Goal: Information Seeking & Learning: Check status

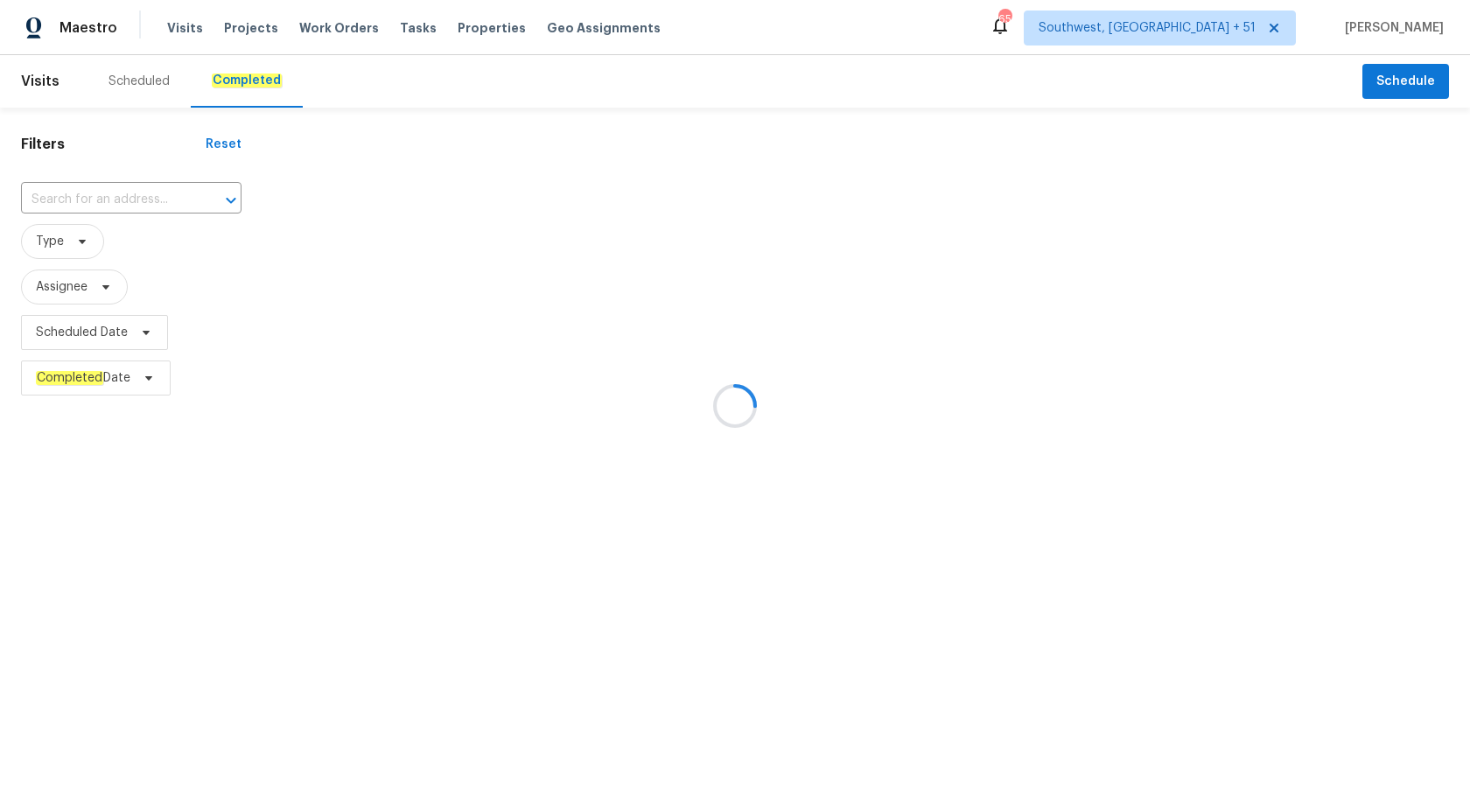
click at [120, 198] on div at bounding box center [735, 406] width 1470 height 812
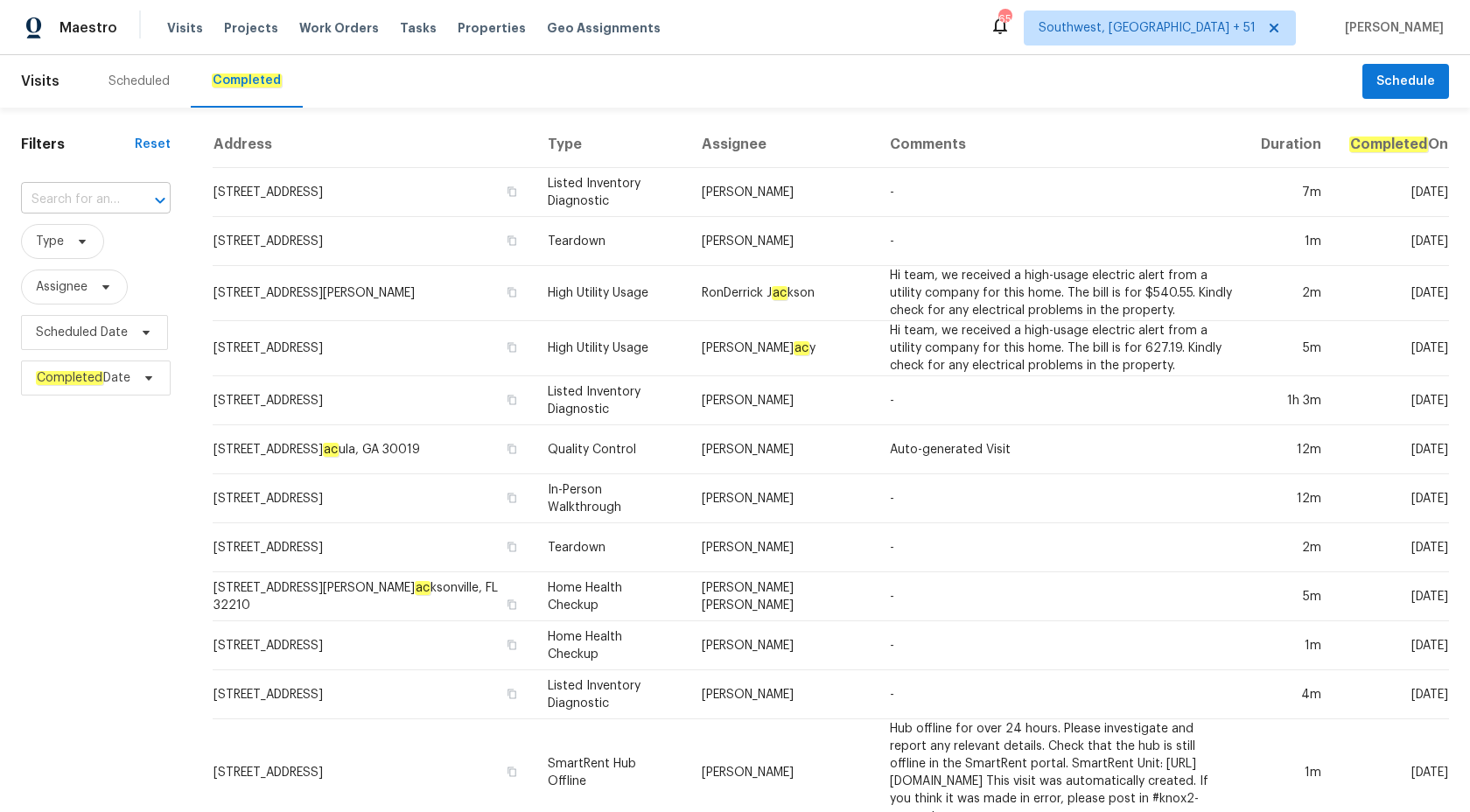
click at [61, 197] on input "text" at bounding box center [71, 199] width 101 height 27
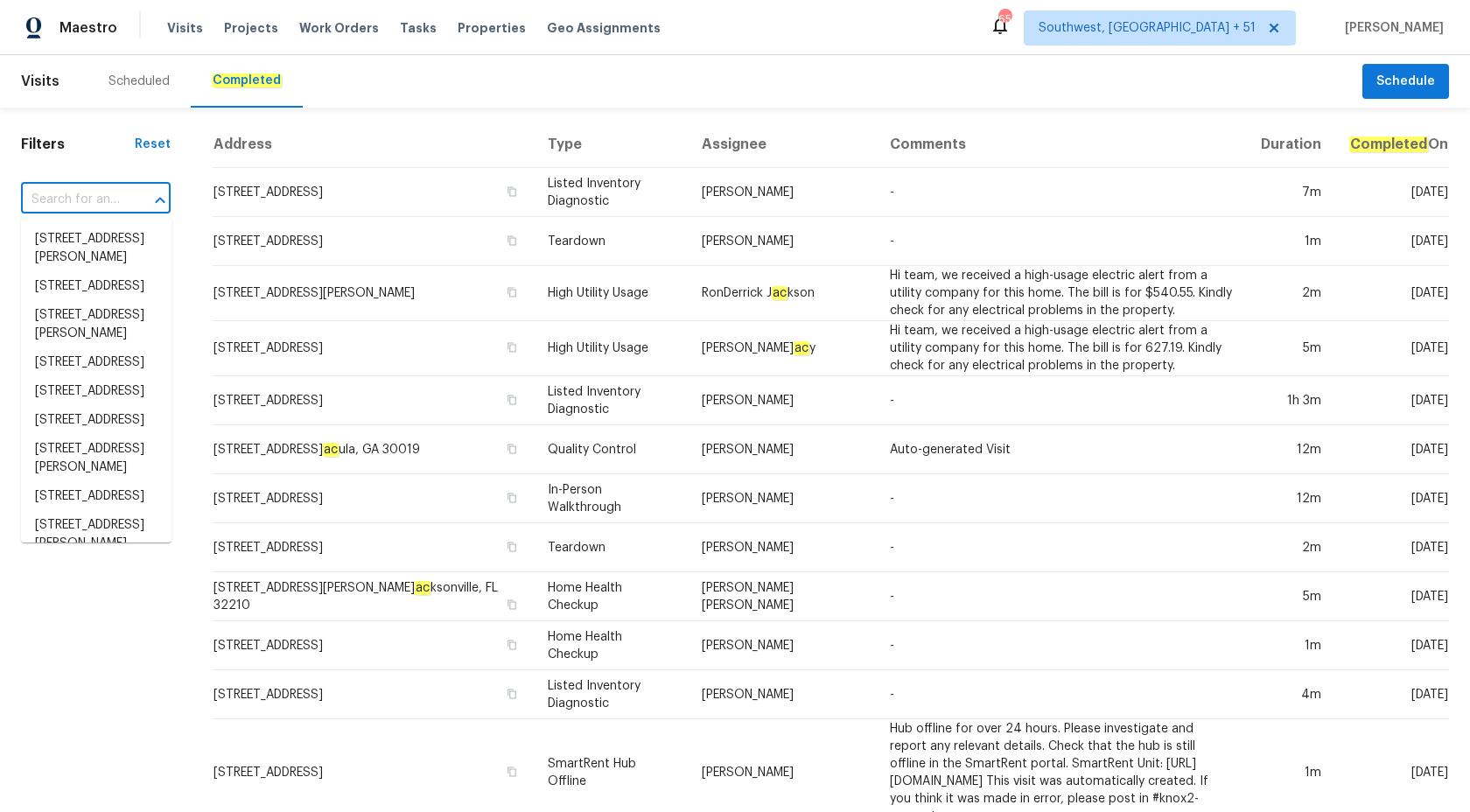
paste input "12507 Glendale Ct Hudson, FL 34669"
type input "12507 Glendale Ct Hudson, FL 34669"
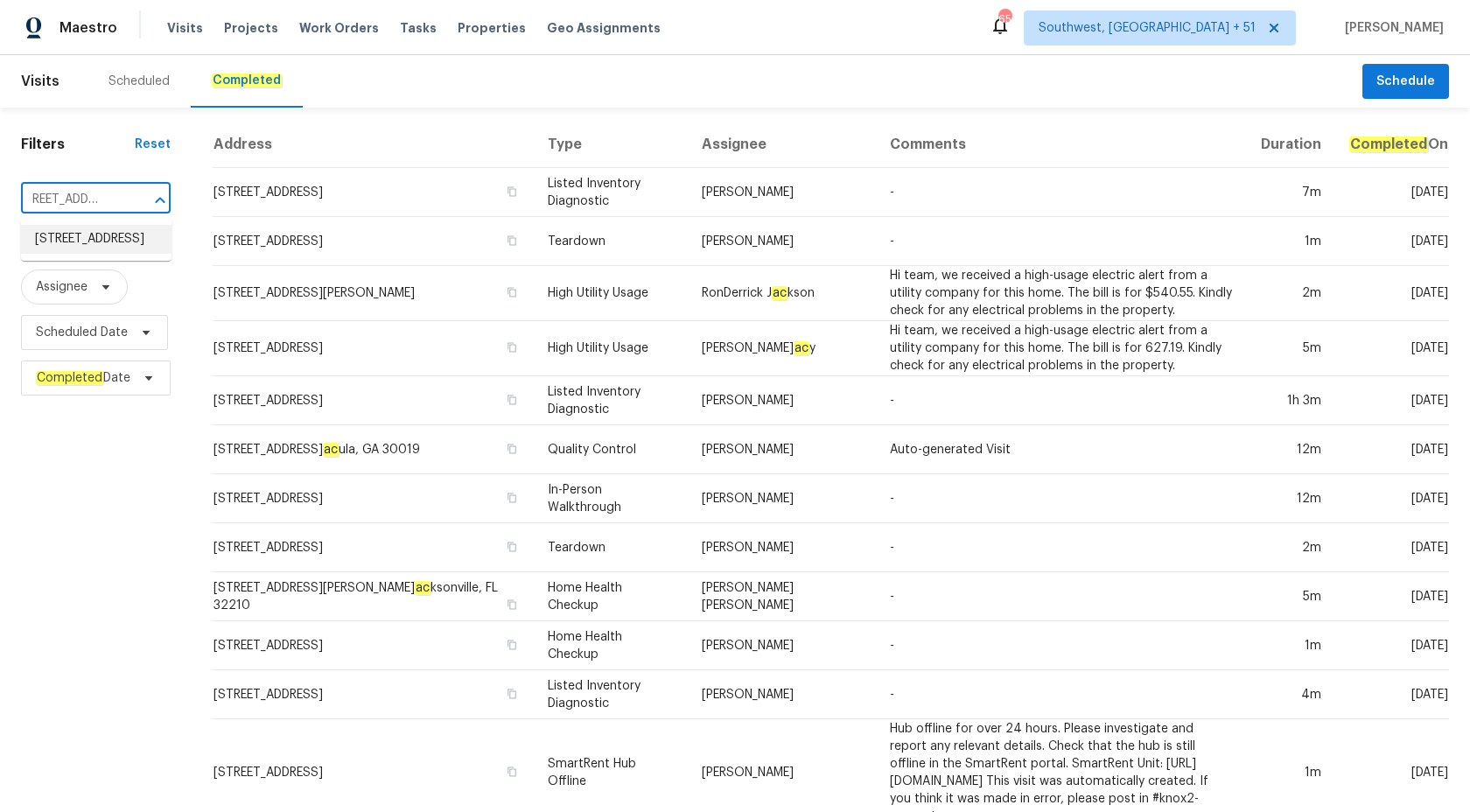
click at [120, 254] on li "12507 Glendale Ct, Hudson, FL 34669" at bounding box center [96, 239] width 150 height 29
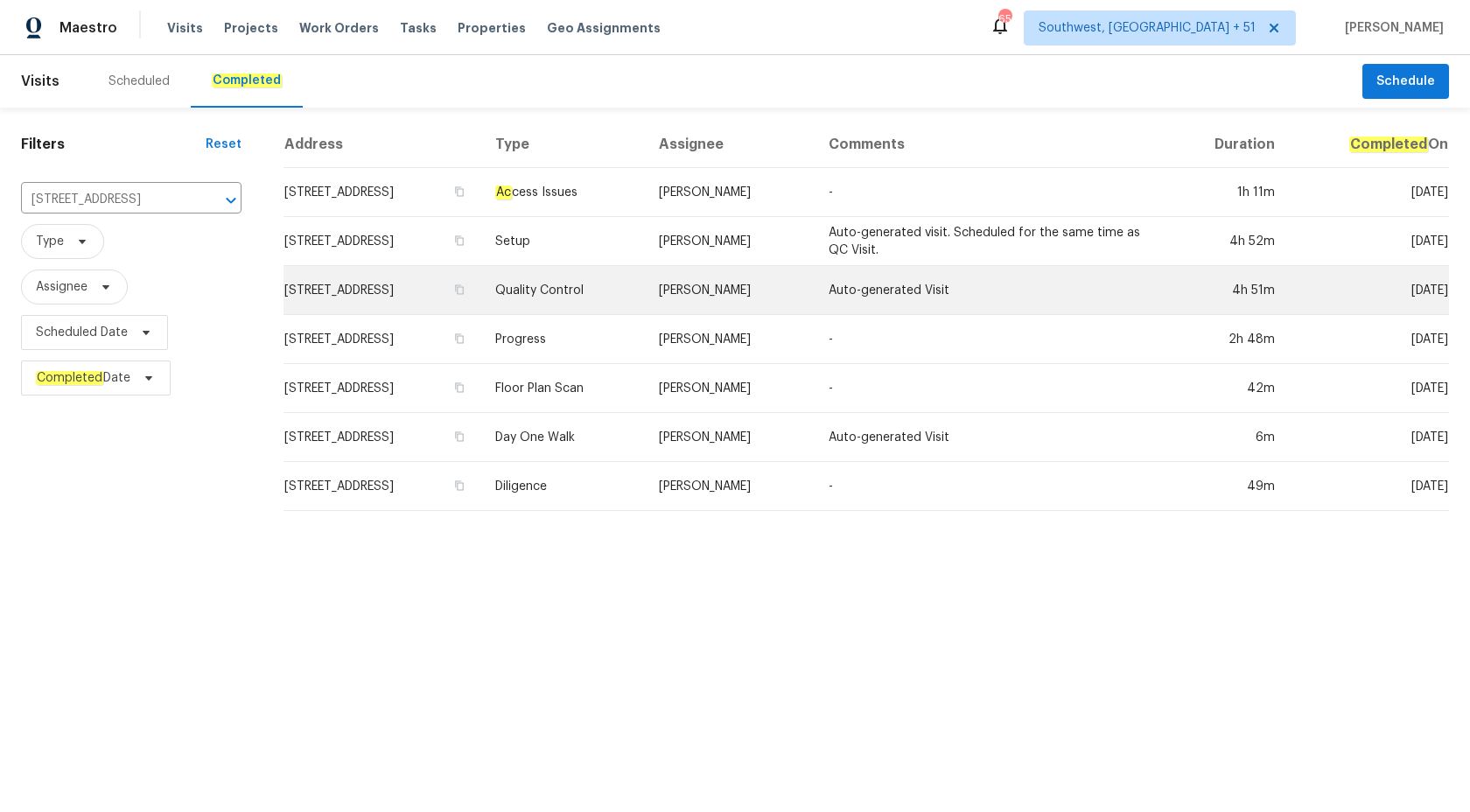
click at [784, 313] on td "Mat Smith" at bounding box center [729, 290] width 168 height 49
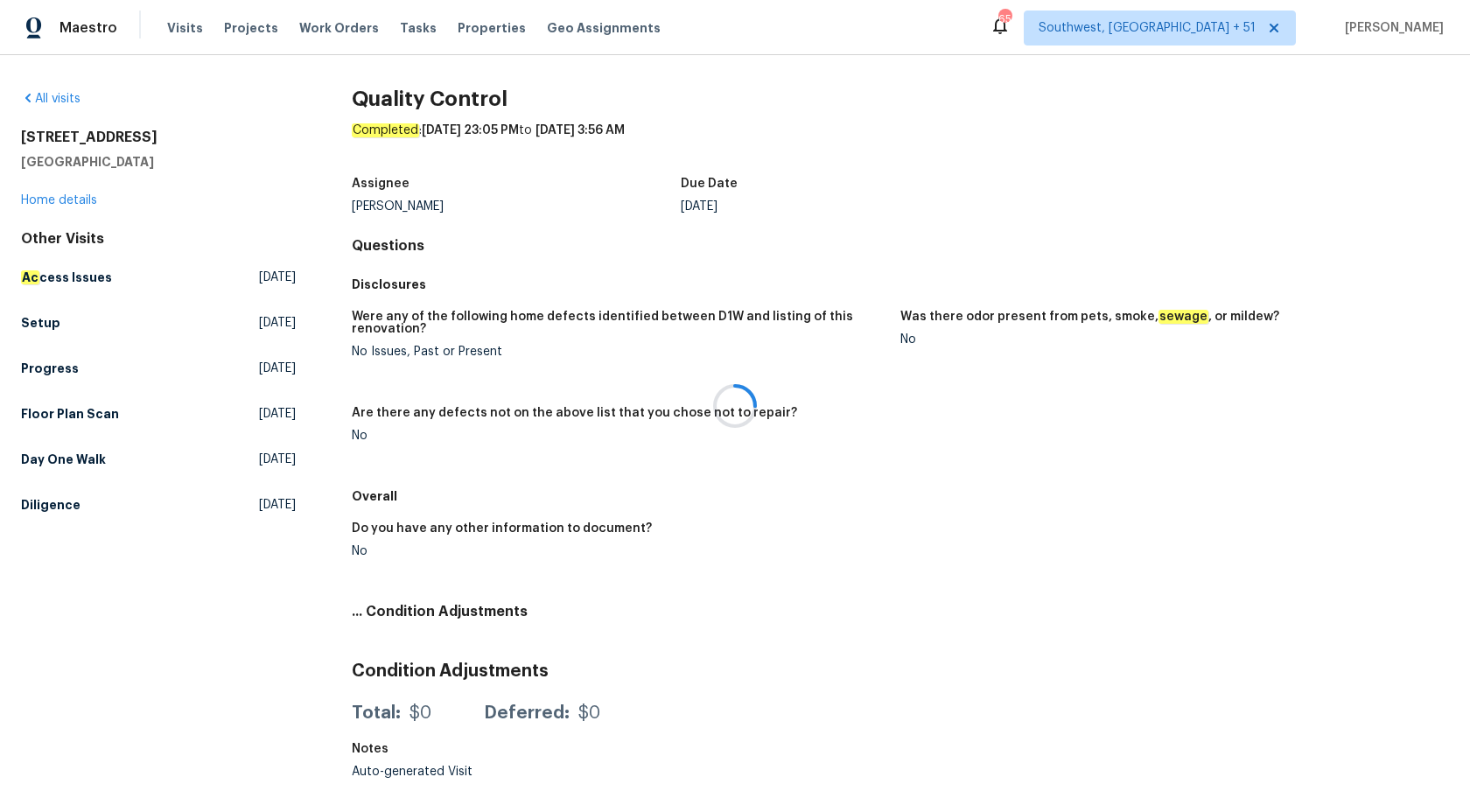
click at [55, 203] on div at bounding box center [735, 406] width 1470 height 812
click at [60, 201] on div at bounding box center [735, 406] width 1470 height 812
click at [60, 201] on link "Home details" at bounding box center [59, 200] width 76 height 12
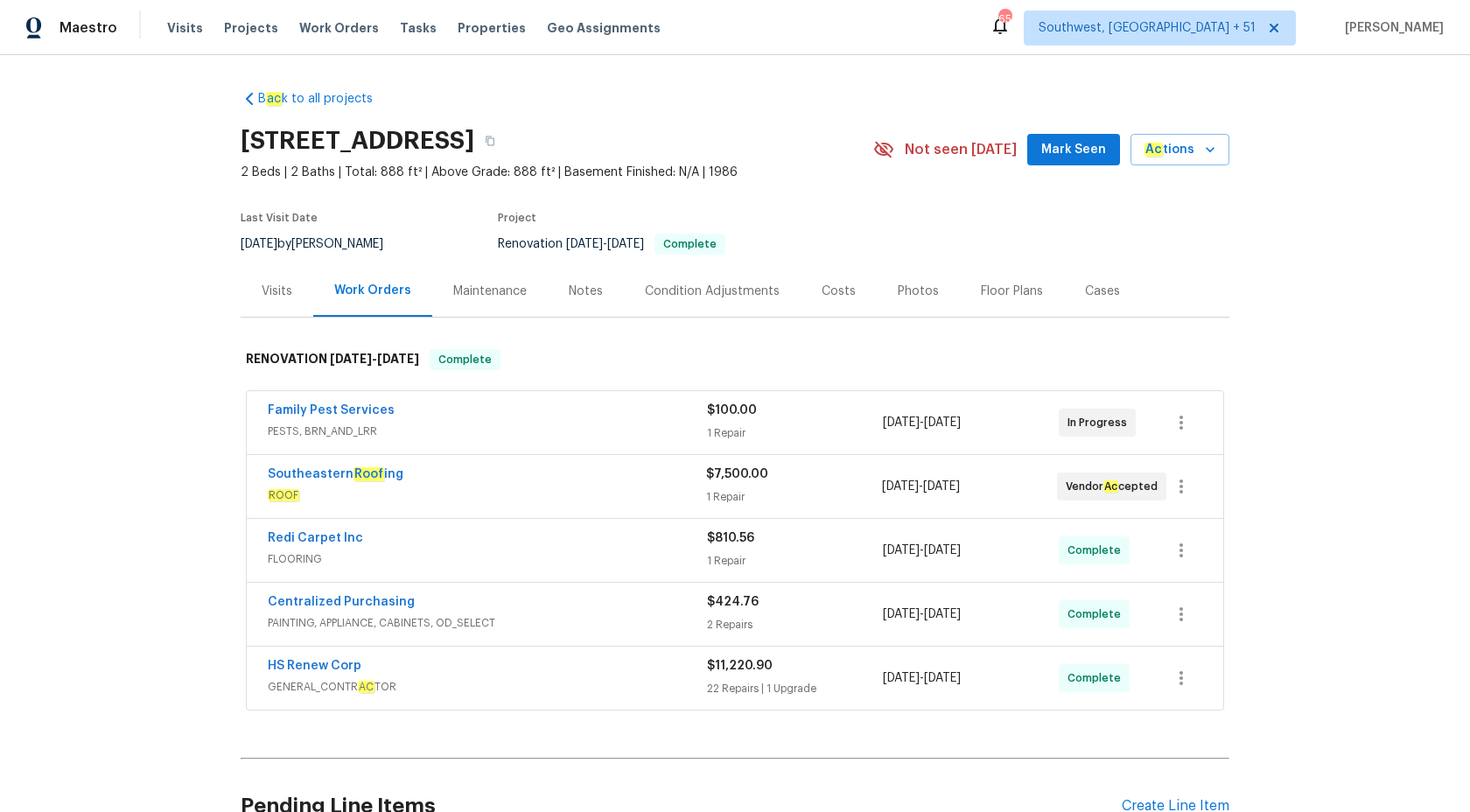
scroll to position [171, 0]
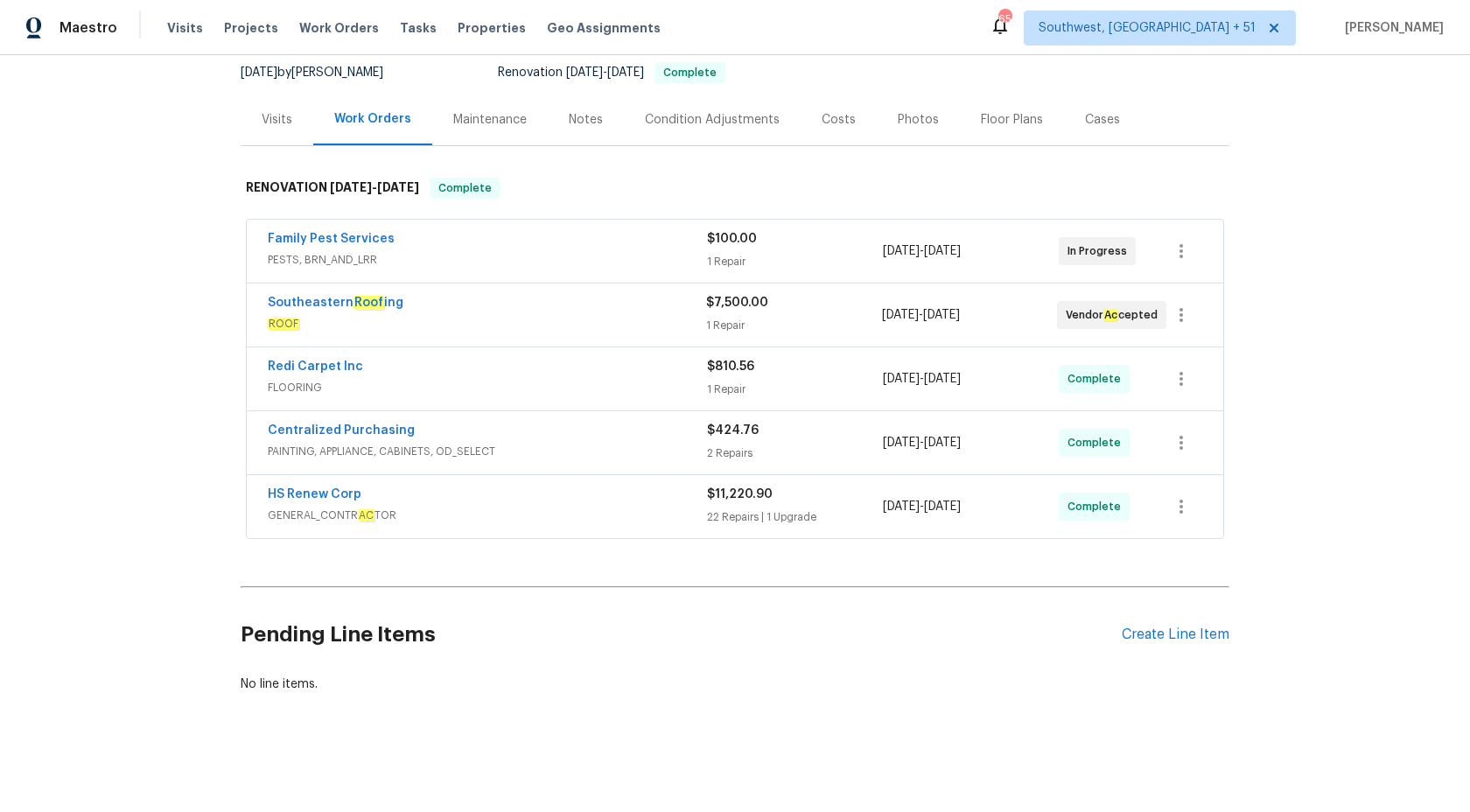
click at [607, 506] on span "GENERAL_CONTR AC TOR" at bounding box center [487, 515] width 440 height 18
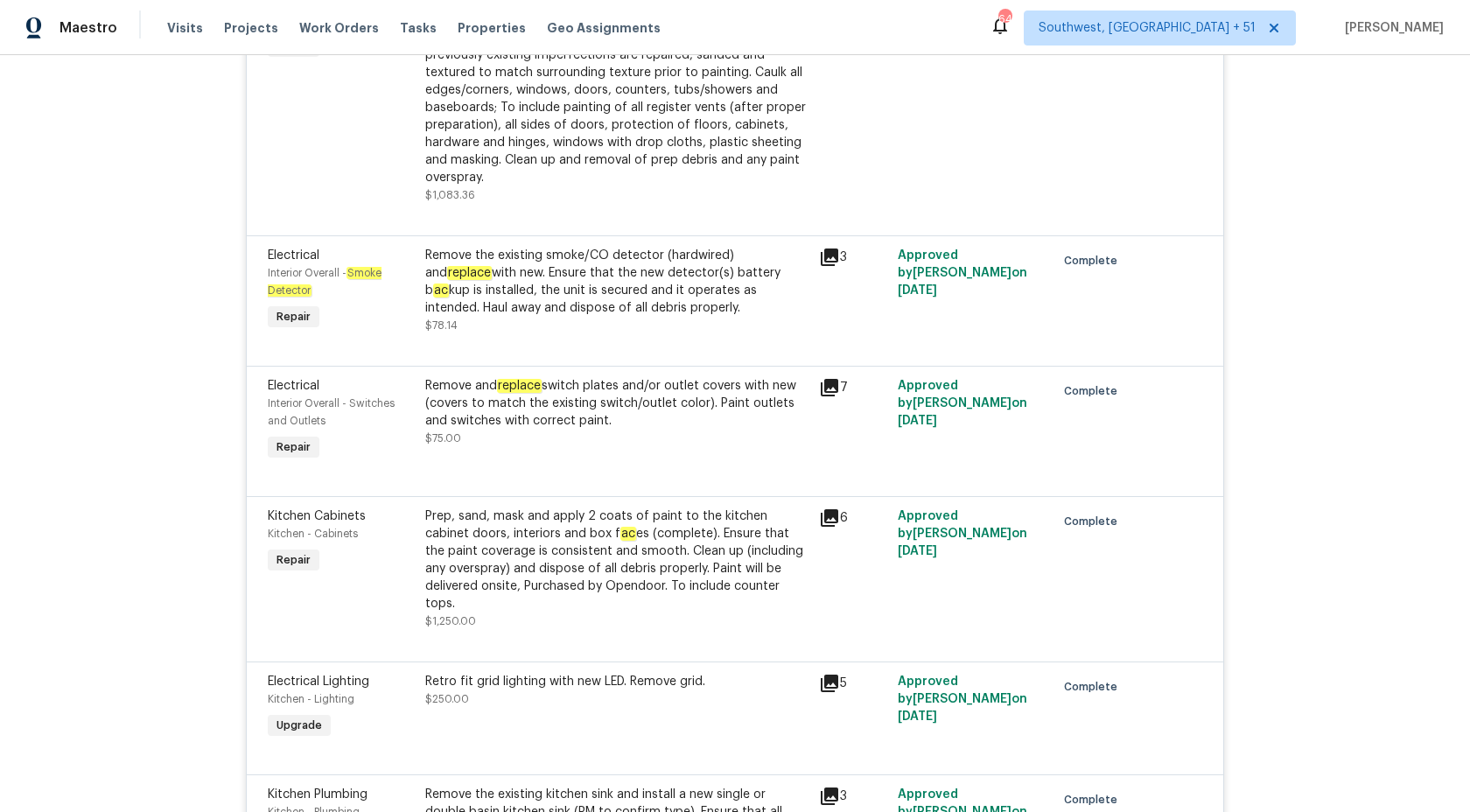
scroll to position [3661, 0]
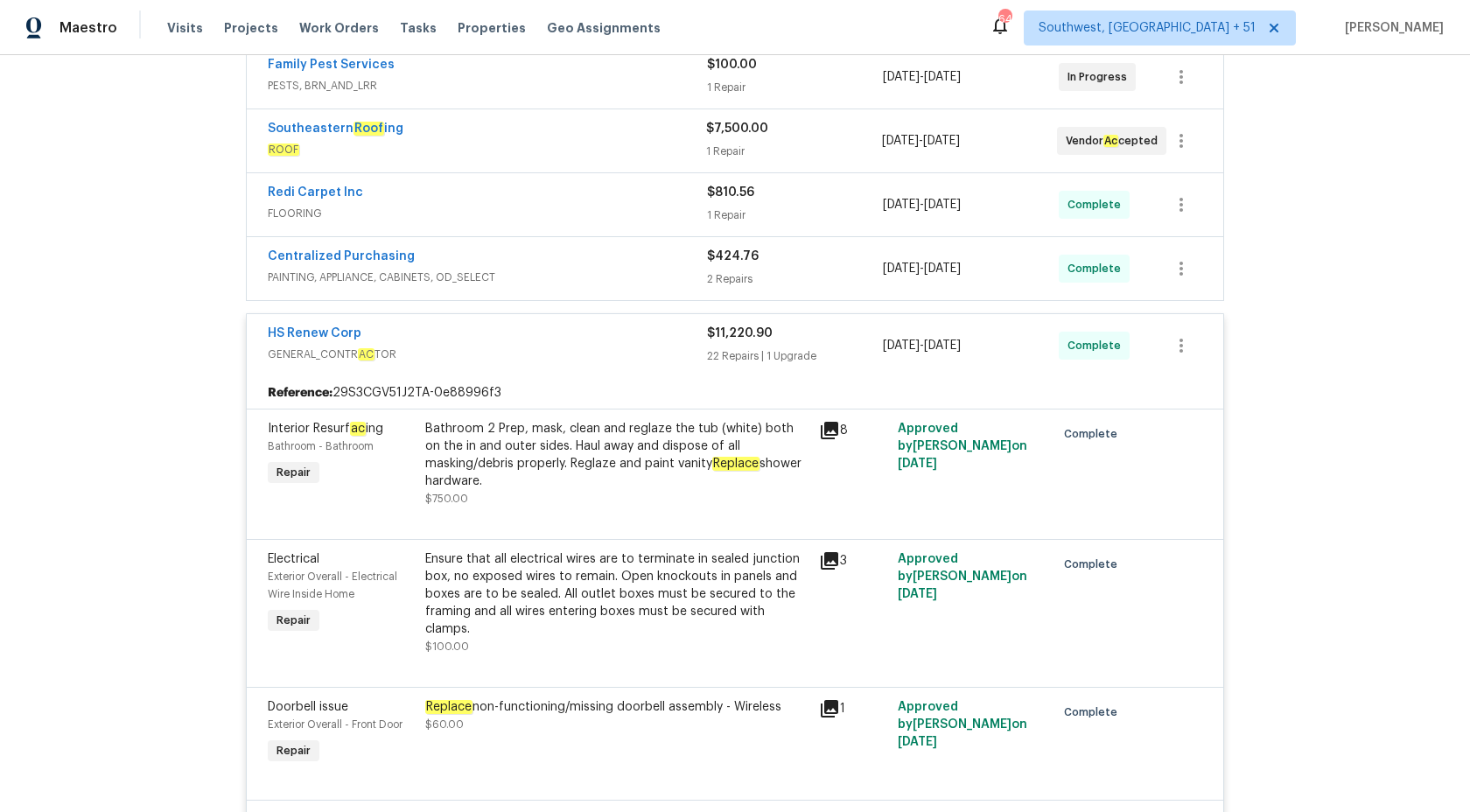
click at [739, 330] on span "$11,220.90" at bounding box center [740, 333] width 66 height 12
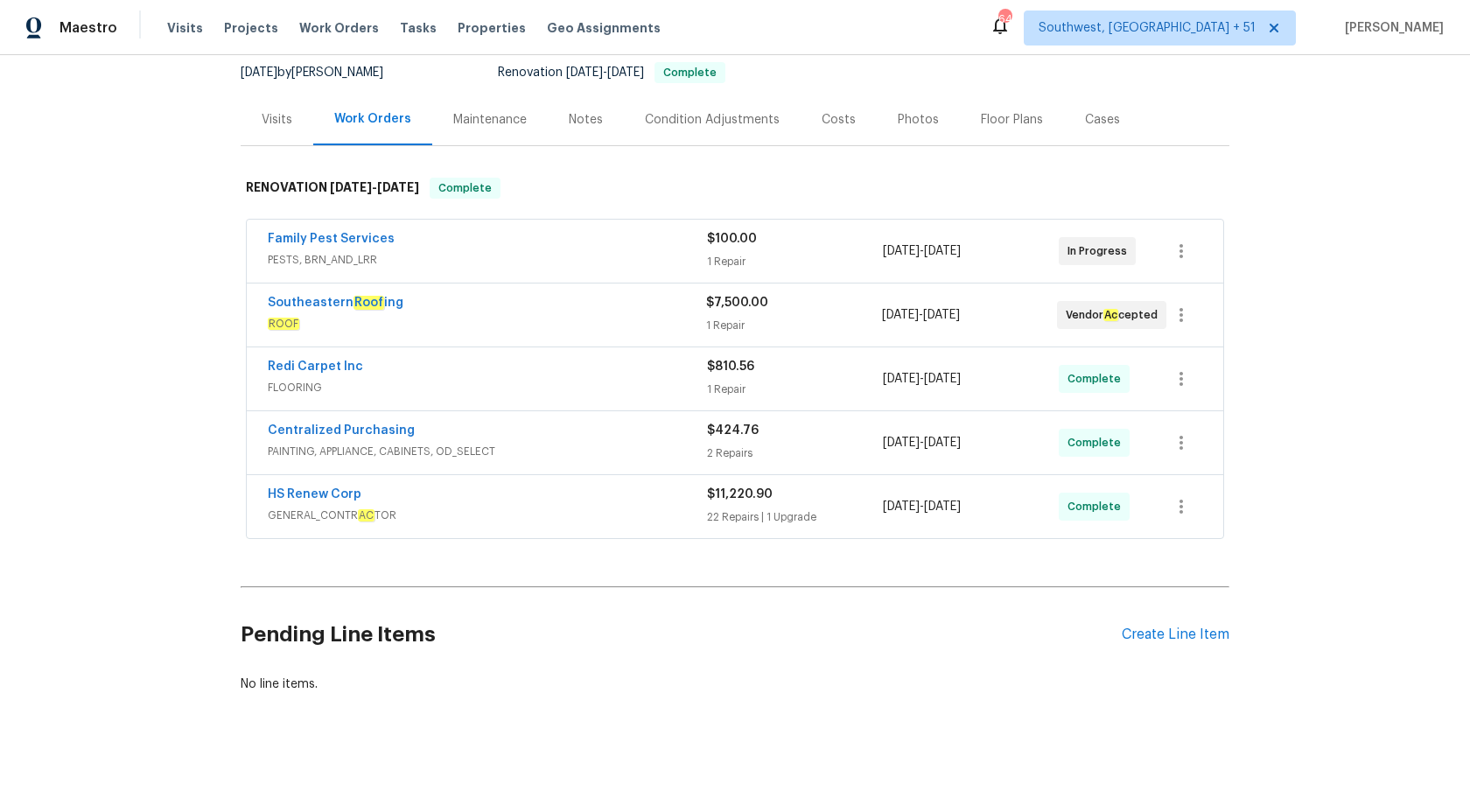
scroll to position [171, 0]
click at [640, 449] on span "PAINTING, APPLIANCE, CABINETS, OD_SELECT" at bounding box center [487, 451] width 440 height 18
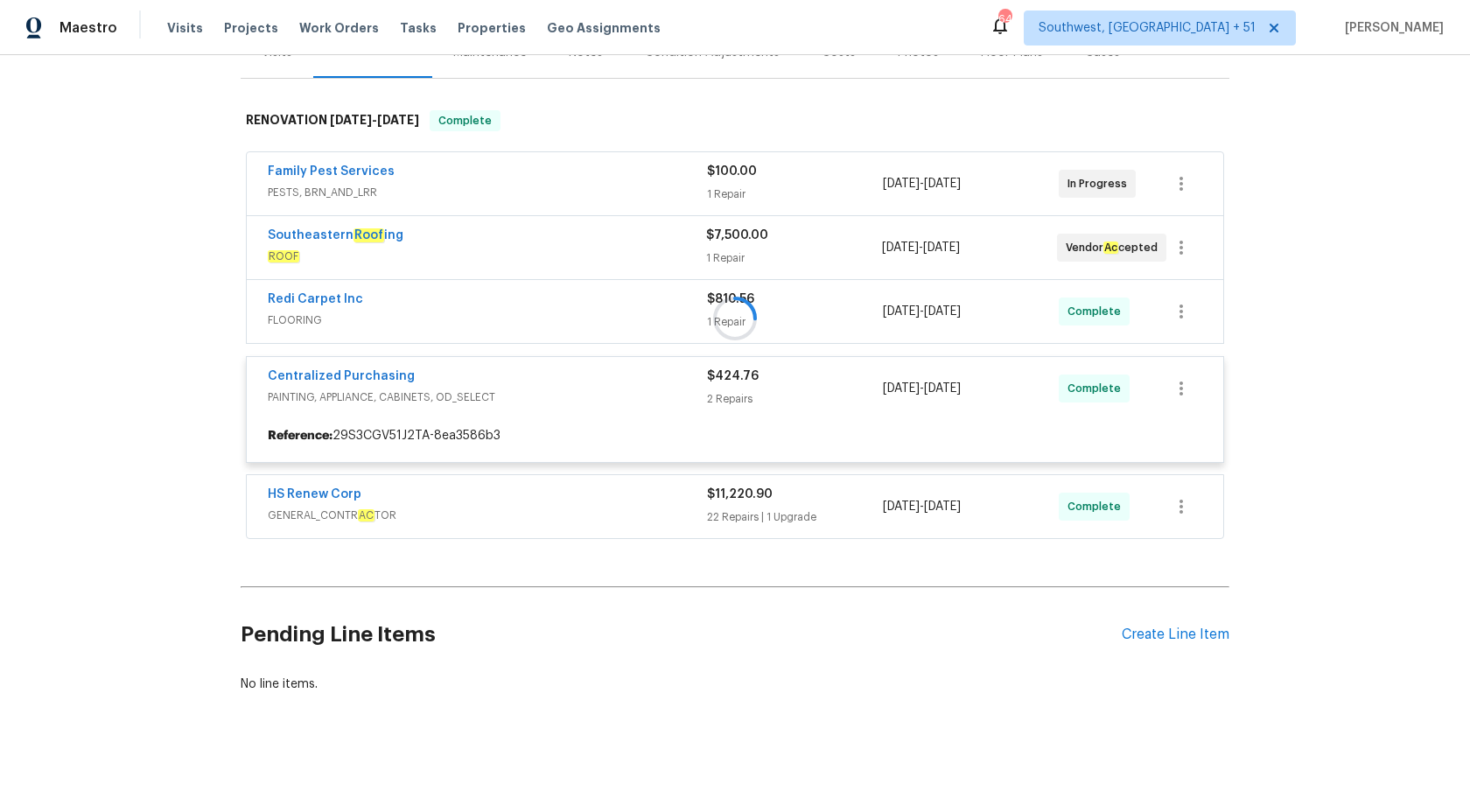
scroll to position [346, 0]
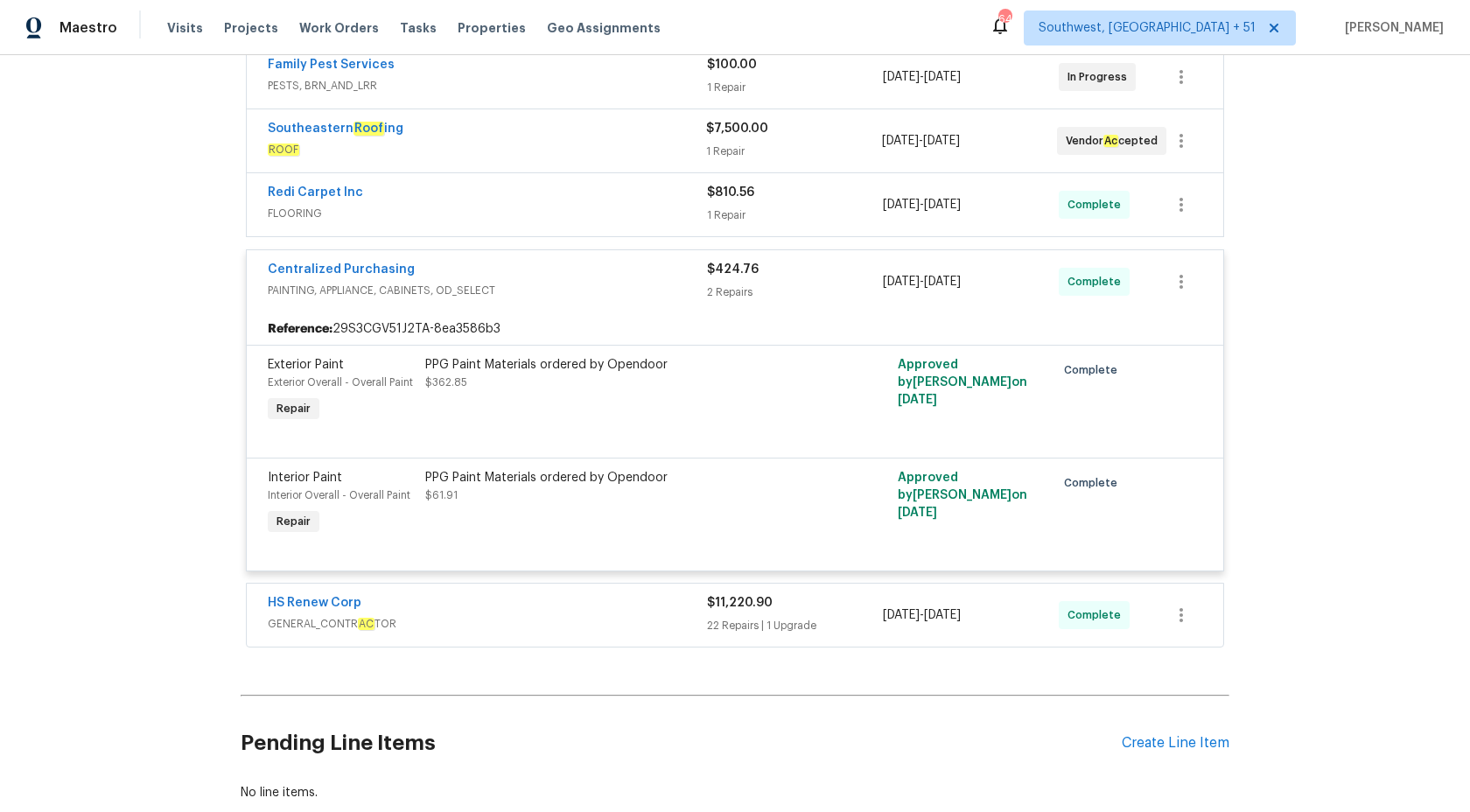
click at [740, 287] on div "2 Repairs" at bounding box center [795, 293] width 176 height 18
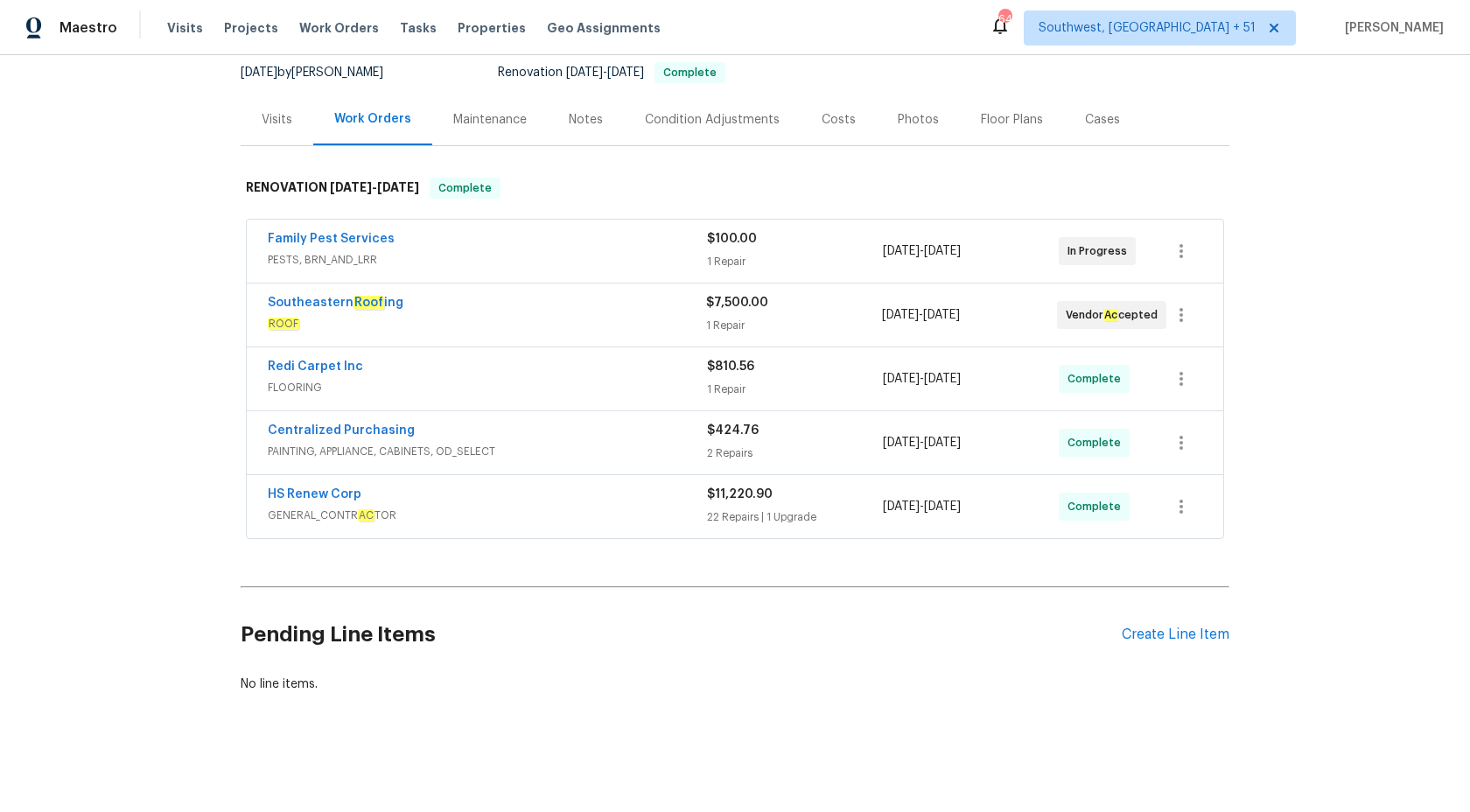
click at [669, 370] on div "Redi Carpet Inc" at bounding box center [487, 368] width 440 height 21
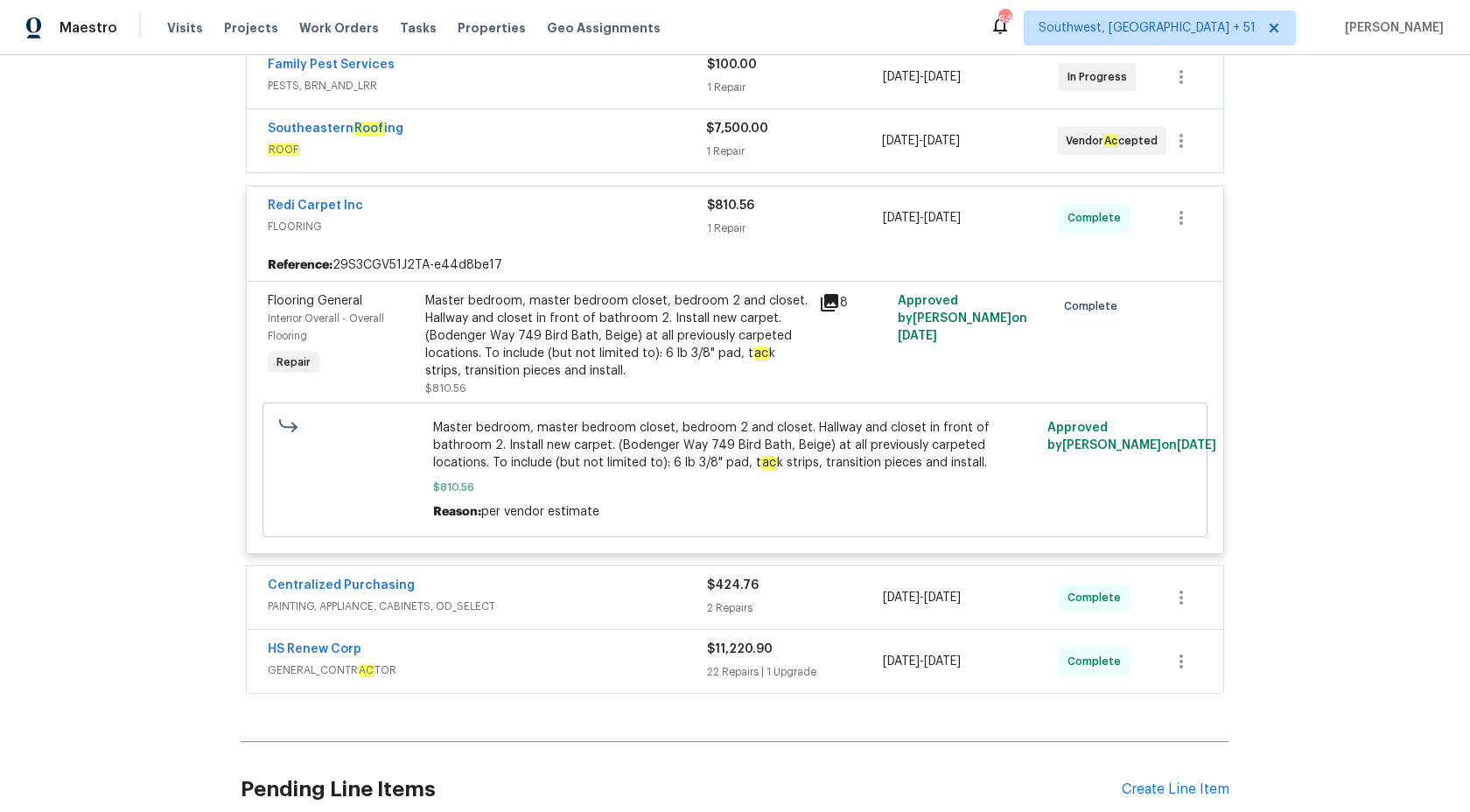
click at [669, 370] on div "Master bedroom, master bedroom closet, bedroom 2 and closet. Hallway and closet…" at bounding box center [617, 336] width 384 height 88
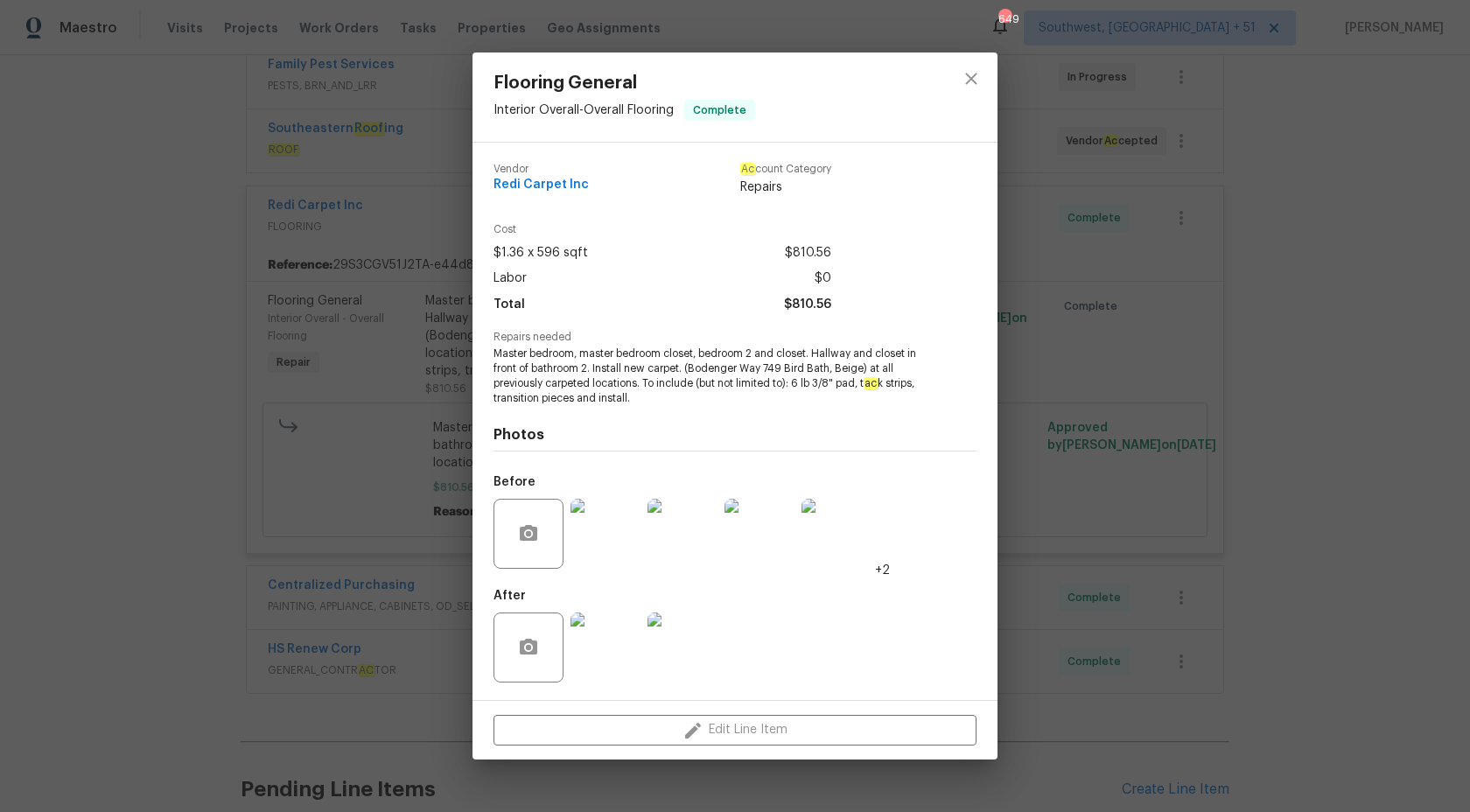
click at [1418, 341] on div "Flooring General Interior Overall - Overall Flooring Complete Vendor Redi Carpe…" at bounding box center [735, 406] width 1470 height 812
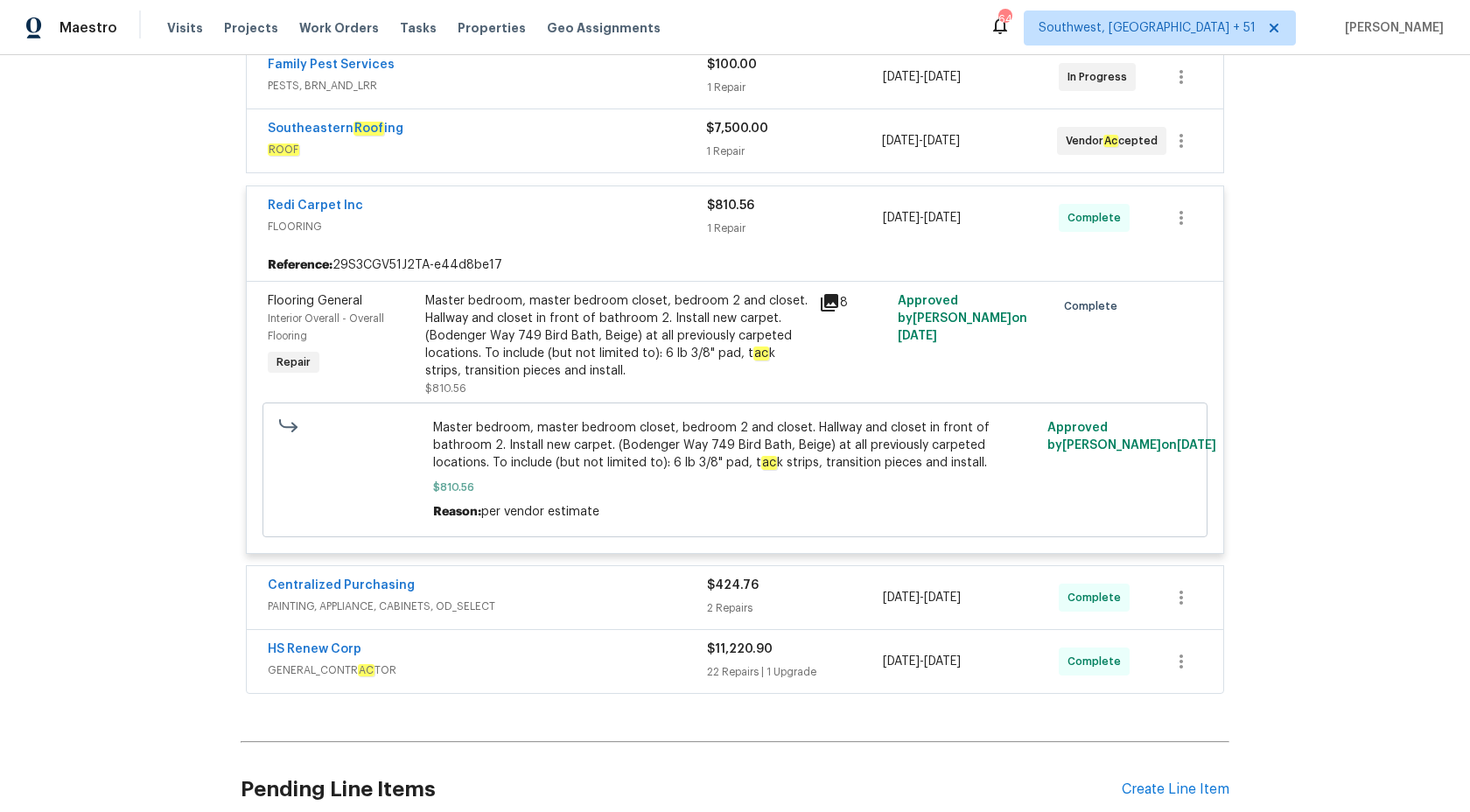
click at [737, 222] on div "1 Repair" at bounding box center [795, 228] width 176 height 18
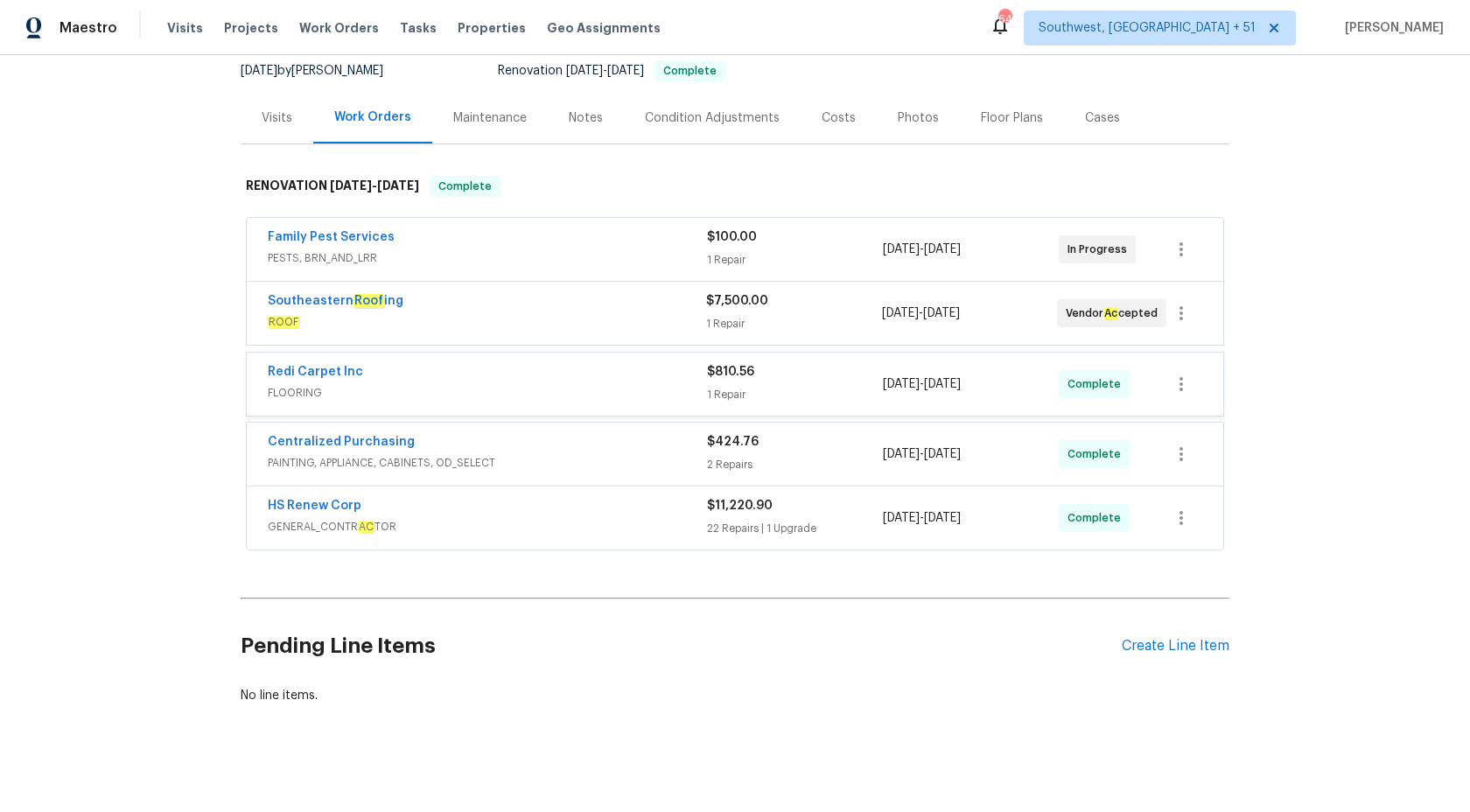
scroll to position [171, 0]
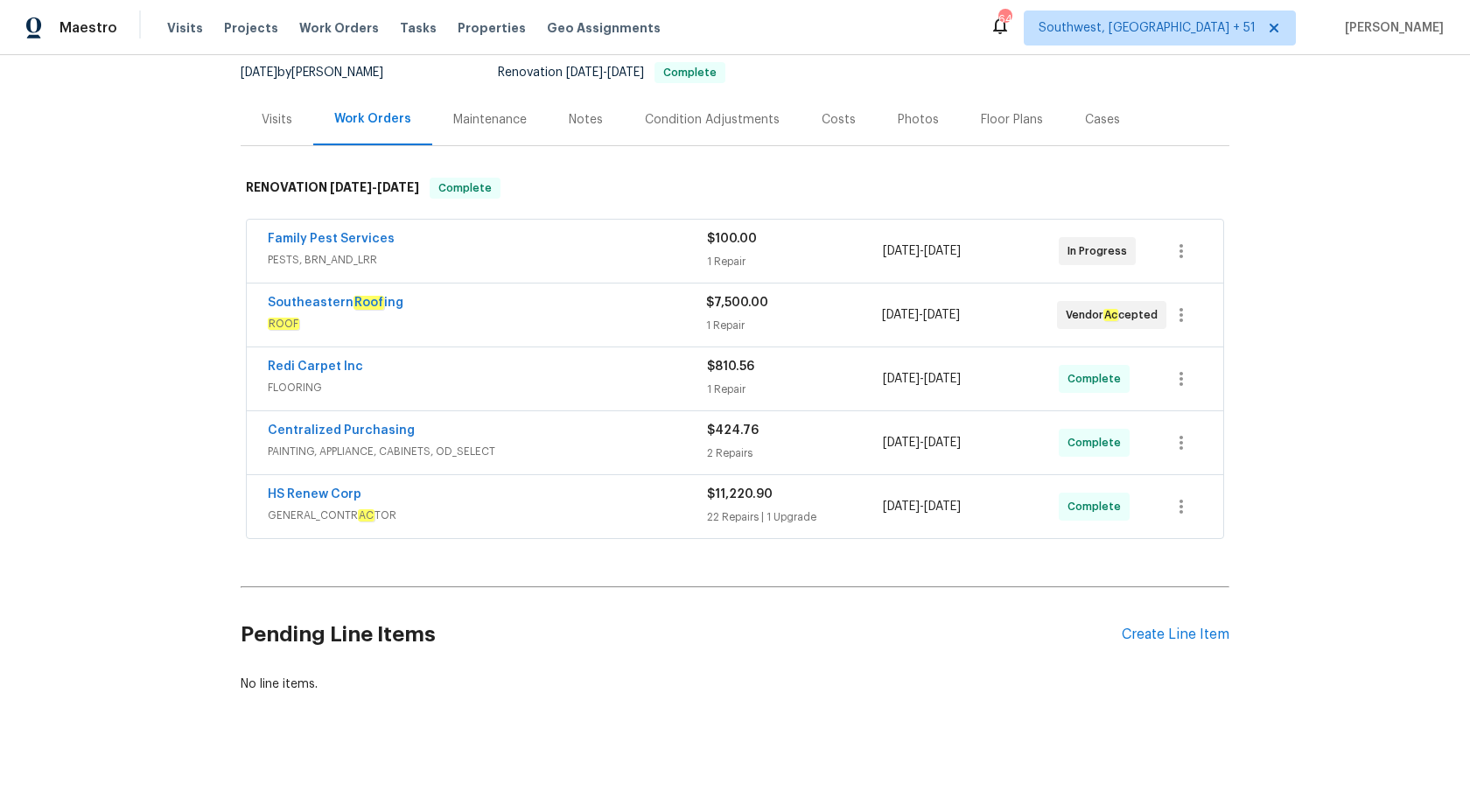
click at [687, 439] on div "Centralized Purchasing" at bounding box center [487, 431] width 440 height 21
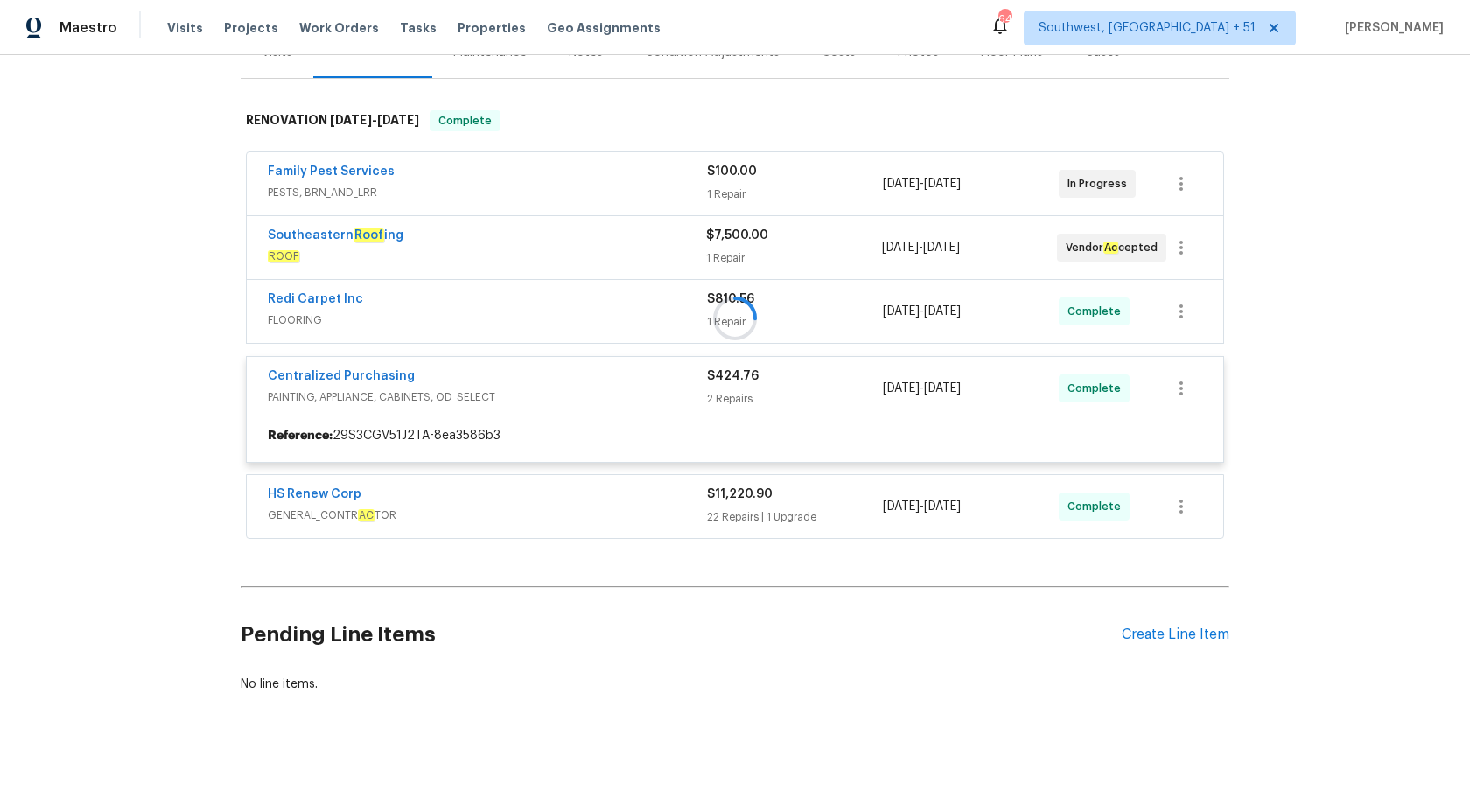
scroll to position [346, 0]
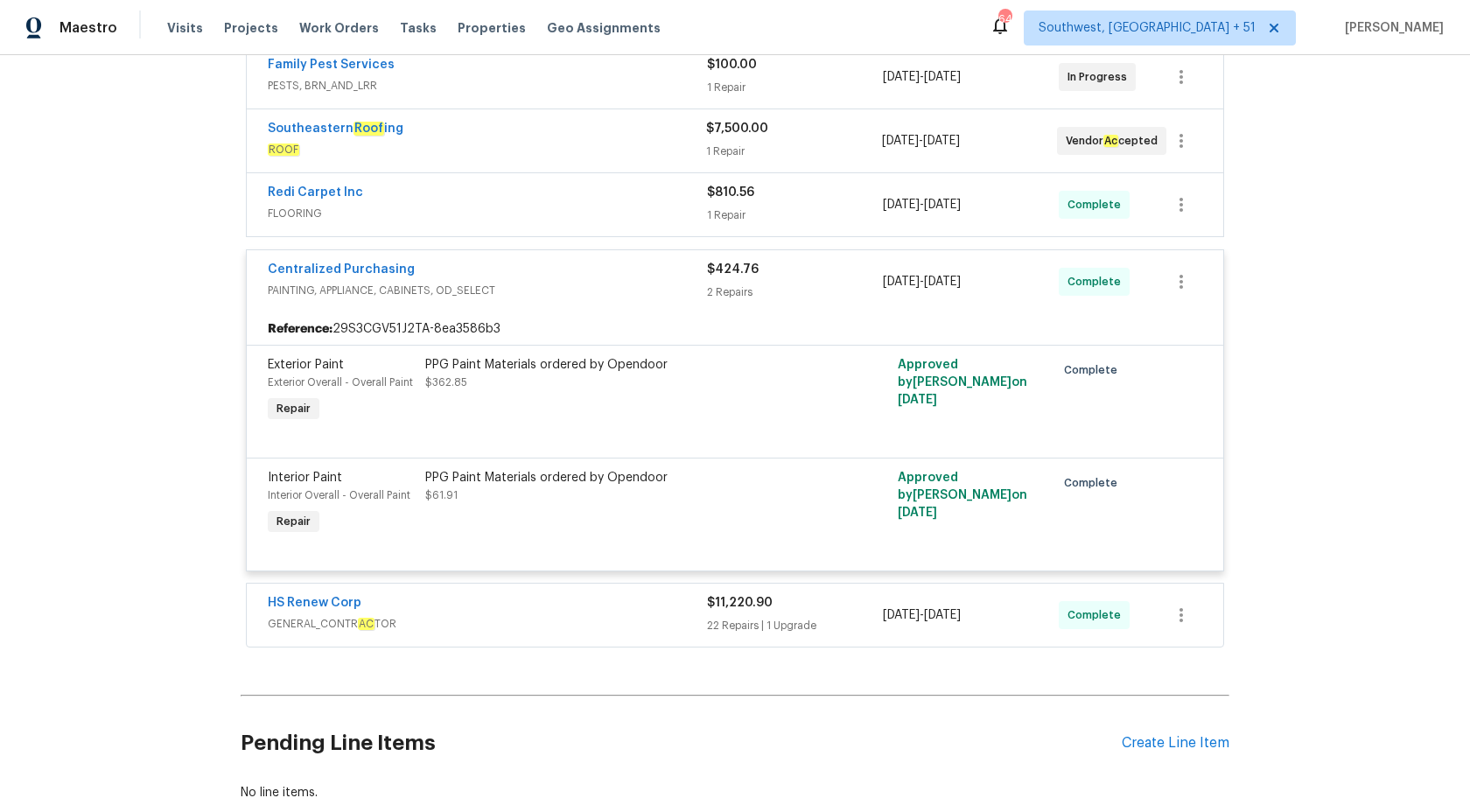
click at [708, 280] on div "$424.76 2 Repairs" at bounding box center [795, 282] width 176 height 42
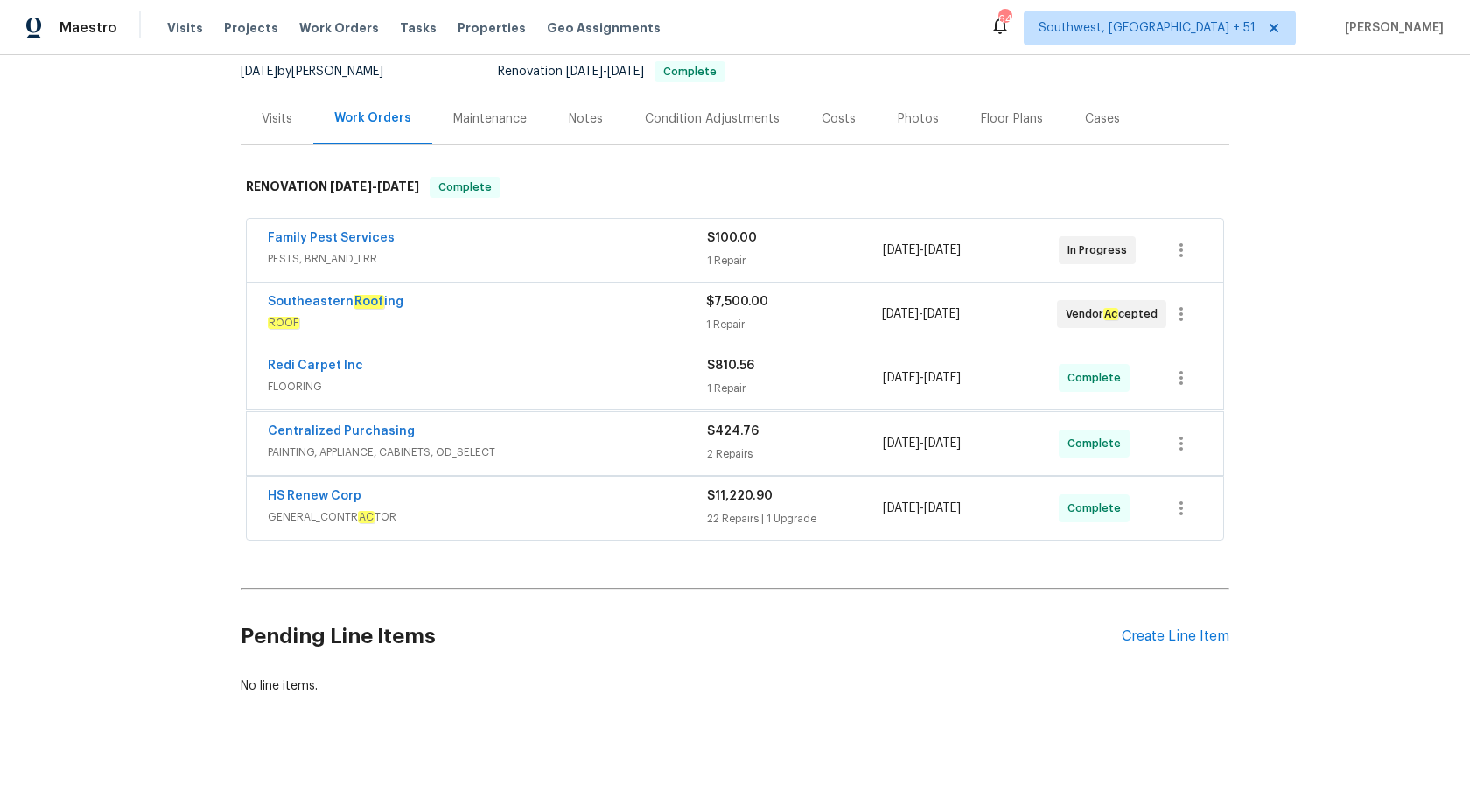
scroll to position [171, 0]
click at [652, 502] on div "HS Renew Corp" at bounding box center [487, 495] width 440 height 21
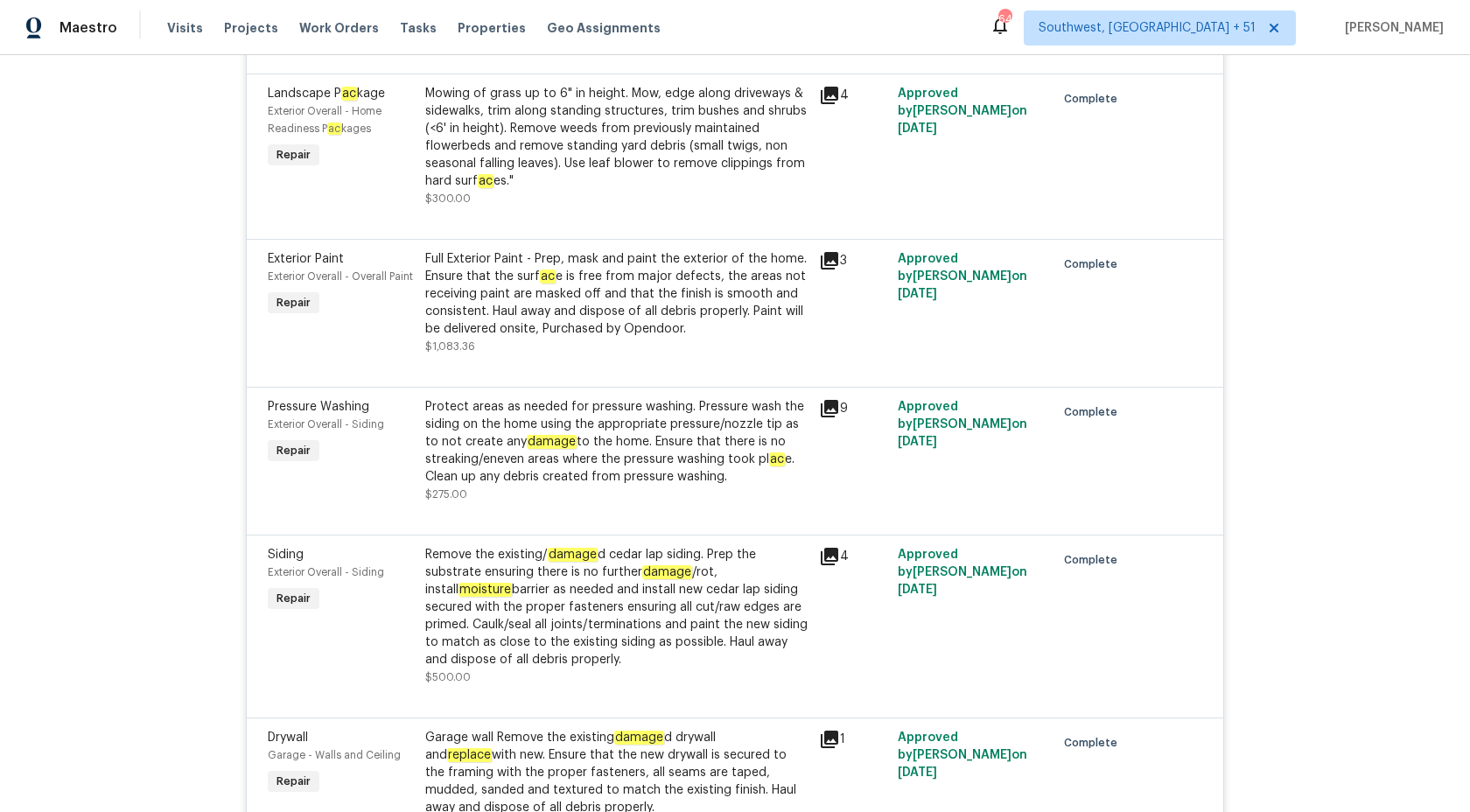
scroll to position [0, 0]
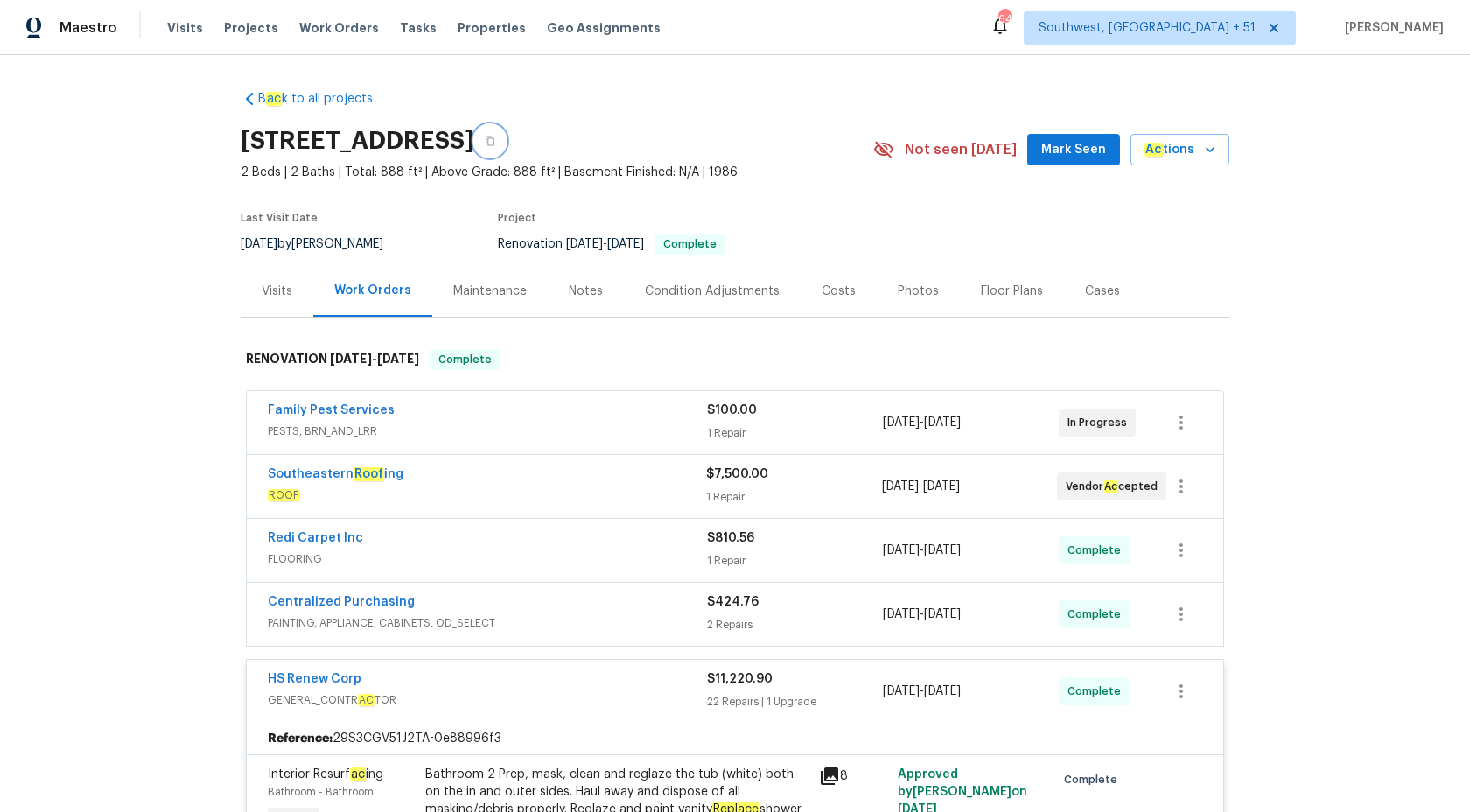
click at [494, 141] on icon "button" at bounding box center [489, 141] width 9 height 10
click at [87, 31] on span "Maestro" at bounding box center [89, 28] width 58 height 18
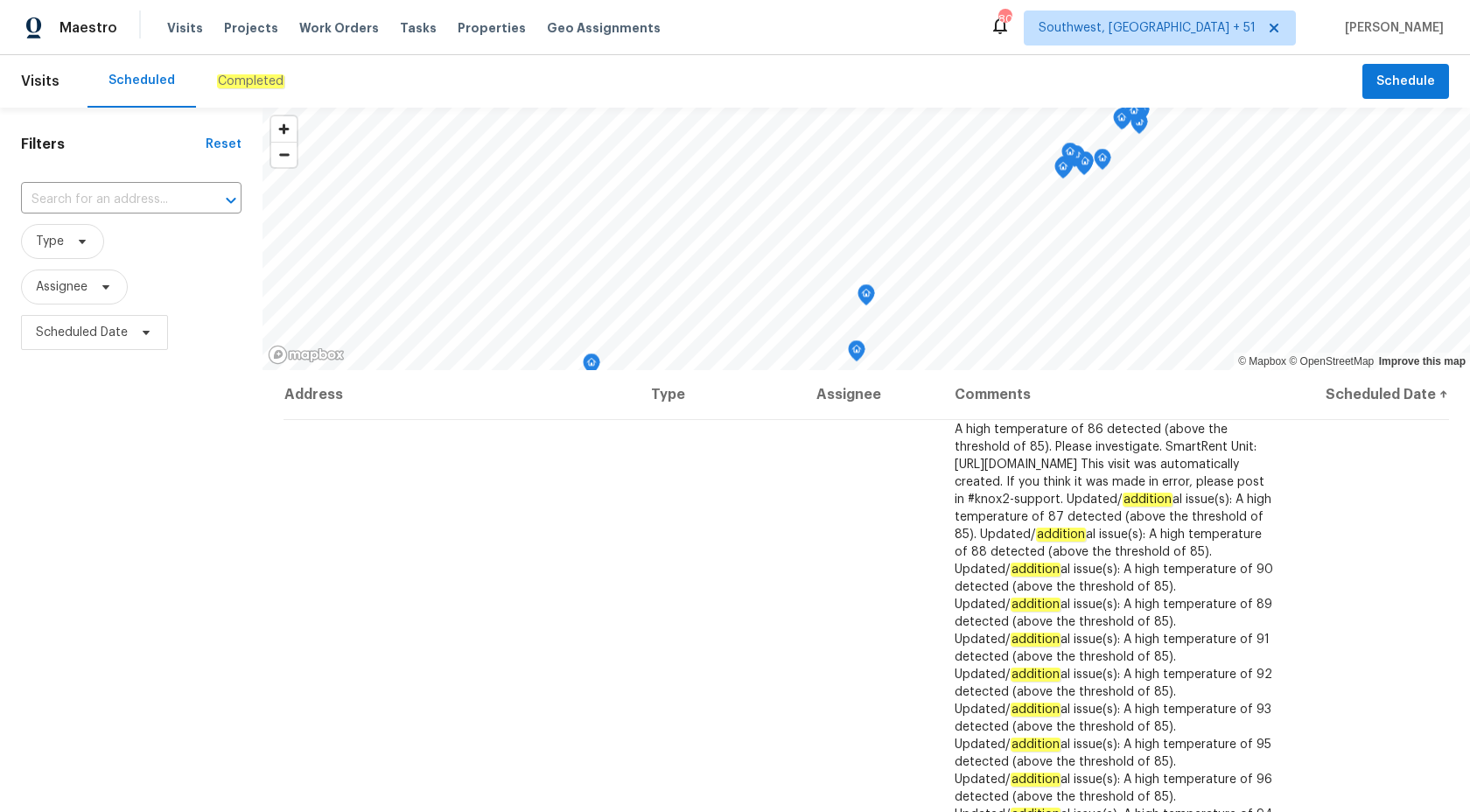
click at [226, 97] on div "Completed" at bounding box center [251, 81] width 110 height 53
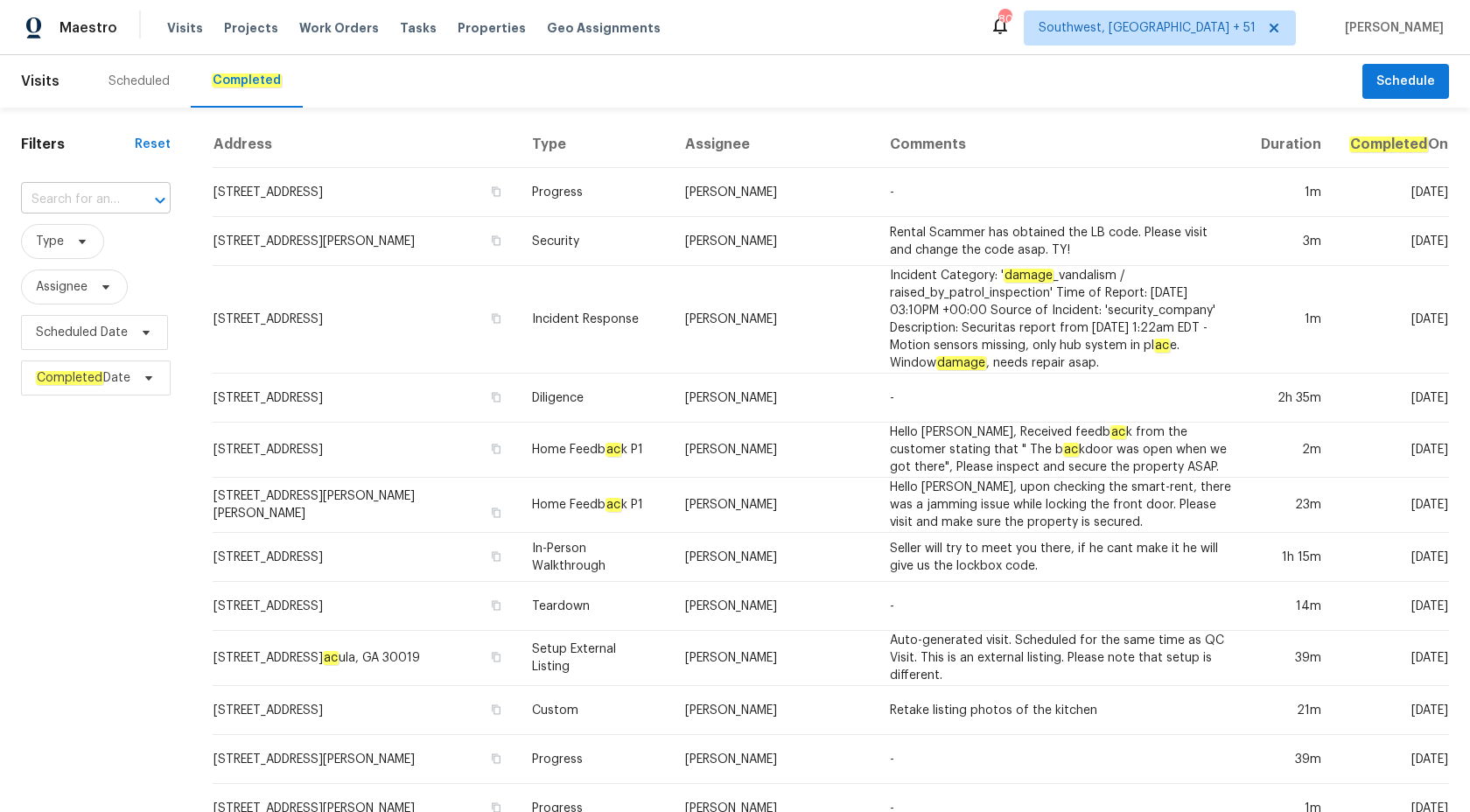
click at [98, 193] on input "text" at bounding box center [71, 199] width 101 height 27
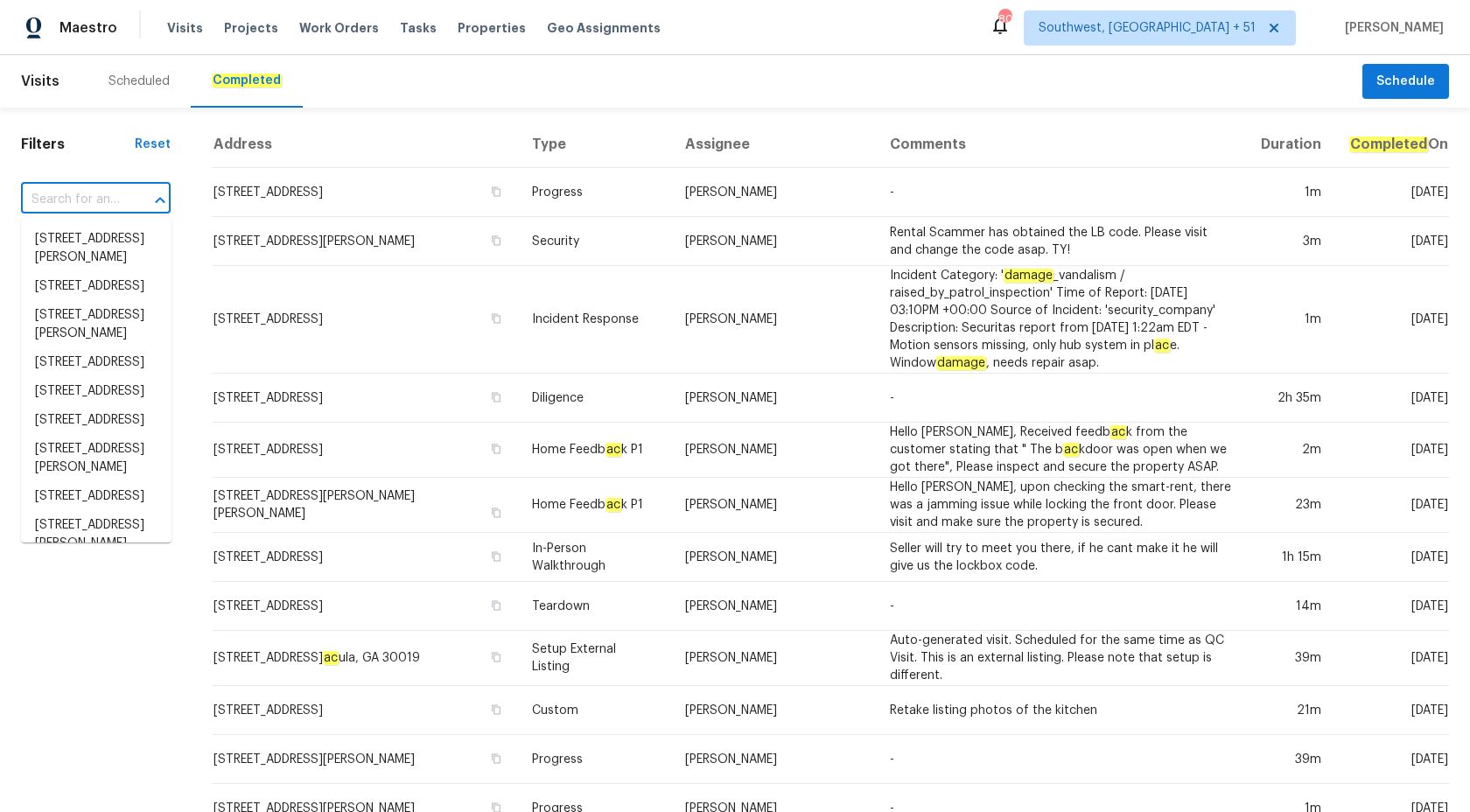
paste input "1869 Appaloosa Mill Ct Buford, [GEOGRAPHIC_DATA] 30519"
type input "1869 Appaloosa Mill Ct Buford, [GEOGRAPHIC_DATA] 30519"
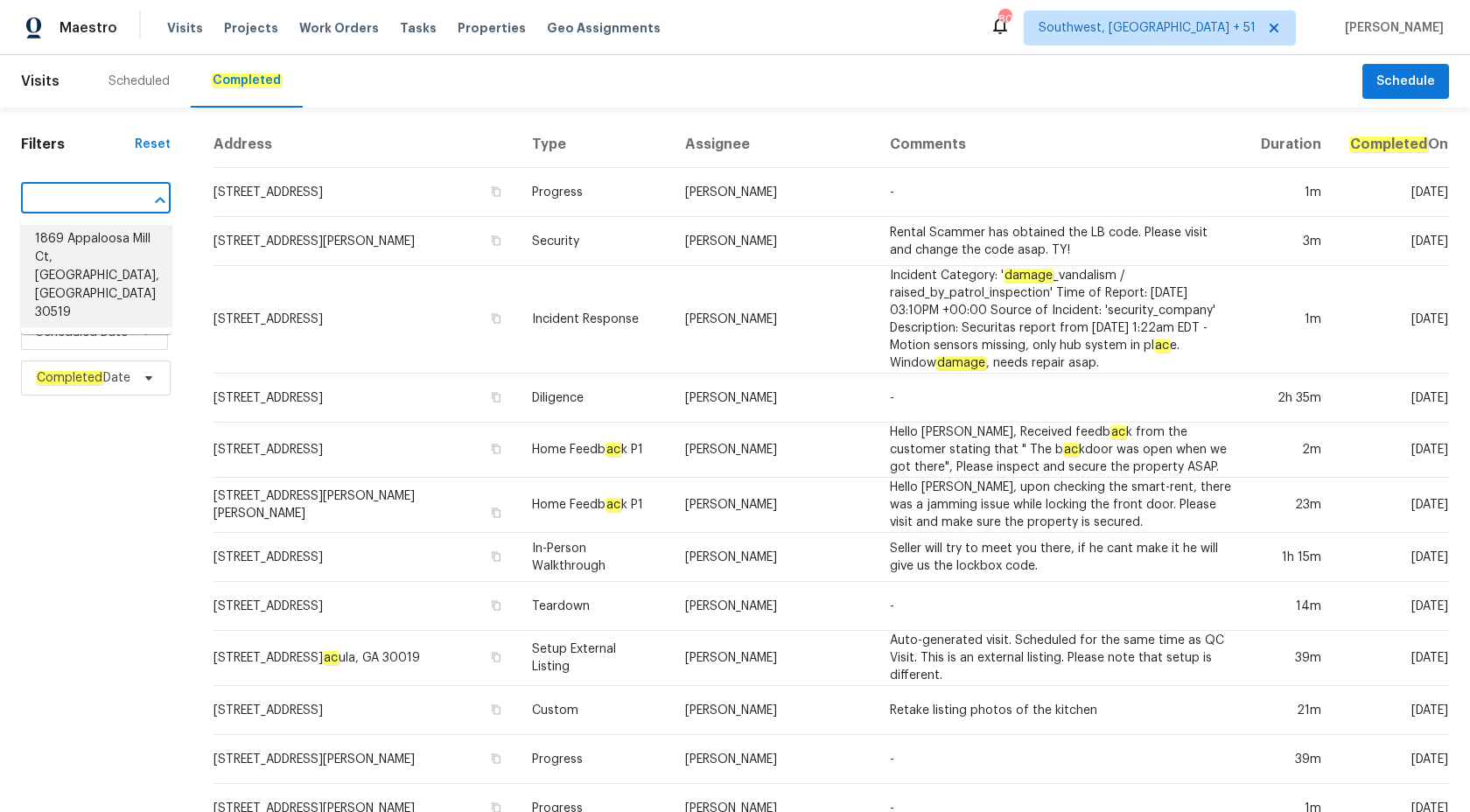
click at [113, 251] on li "1869 Appaloosa Mill Ct, [GEOGRAPHIC_DATA], [GEOGRAPHIC_DATA] 30519" at bounding box center [96, 276] width 150 height 103
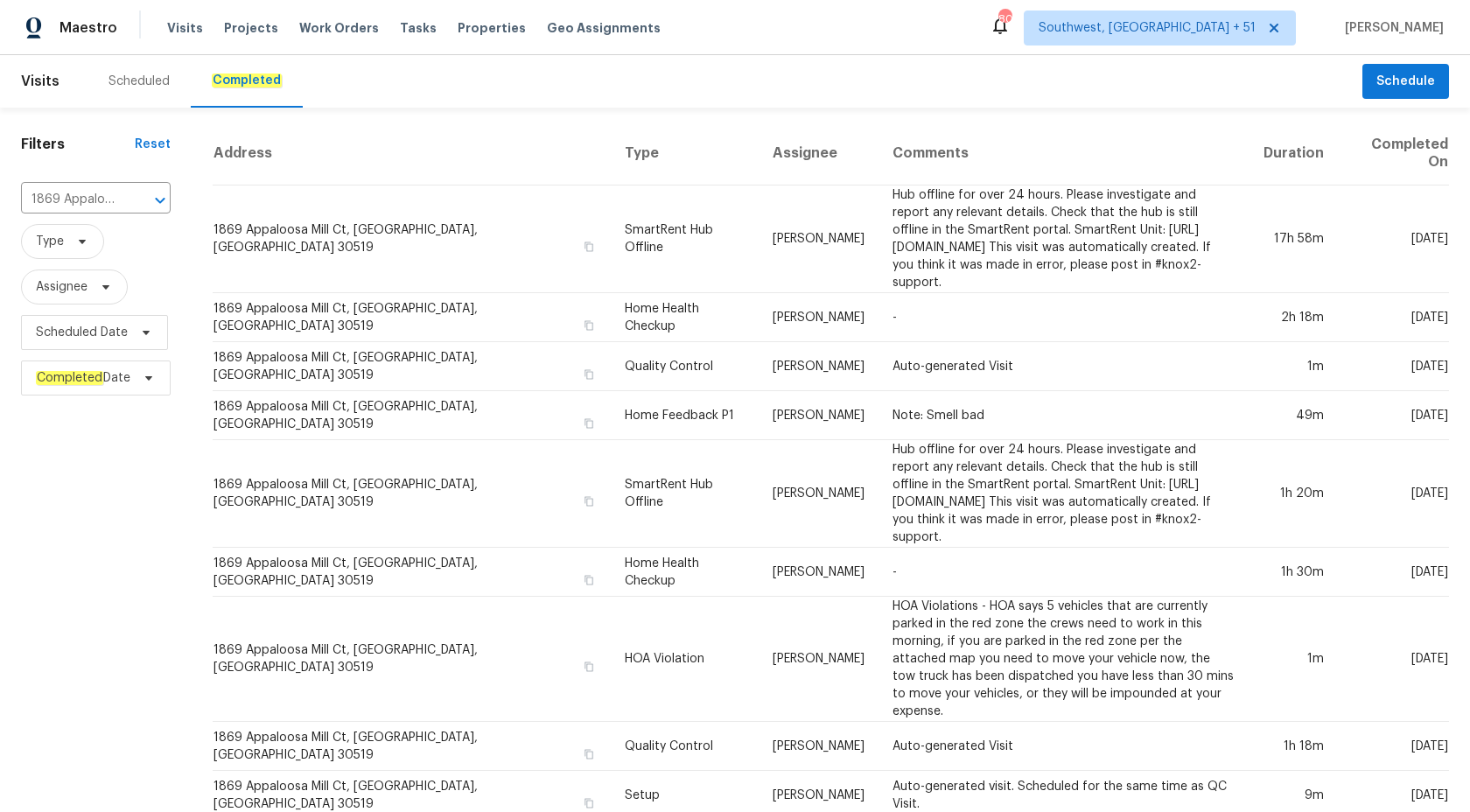
click at [758, 348] on td "[PERSON_NAME]" at bounding box center [818, 366] width 120 height 49
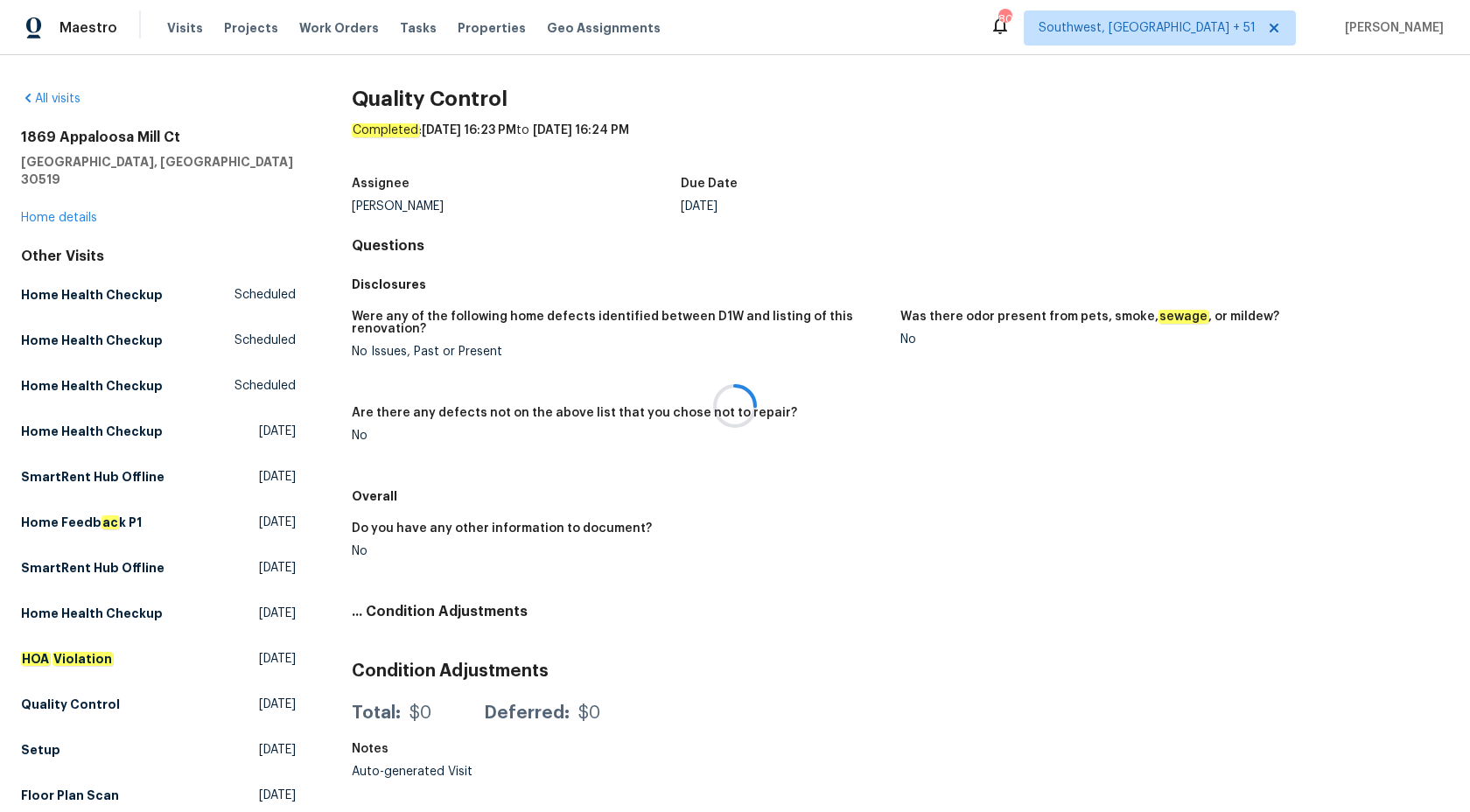
click at [64, 192] on div at bounding box center [735, 406] width 1470 height 812
click at [56, 212] on link "Home details" at bounding box center [59, 218] width 76 height 12
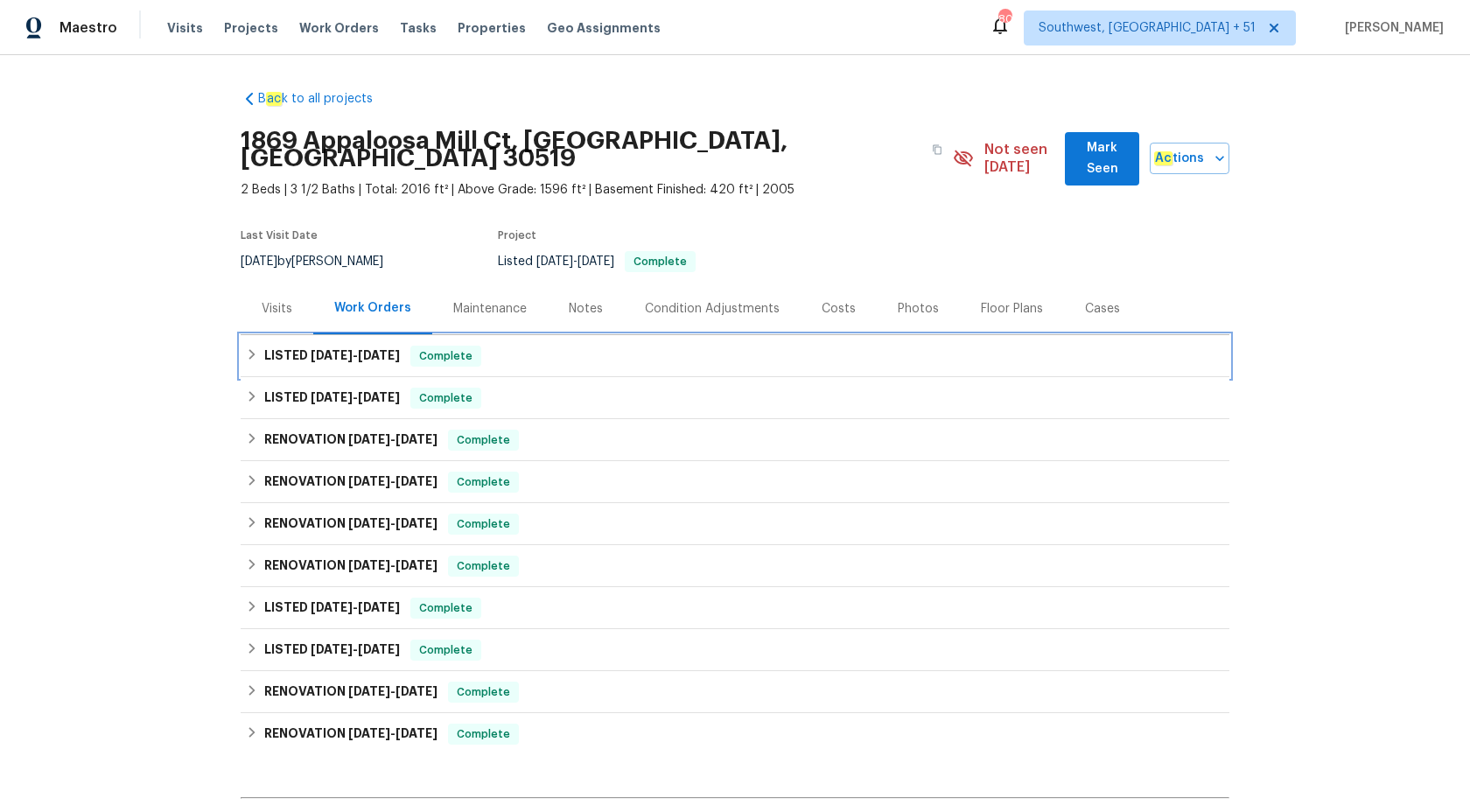
click at [369, 349] on span "[DATE]" at bounding box center [379, 355] width 42 height 12
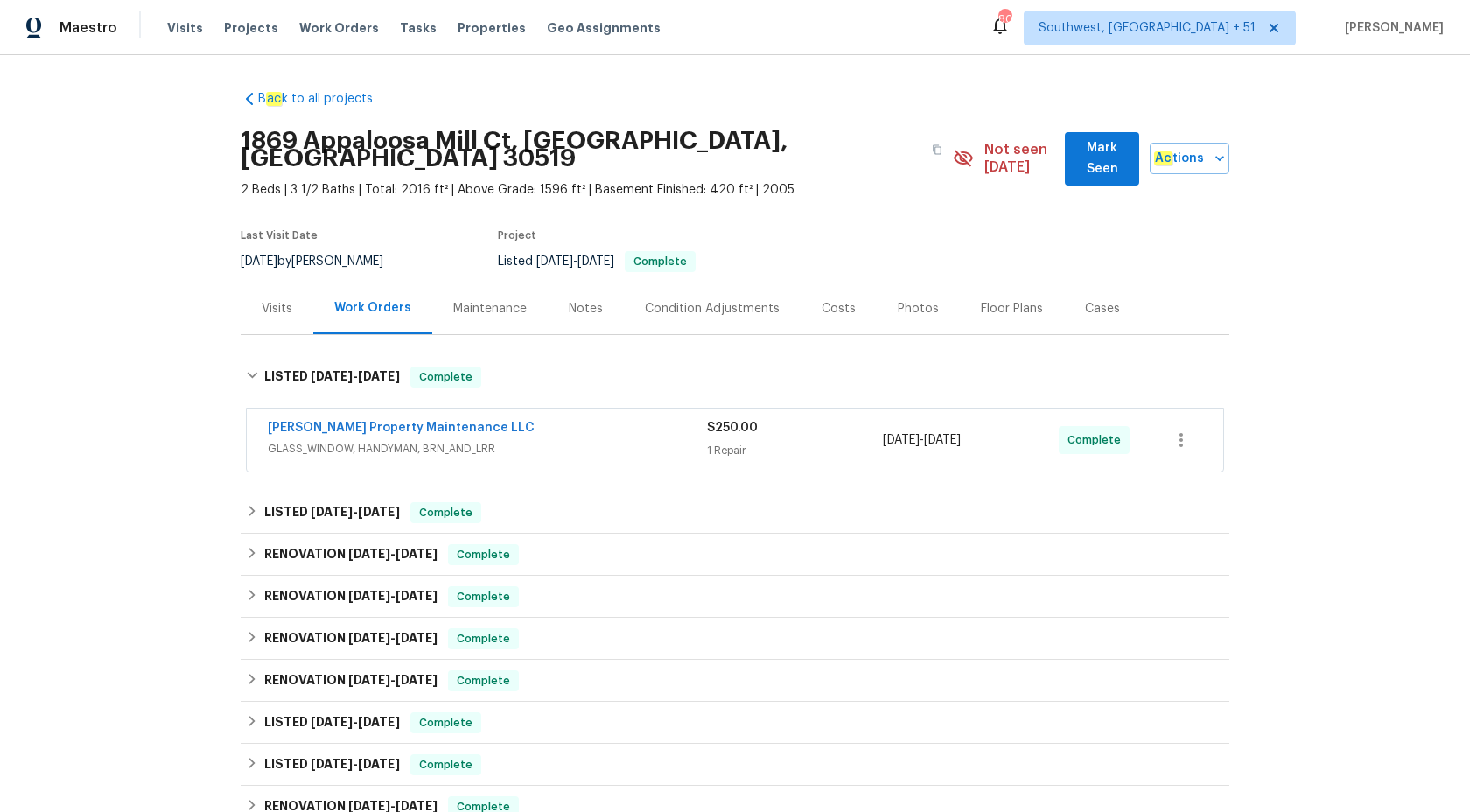
click at [519, 440] on span "GLASS_WINDOW, HANDYMAN, BRN_AND_LRR" at bounding box center [487, 449] width 440 height 18
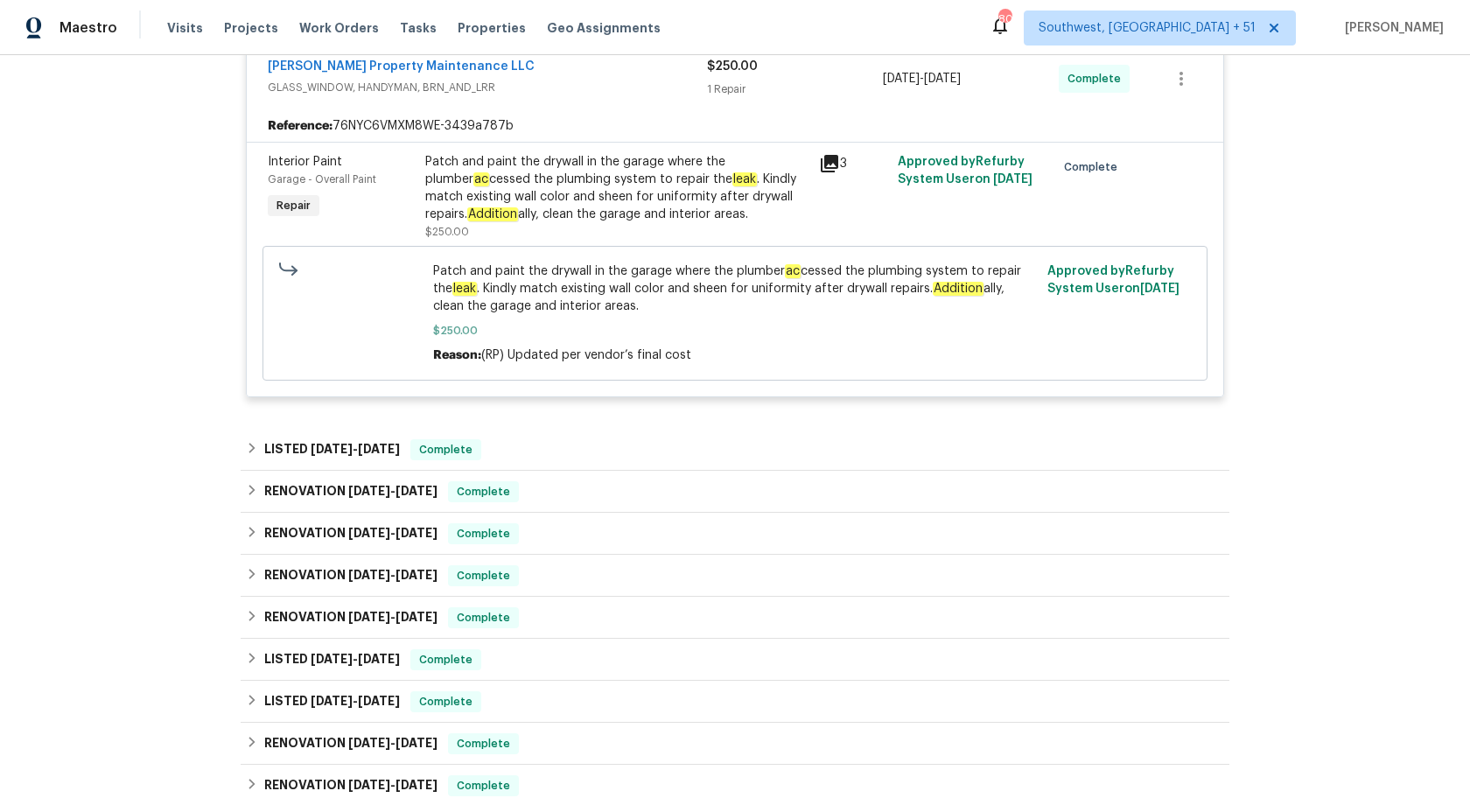
scroll to position [405, 0]
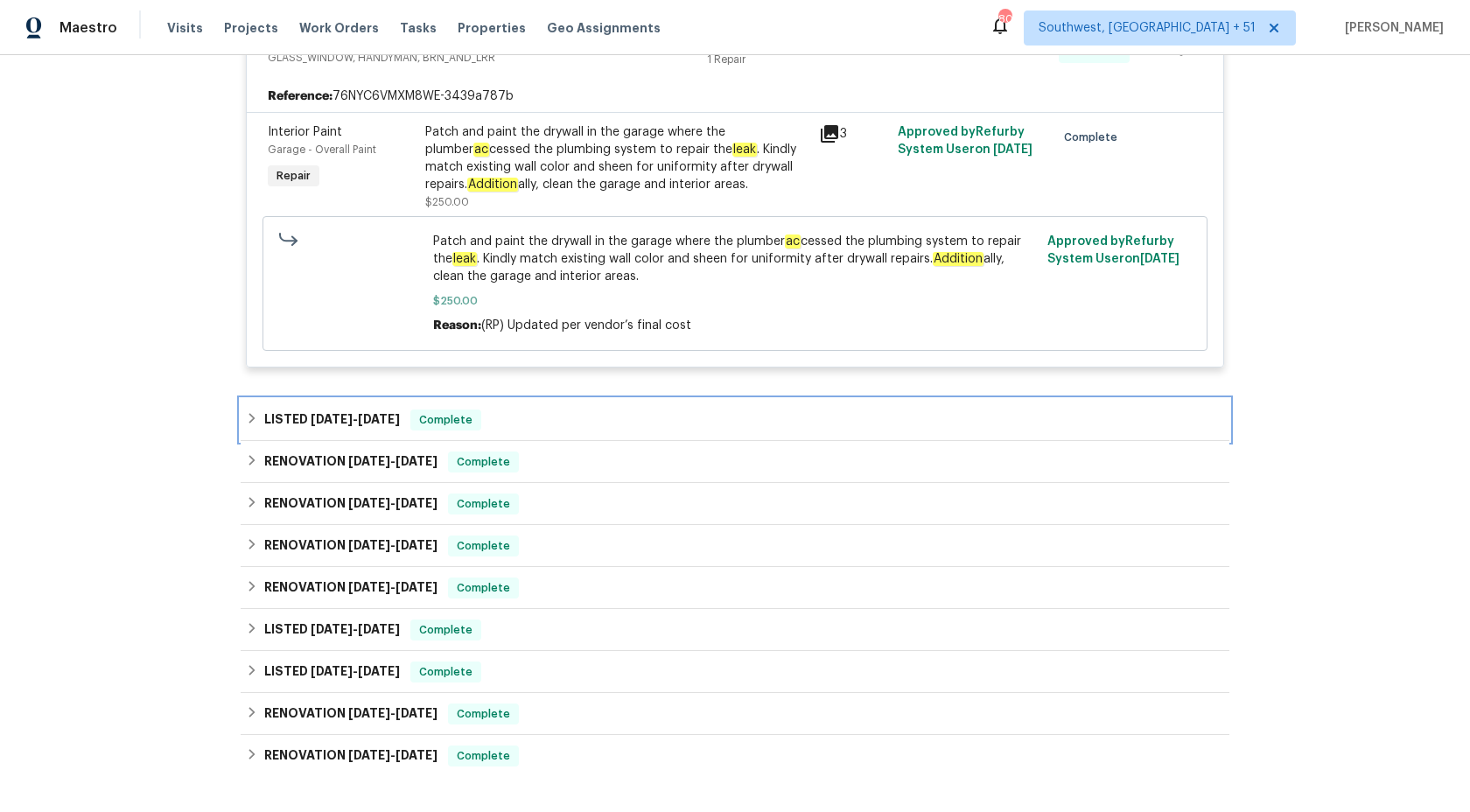
click at [475, 411] on span "Complete" at bounding box center [446, 420] width 68 height 18
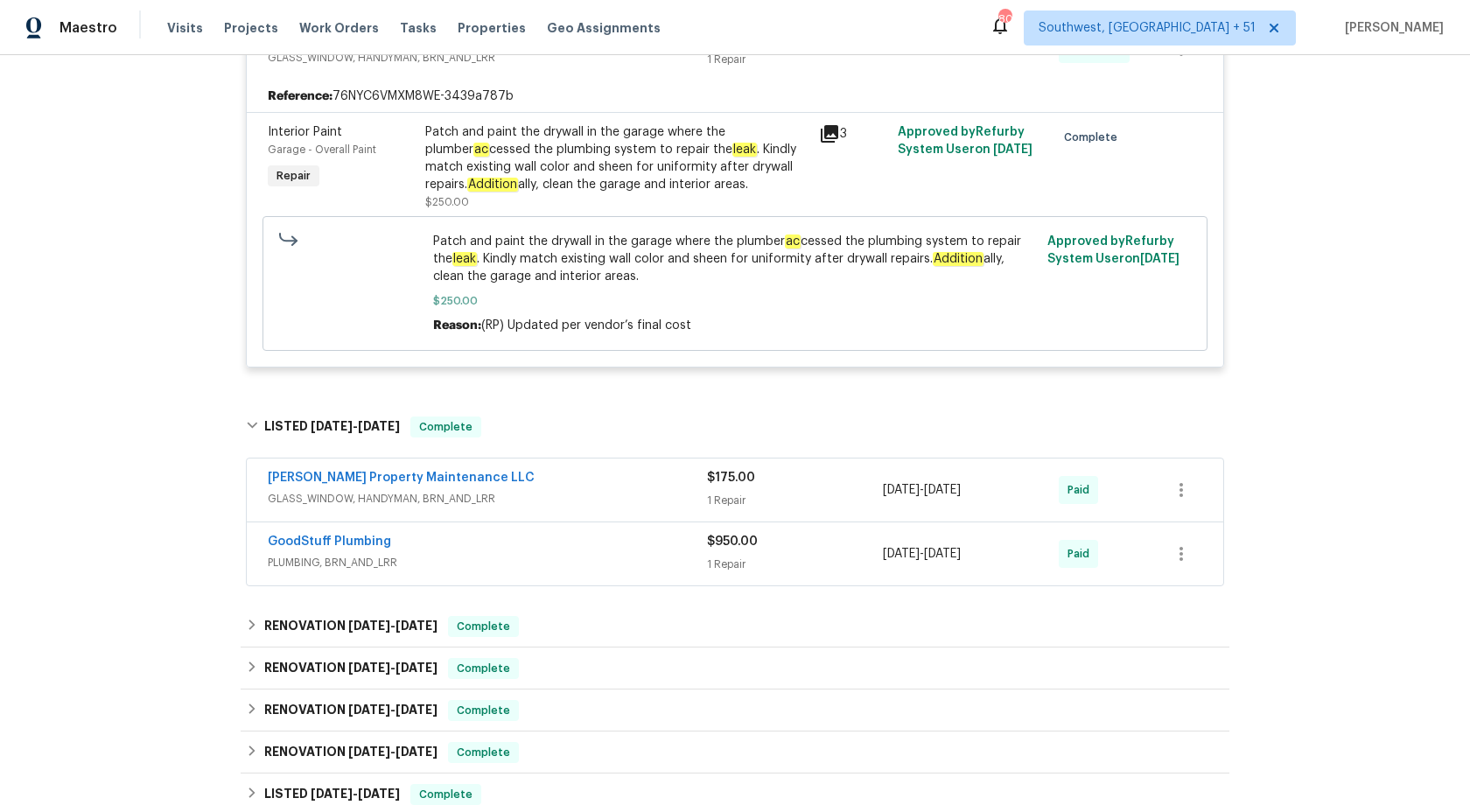
click at [597, 536] on div "GoodStuff Plumbing" at bounding box center [487, 543] width 440 height 21
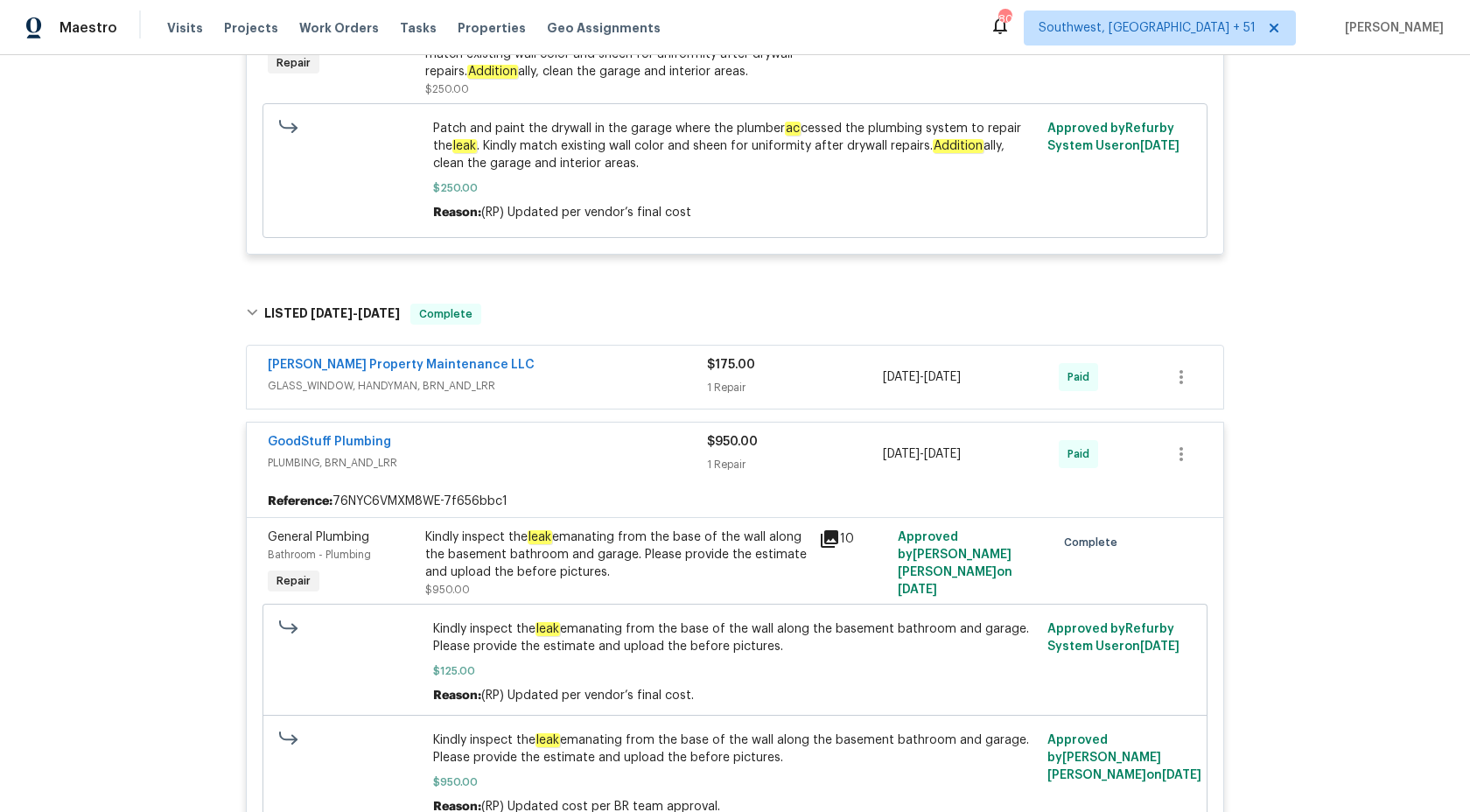
scroll to position [514, 0]
click at [97, 24] on span "Maestro" at bounding box center [89, 28] width 58 height 18
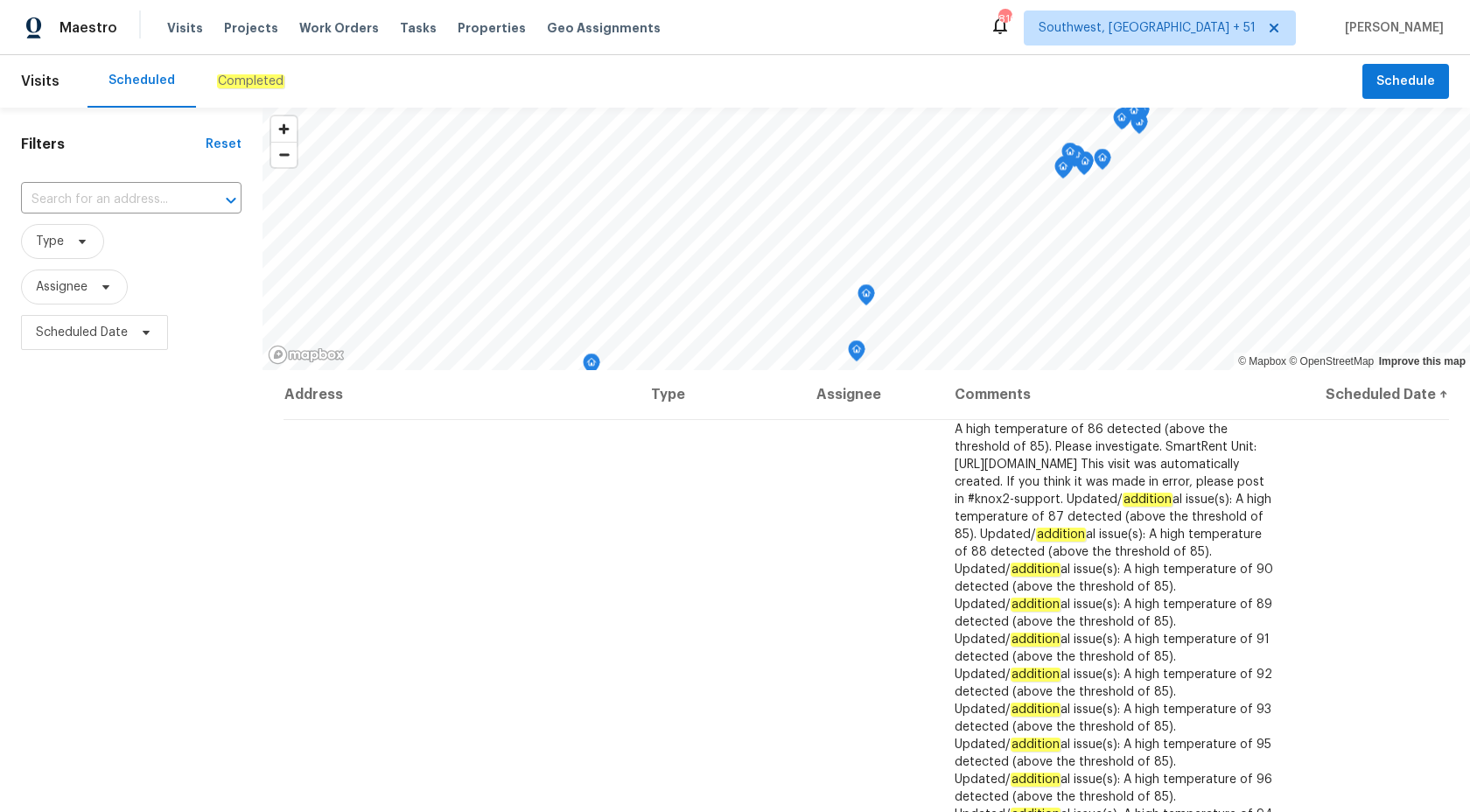
click at [258, 71] on div "Completed" at bounding box center [251, 81] width 110 height 53
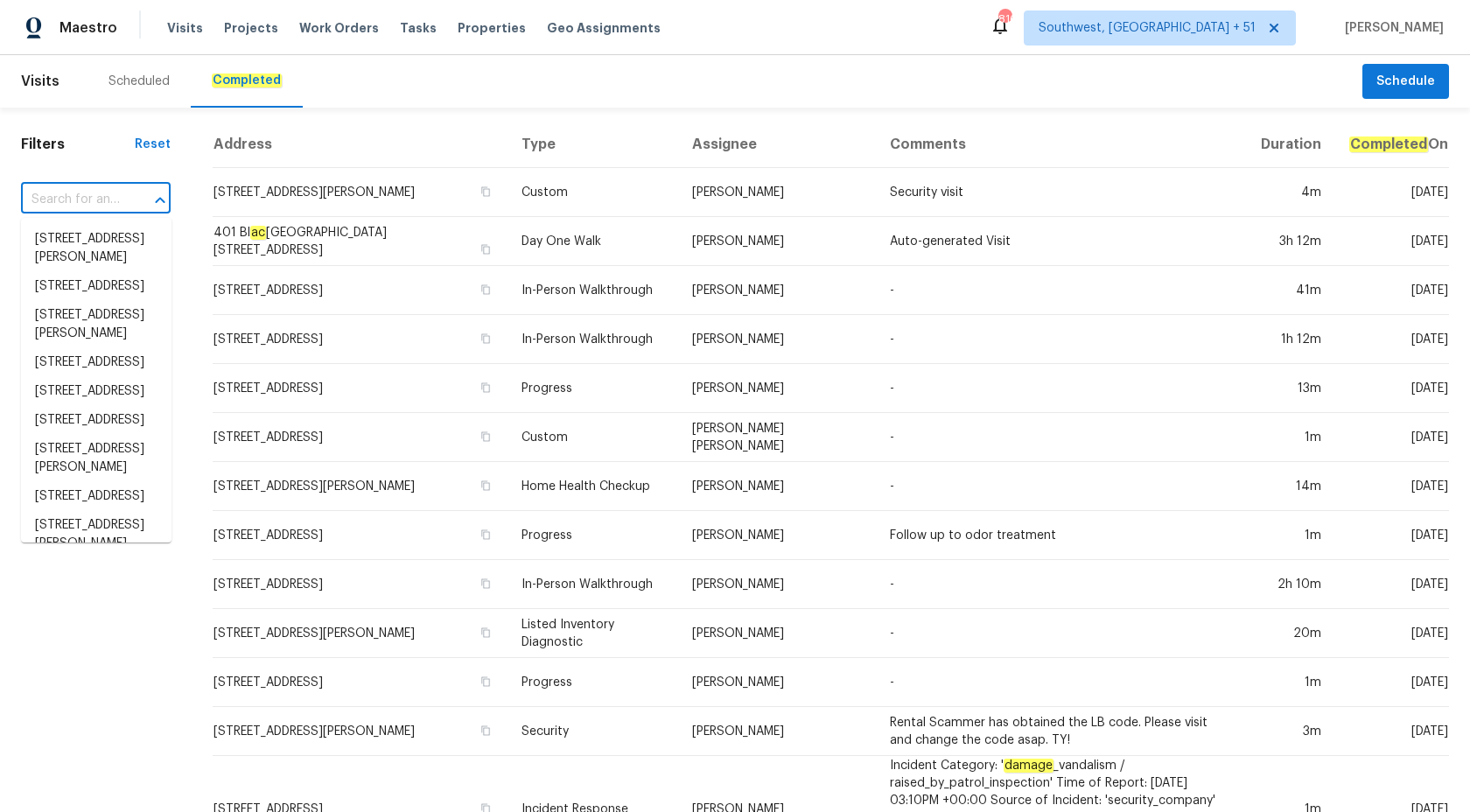
click at [66, 203] on input "text" at bounding box center [71, 199] width 101 height 27
paste input "33153 N Cat Hills Ave San Tan Valley, AZ 85144"
type input "33153 N Cat Hills Ave San Tan Valley, AZ 85144"
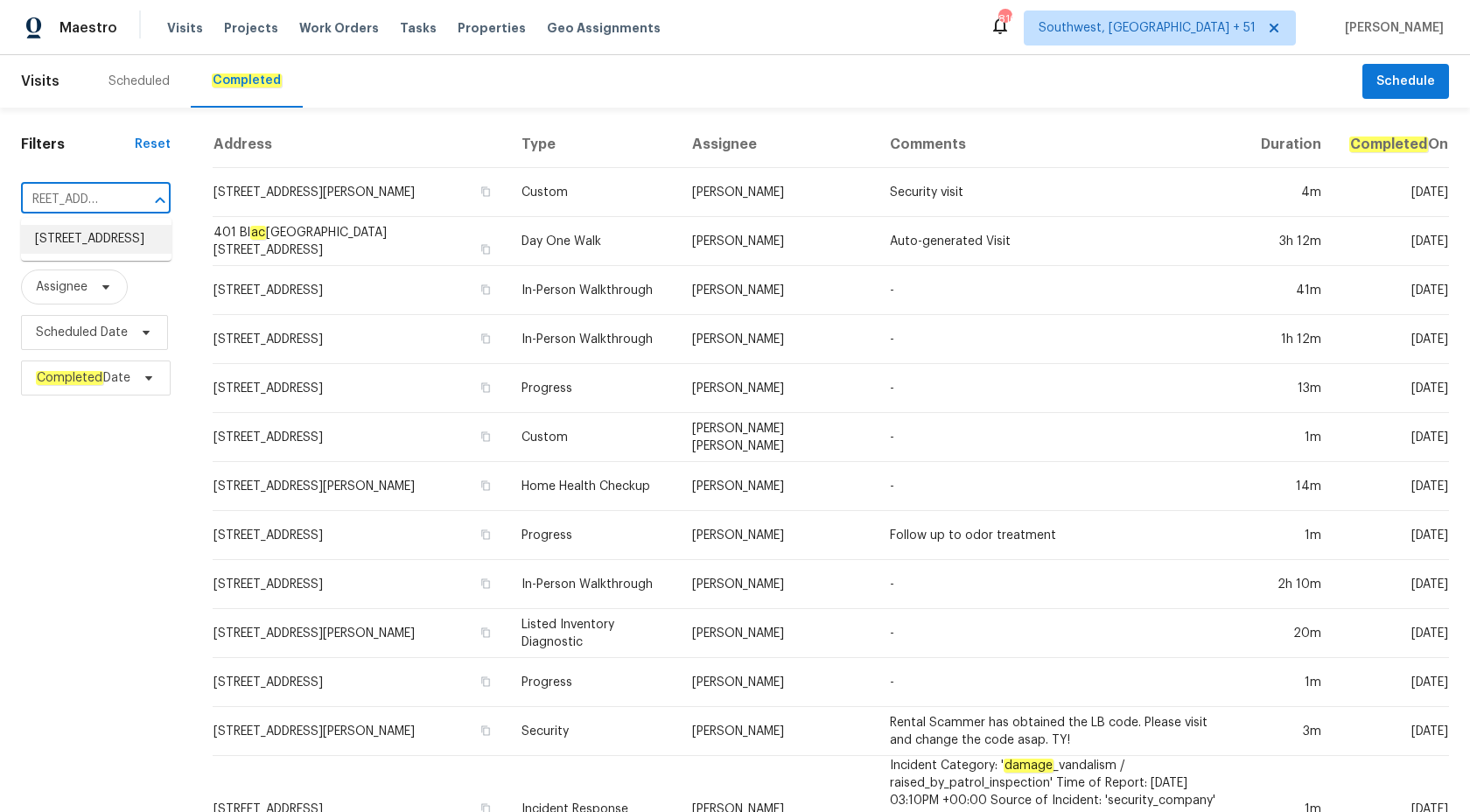
click at [86, 240] on li "33153 N Cat Hills Ave, San Tan Valley, AZ 85144" at bounding box center [96, 239] width 150 height 29
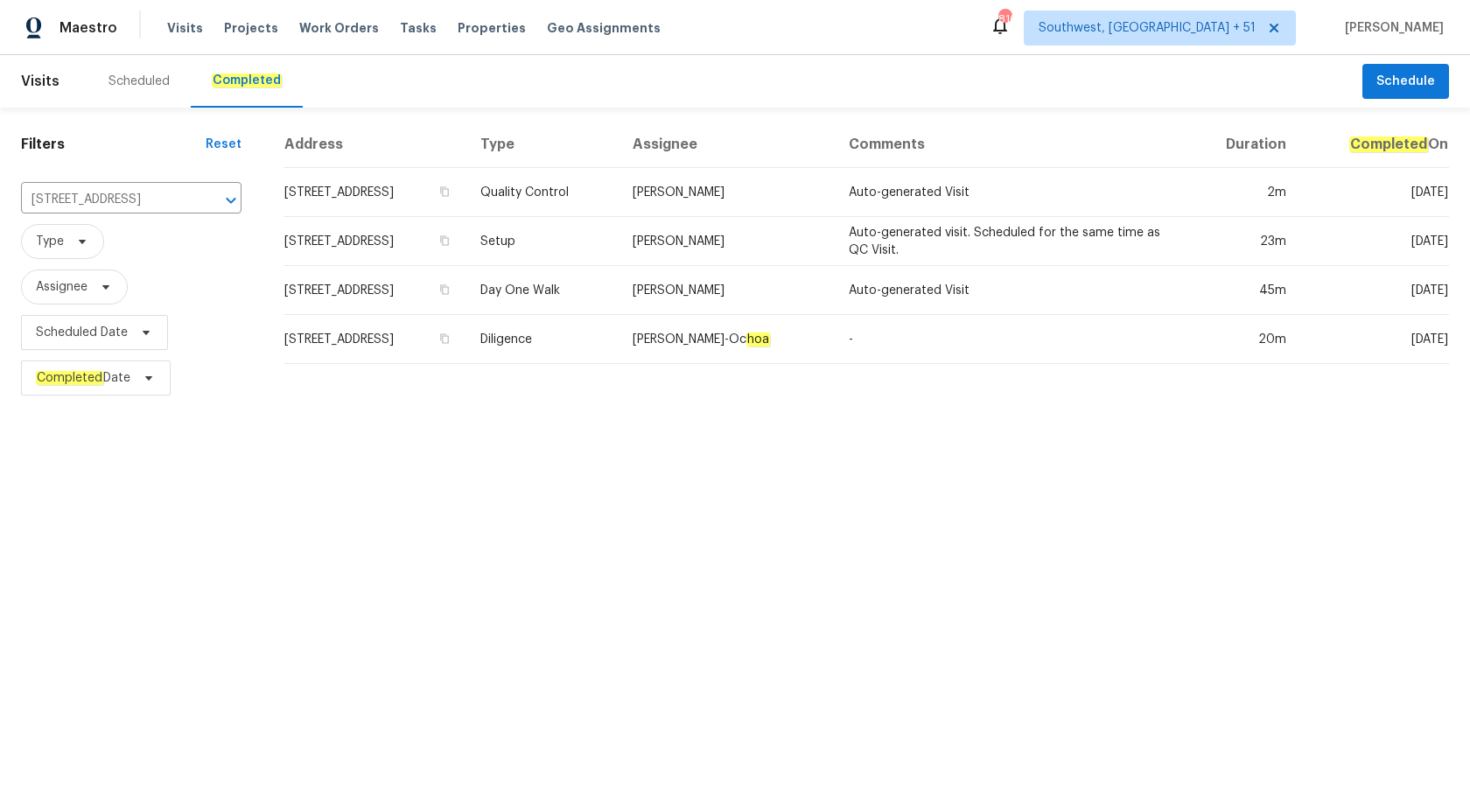
click at [755, 221] on td "Scott Nicol" at bounding box center [727, 241] width 216 height 49
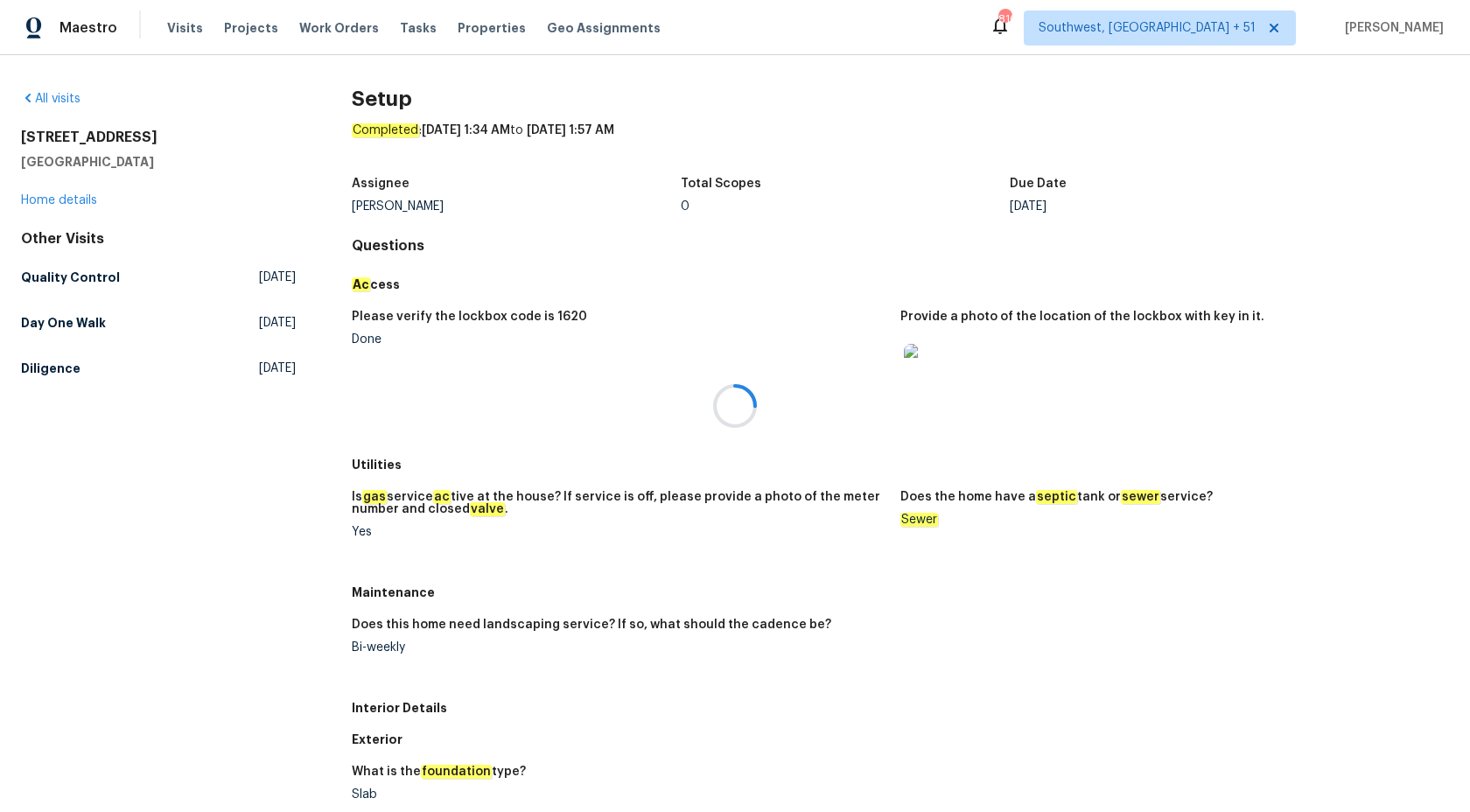
click at [53, 201] on div at bounding box center [735, 406] width 1470 height 812
click at [53, 201] on link "Home details" at bounding box center [59, 200] width 76 height 12
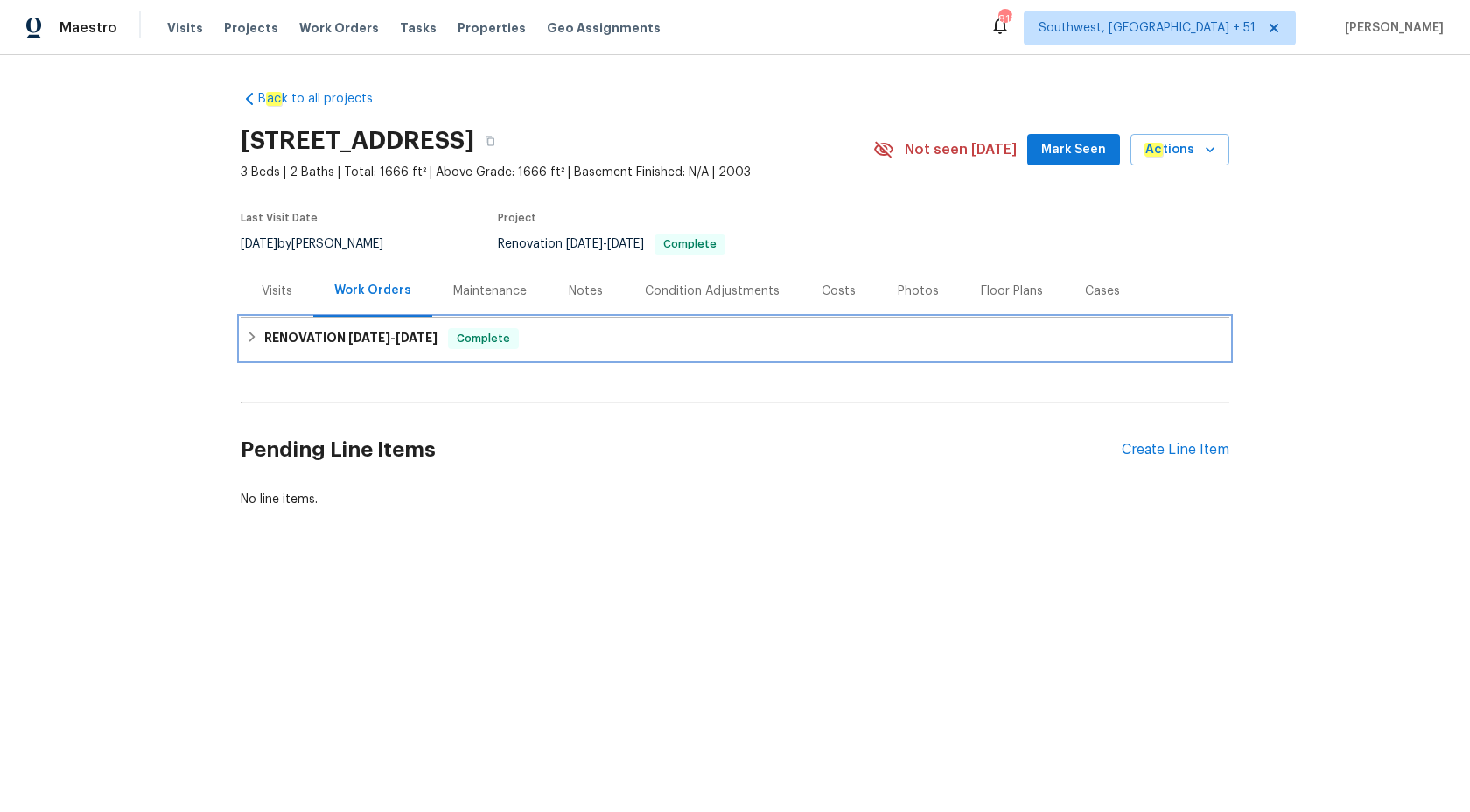
click at [380, 342] on span "[DATE]" at bounding box center [370, 338] width 42 height 12
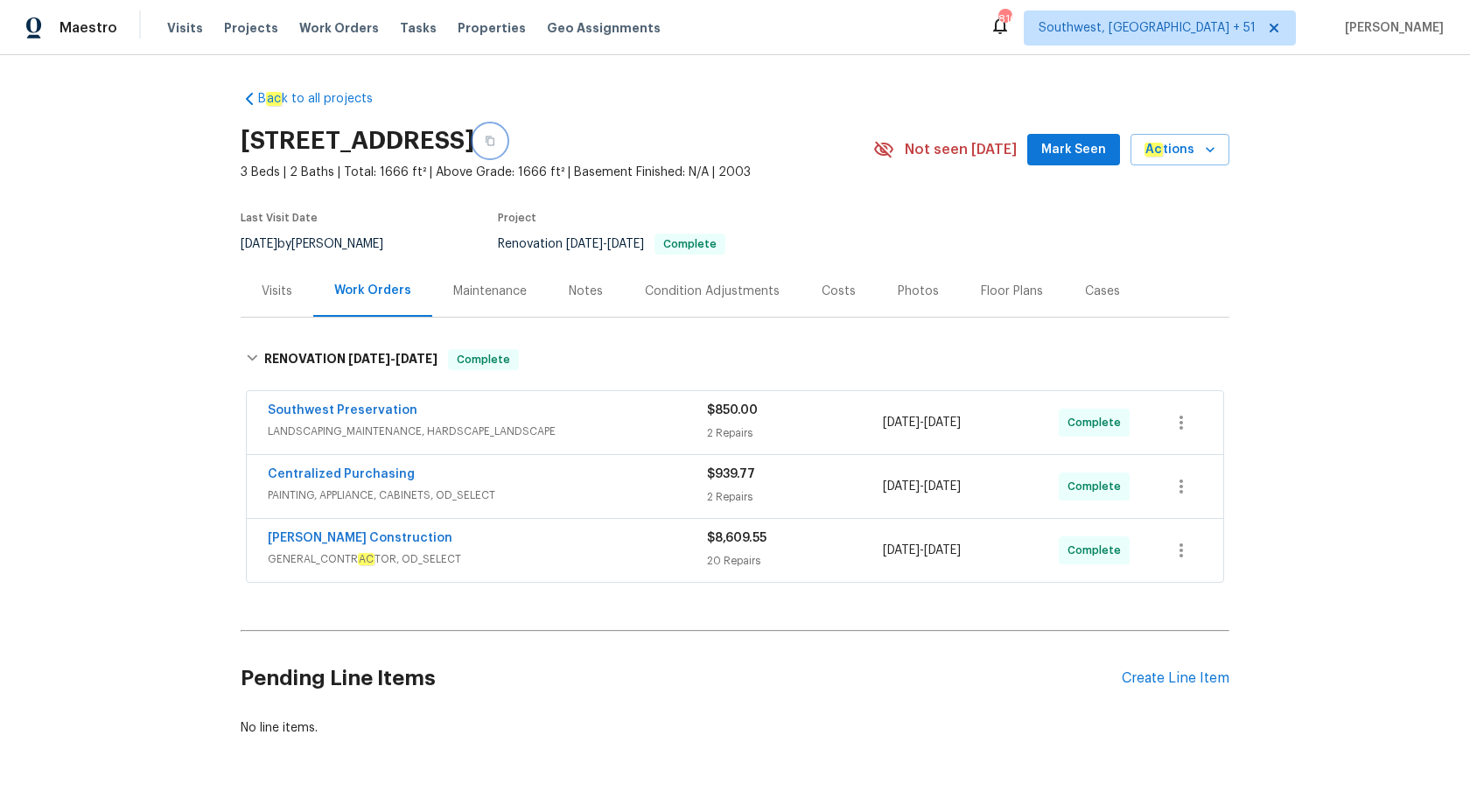
click at [506, 147] on button "button" at bounding box center [490, 141] width 32 height 32
click at [506, 137] on button "button" at bounding box center [490, 141] width 32 height 32
click at [280, 284] on div "Visits" at bounding box center [277, 292] width 31 height 18
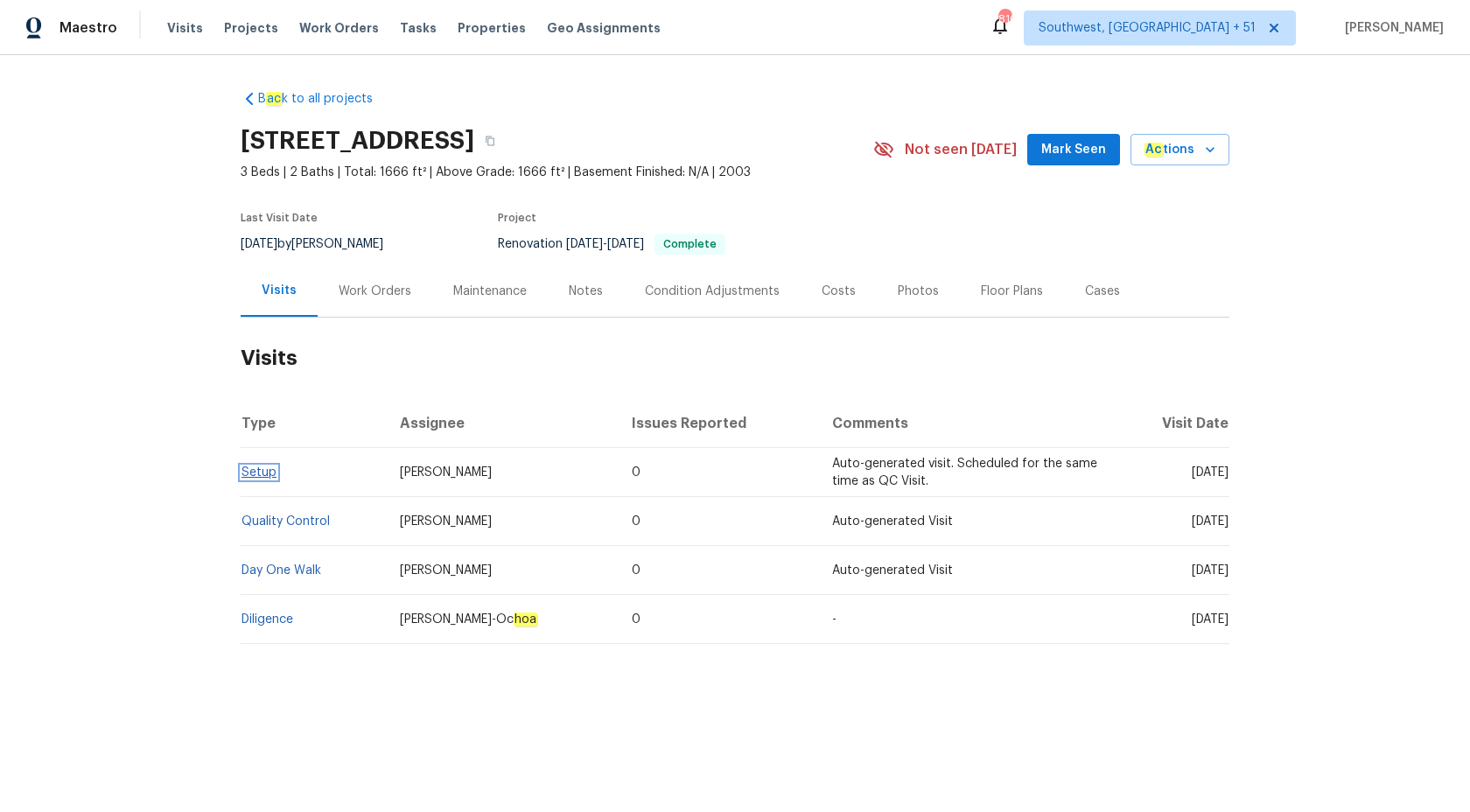
click at [255, 477] on link "Setup" at bounding box center [258, 472] width 35 height 12
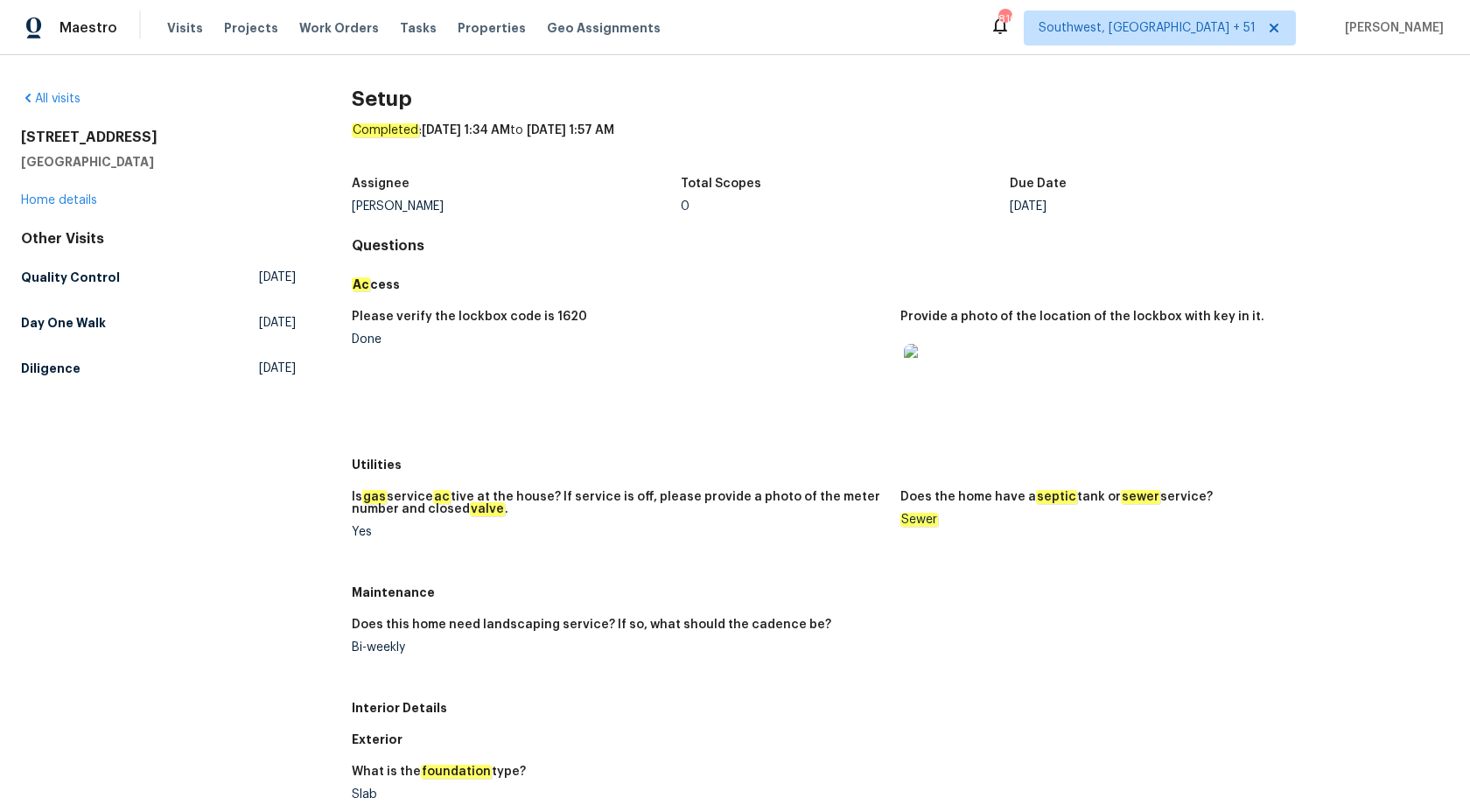
click at [742, 539] on figure "Is gas service ac tive at the house? If service is off, please provide a photo …" at bounding box center [626, 529] width 549 height 76
click at [58, 279] on h5 "Quality Control" at bounding box center [70, 278] width 99 height 18
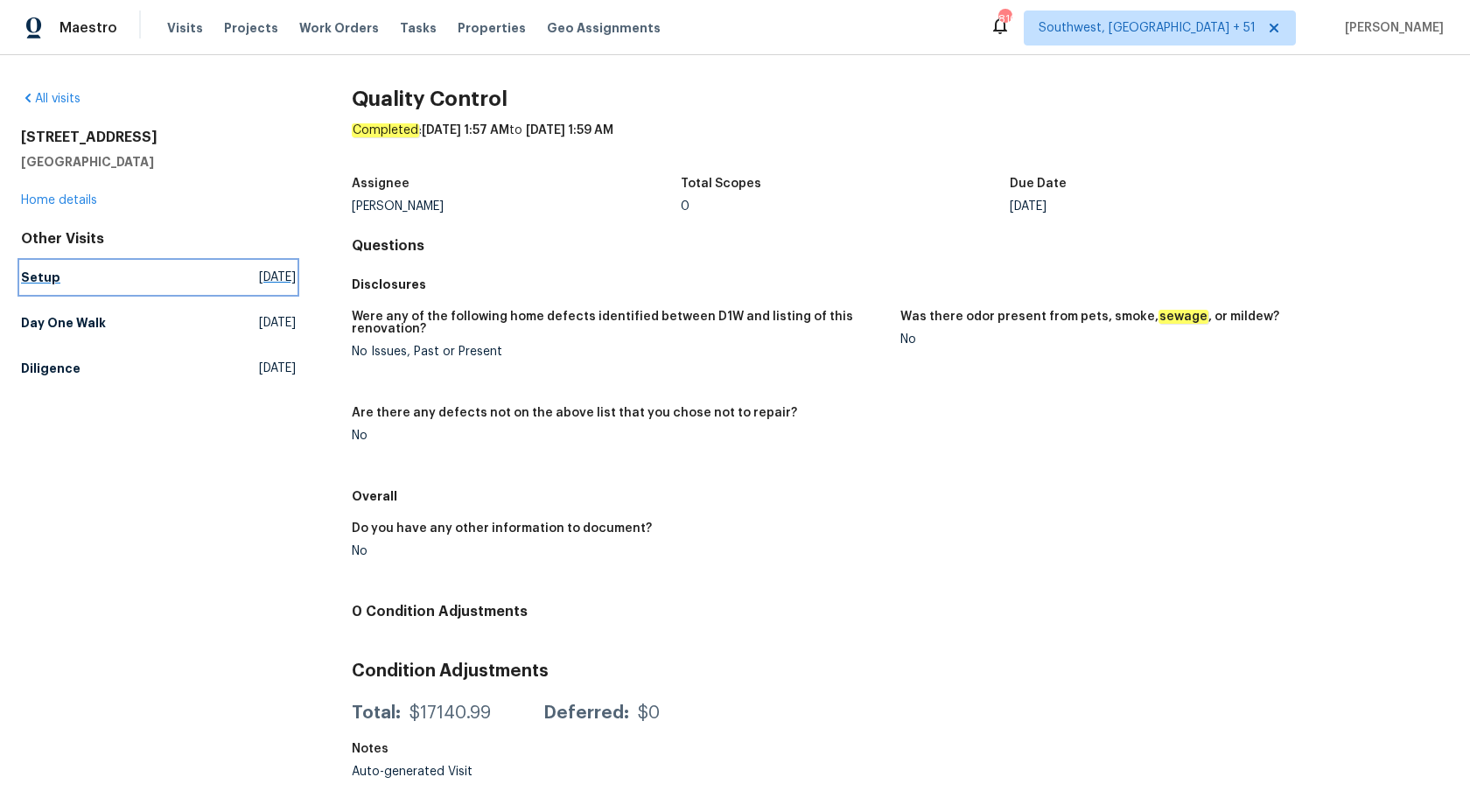
click at [24, 279] on h5 "Setup" at bounding box center [41, 278] width 40 height 18
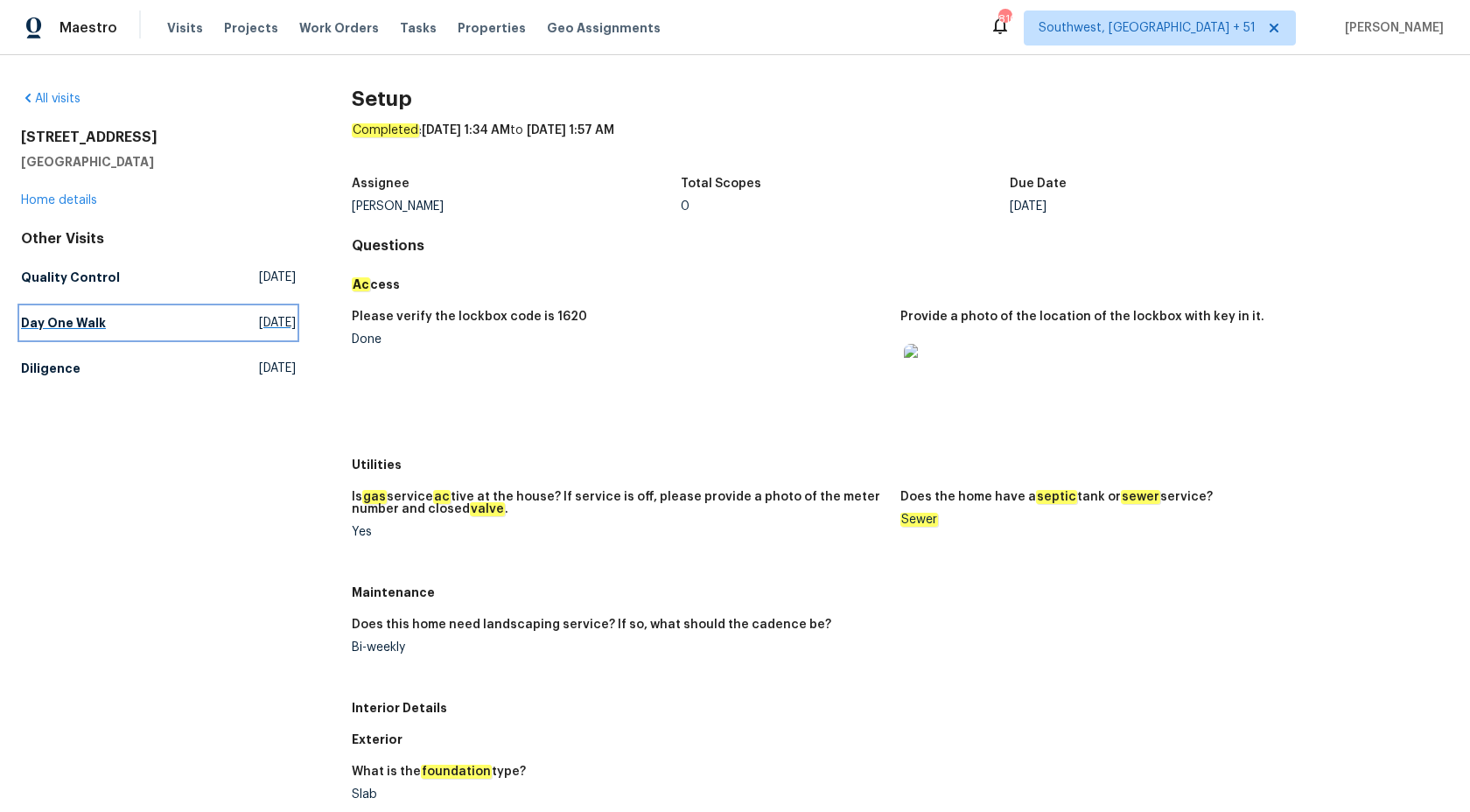
click at [33, 321] on h5 "Day One Walk" at bounding box center [63, 323] width 85 height 18
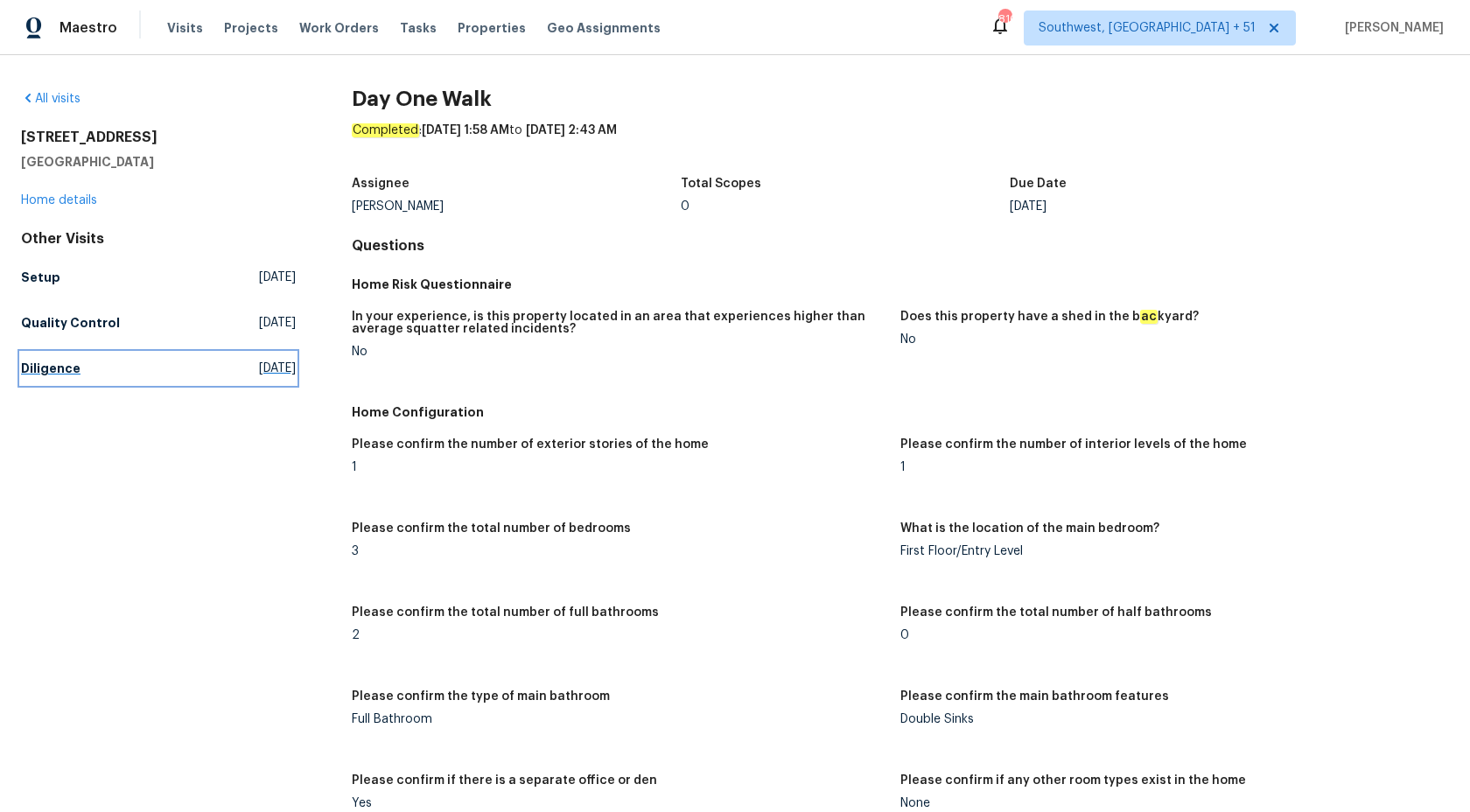
click at [54, 373] on h5 "Diligence" at bounding box center [51, 369] width 60 height 18
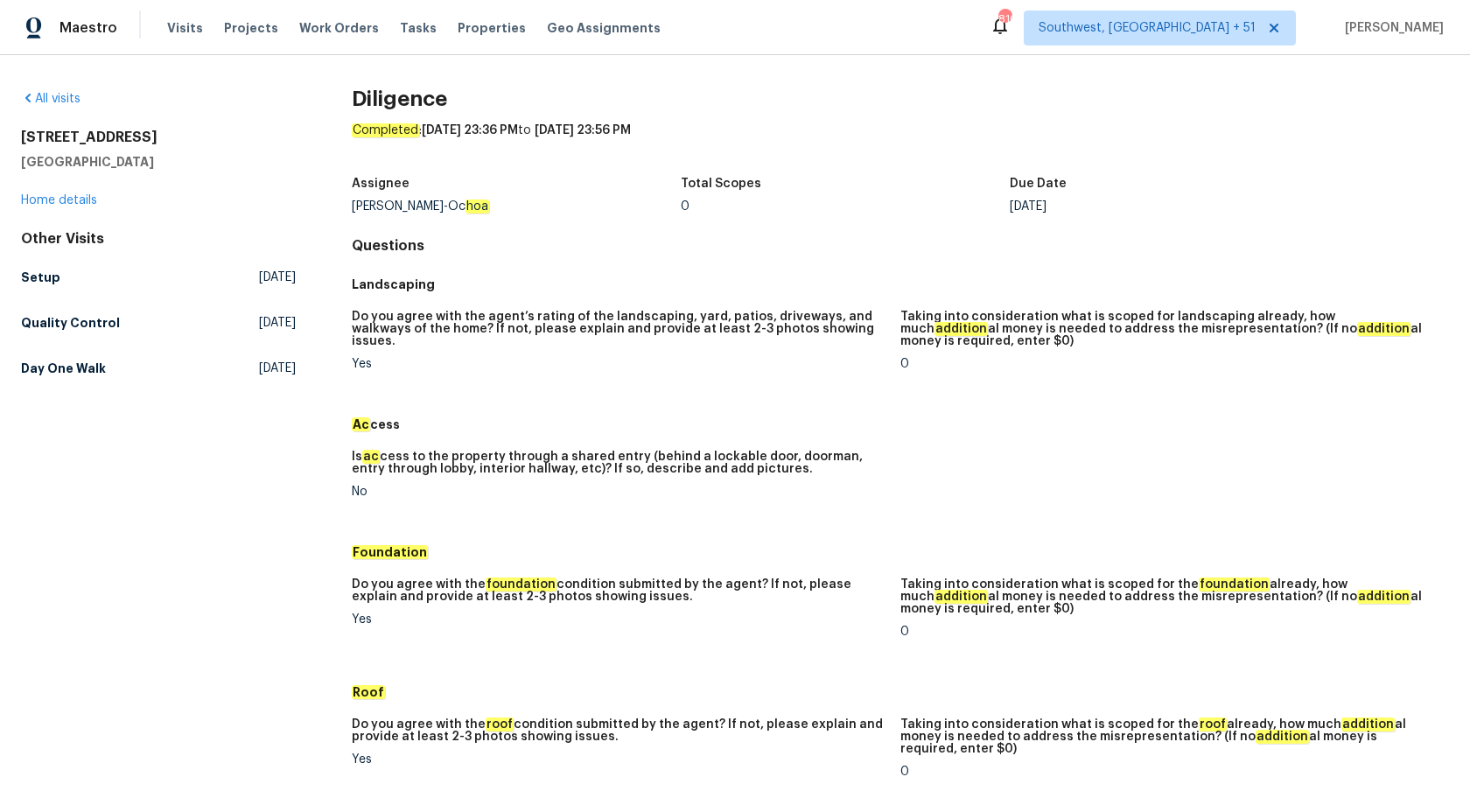
click at [688, 322] on h5 "Do you agree with the agent’s rating of the landscaping, yard, patios, driveway…" at bounding box center [619, 329] width 535 height 37
click at [25, 269] on h5 "Setup" at bounding box center [41, 278] width 40 height 18
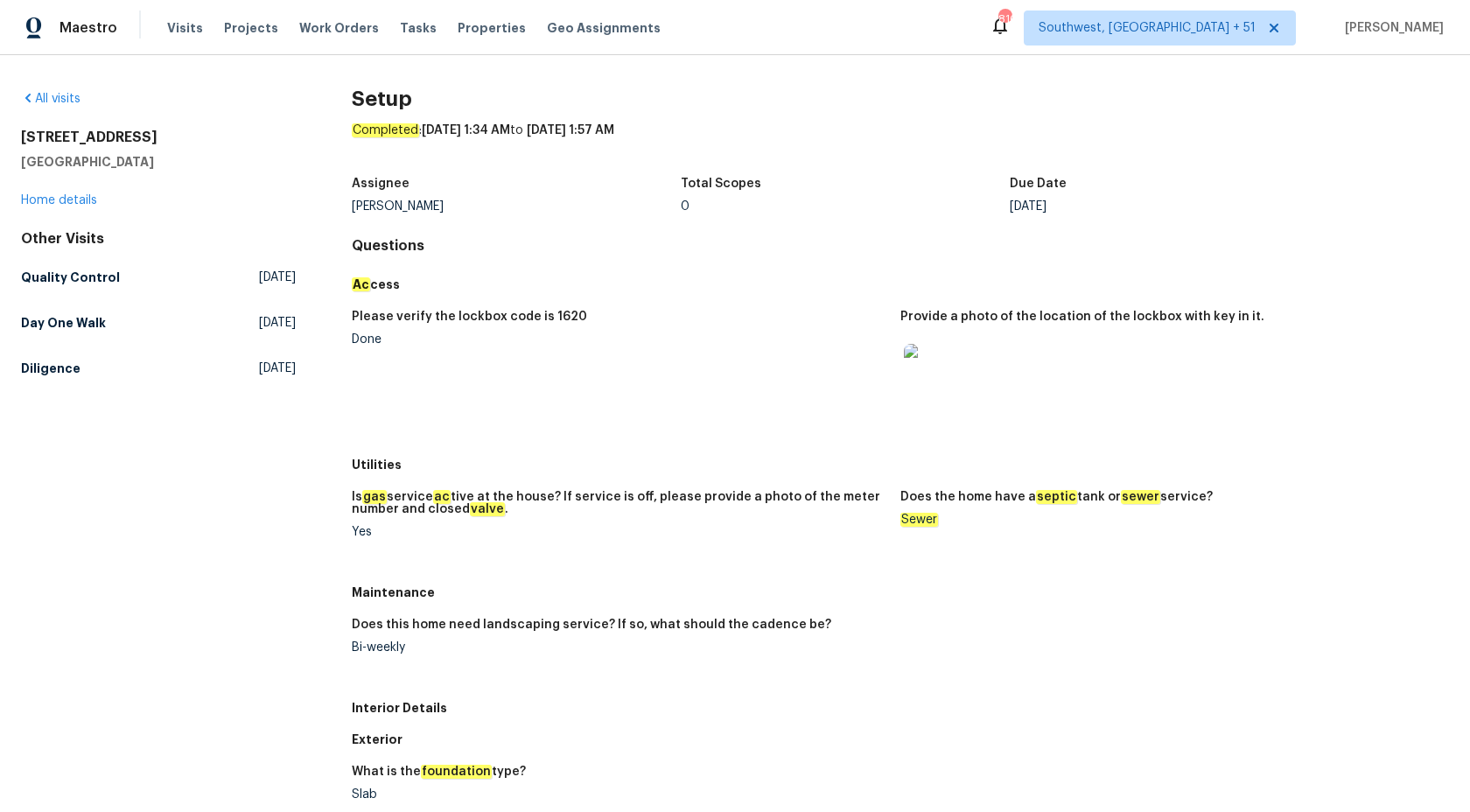
click at [607, 385] on figure "Please verify the lockbox code is 1620 Done" at bounding box center [626, 375] width 549 height 128
click at [97, 331] on h5 "Day One Walk" at bounding box center [63, 323] width 85 height 18
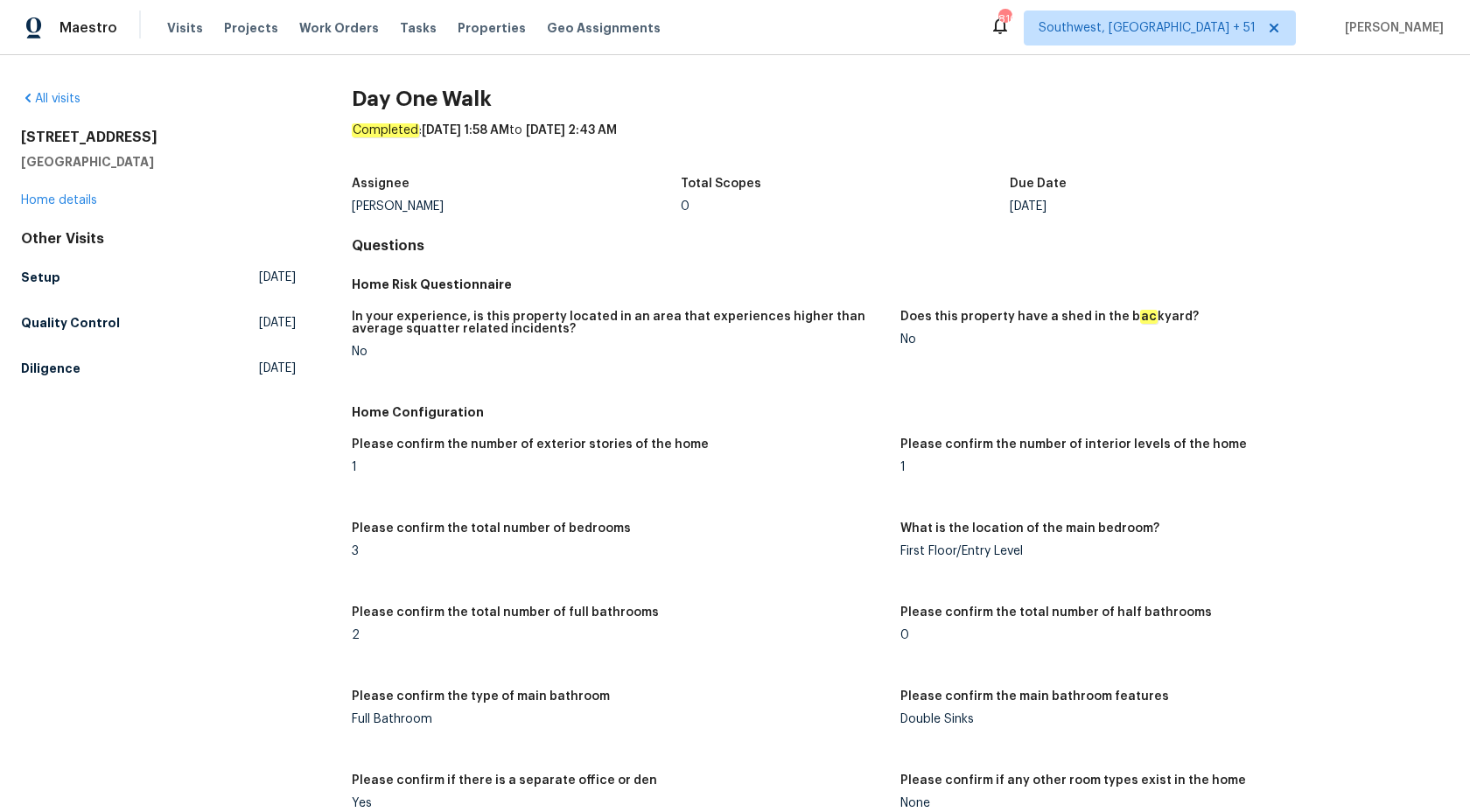
click at [716, 349] on div "No" at bounding box center [619, 352] width 535 height 12
click at [80, 356] on link "Diligence Wed, Jul 30 2025" at bounding box center [158, 369] width 275 height 32
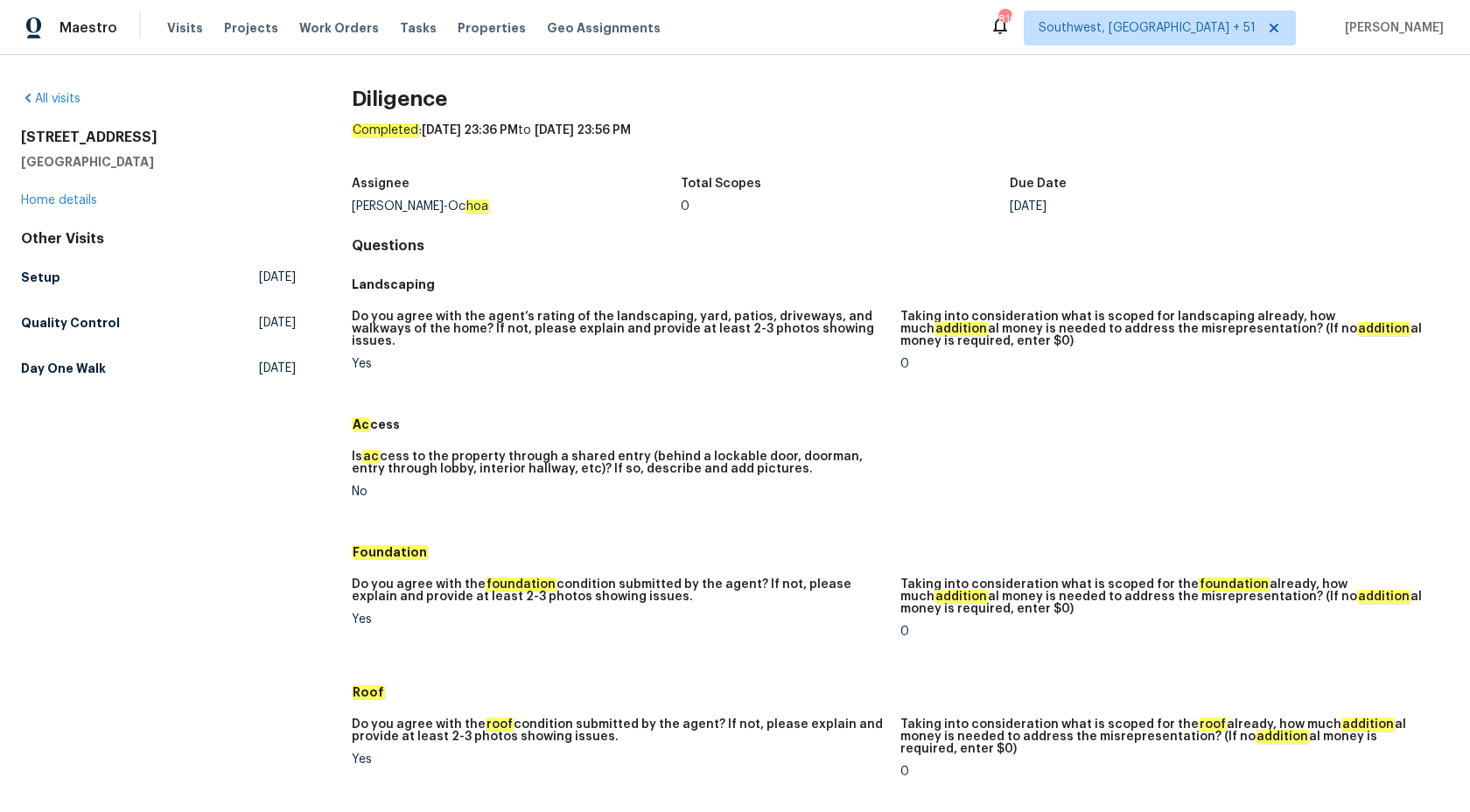
click at [820, 287] on h5 "Landscaping" at bounding box center [900, 285] width 1097 height 18
click at [588, 308] on div "Do you agree with the agent’s rating of the landscaping, yard, patios, driveway…" at bounding box center [900, 354] width 1097 height 109
click at [38, 282] on h5 "Setup" at bounding box center [41, 278] width 40 height 18
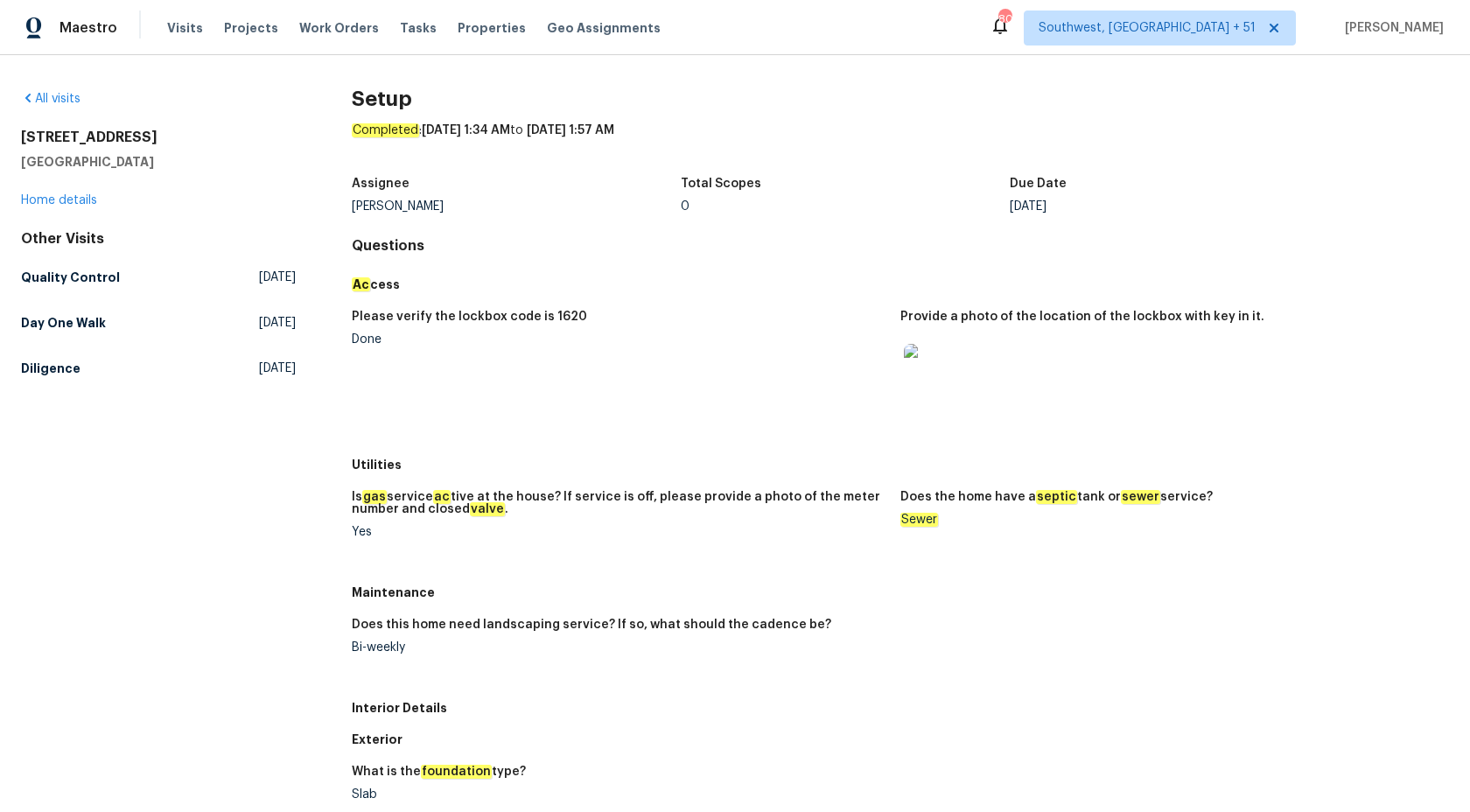
click at [718, 349] on figure "Please verify the lockbox code is 1620 Done" at bounding box center [626, 375] width 549 height 128
click at [71, 277] on h5 "Quality Control" at bounding box center [70, 278] width 99 height 18
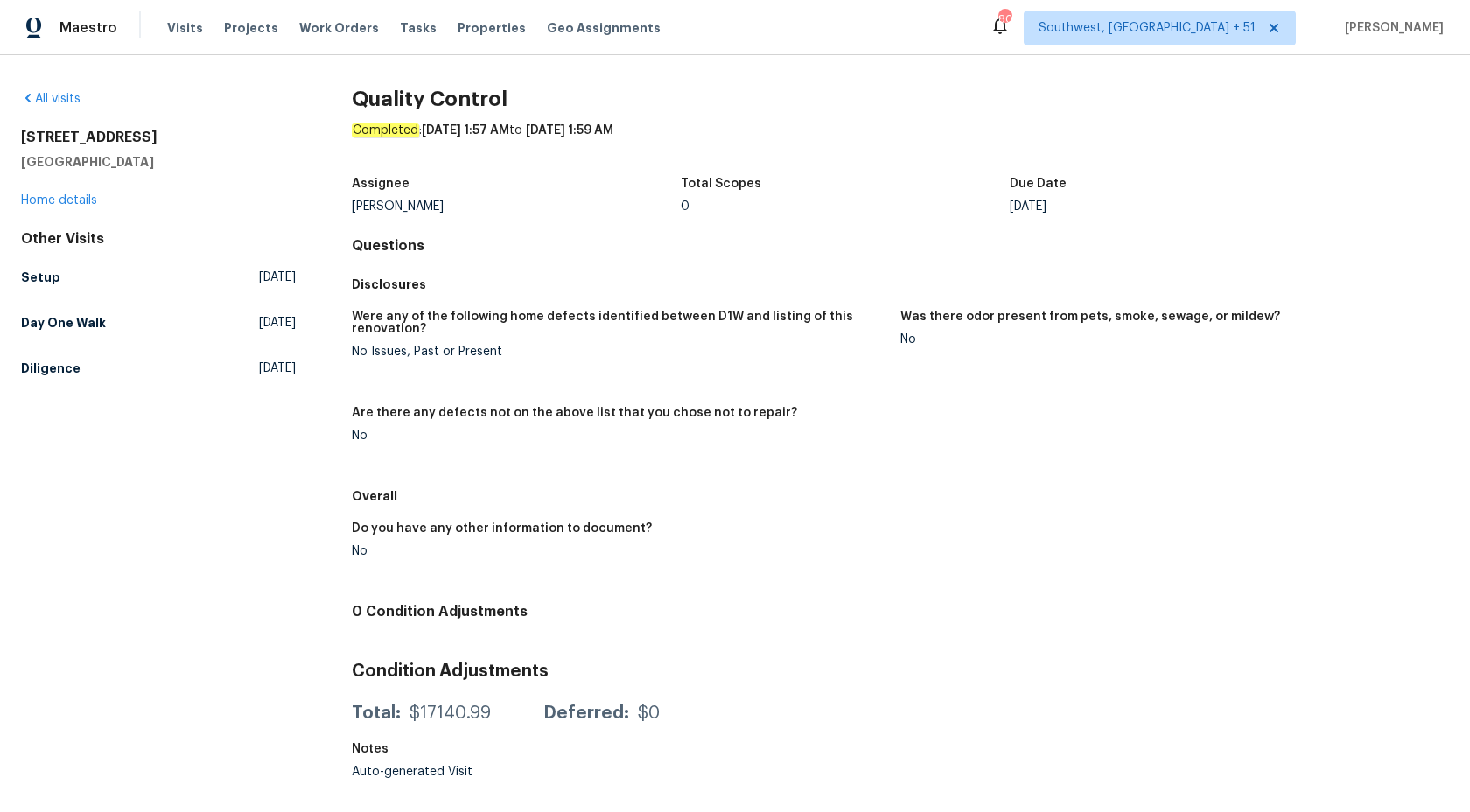
click at [685, 250] on h4 "Questions" at bounding box center [900, 246] width 1097 height 18
click at [95, 327] on h5 "Day One Walk" at bounding box center [63, 323] width 85 height 18
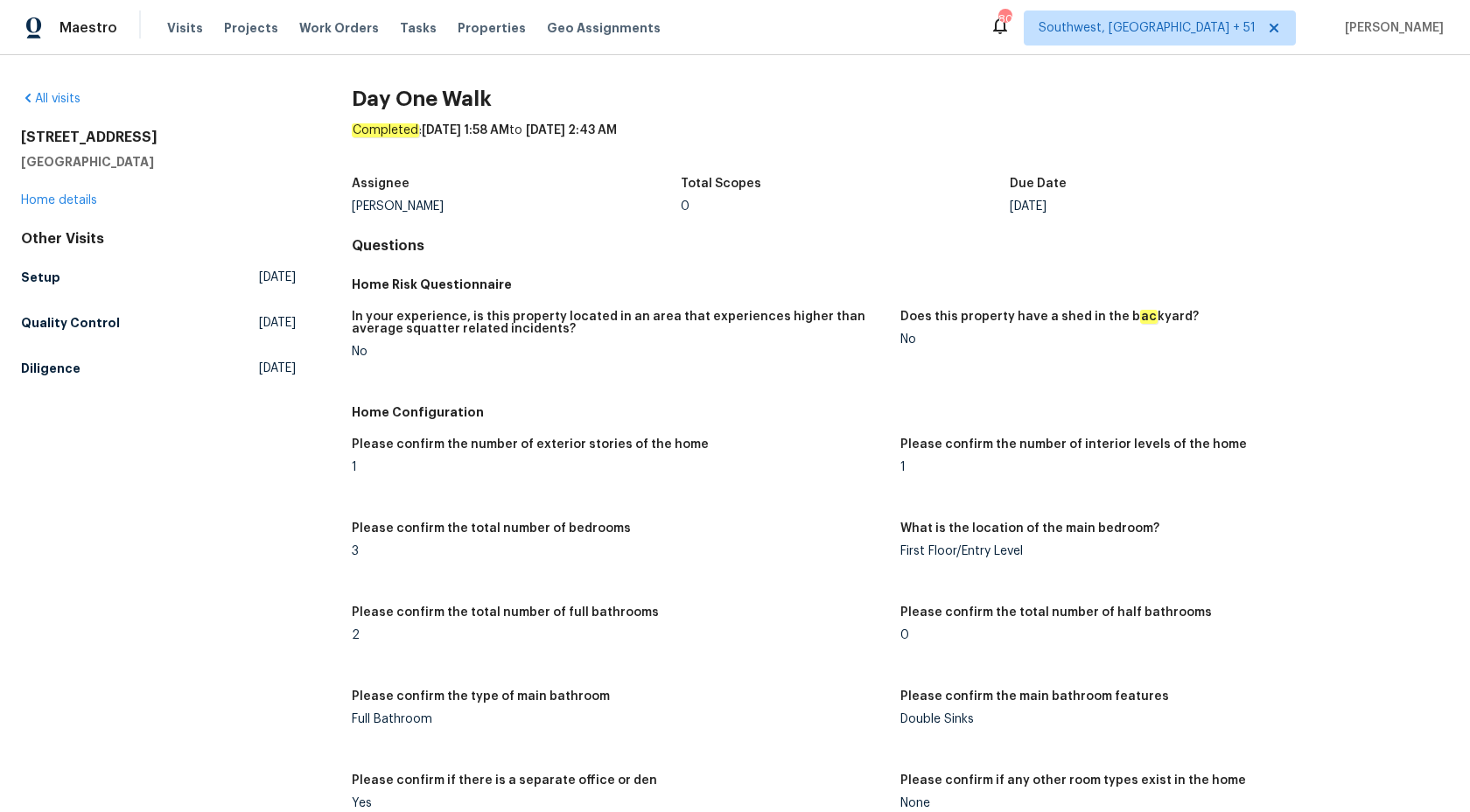
click at [759, 290] on h5 "Home Risk Questionnaire" at bounding box center [900, 285] width 1097 height 18
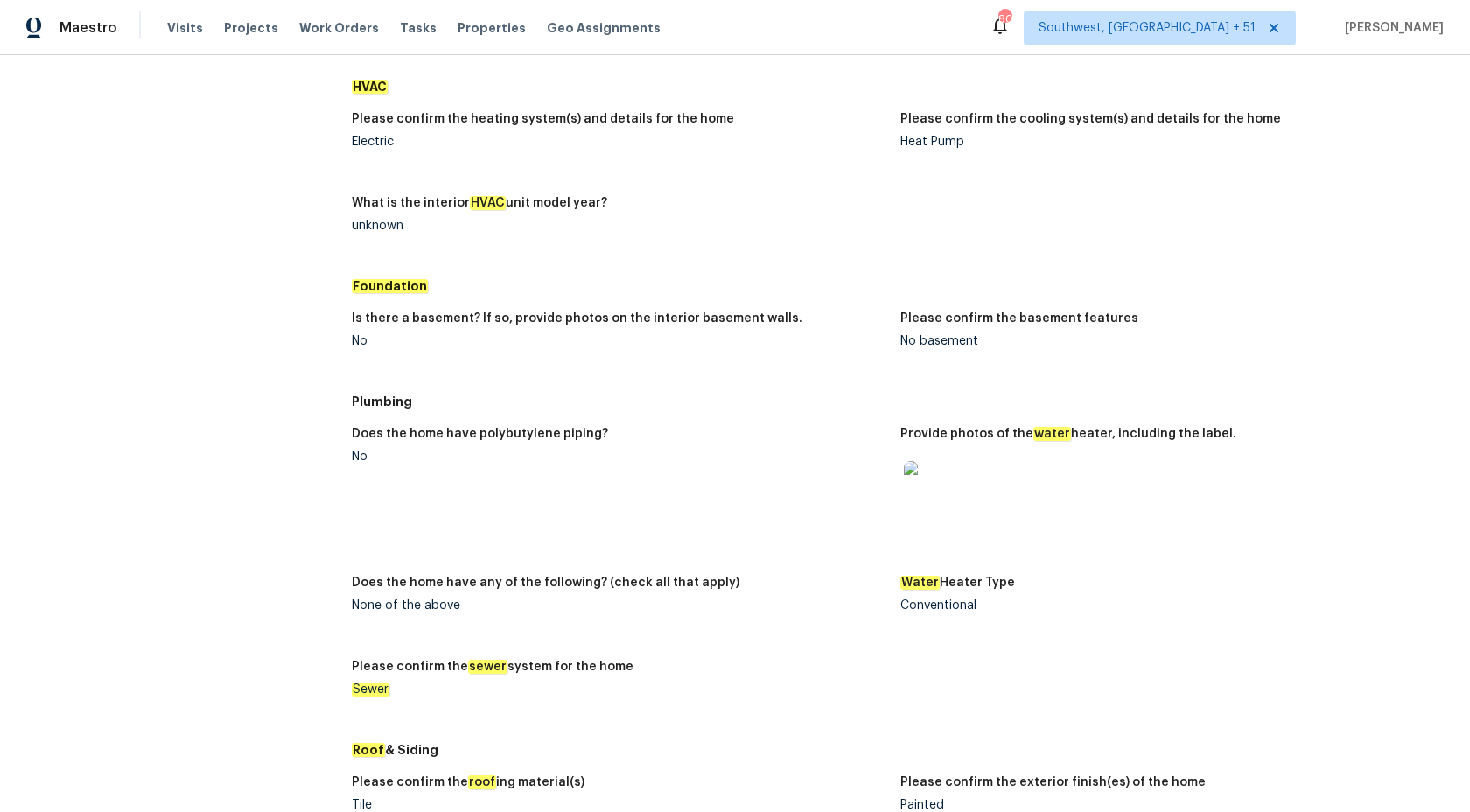
click at [931, 496] on img at bounding box center [932, 489] width 56 height 56
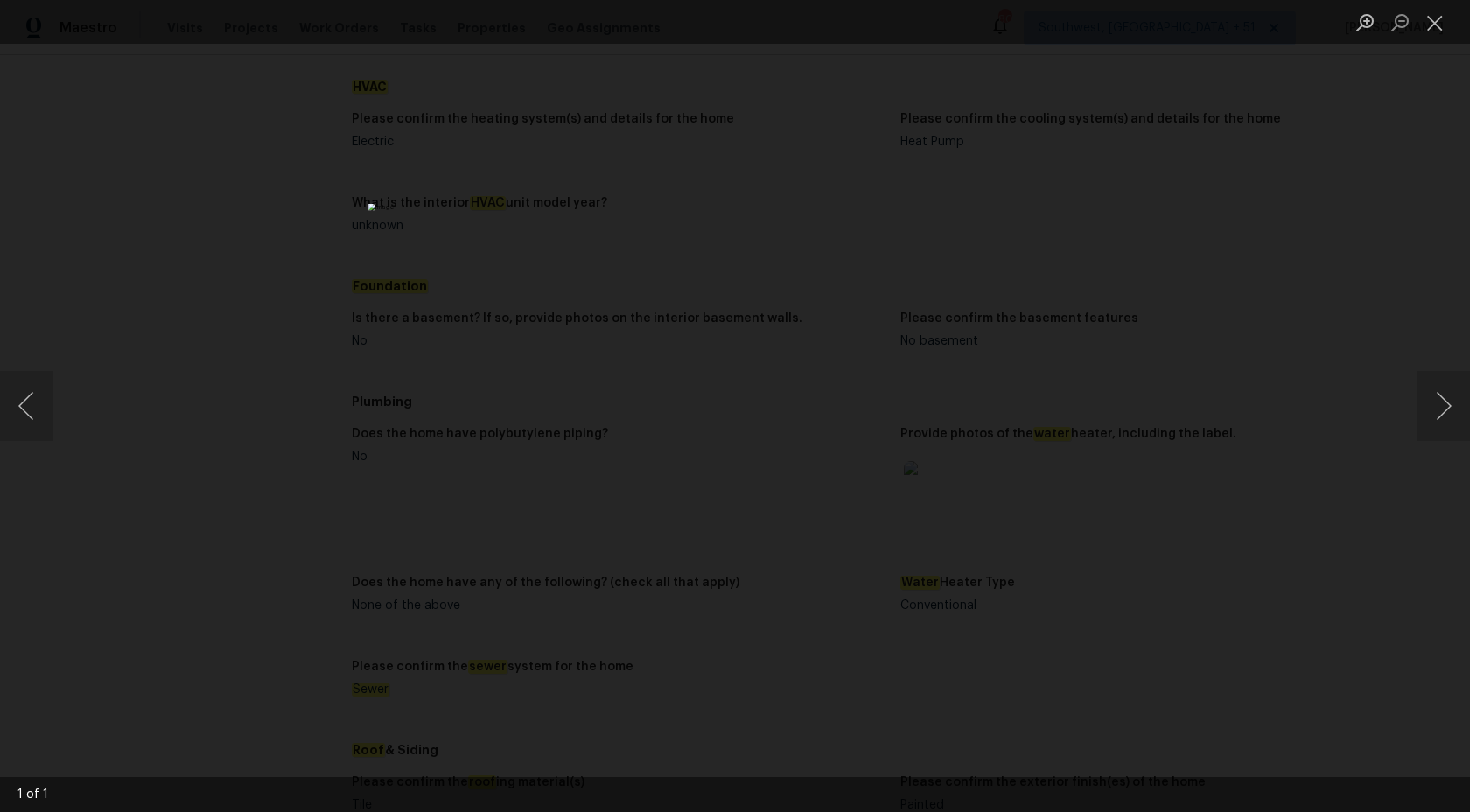
click at [406, 392] on div "Lightbox" at bounding box center [735, 406] width 1470 height 812
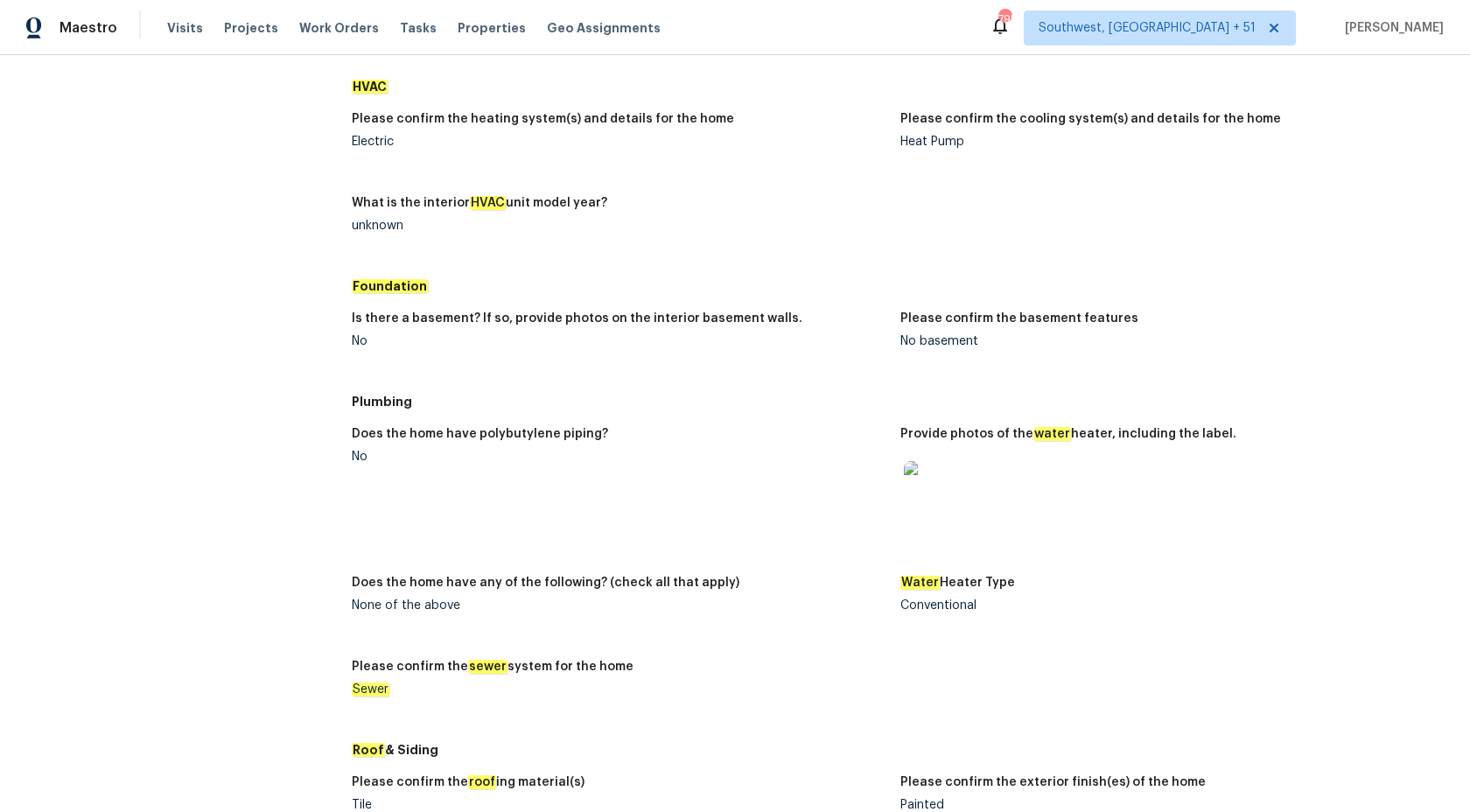
scroll to position [0, 0]
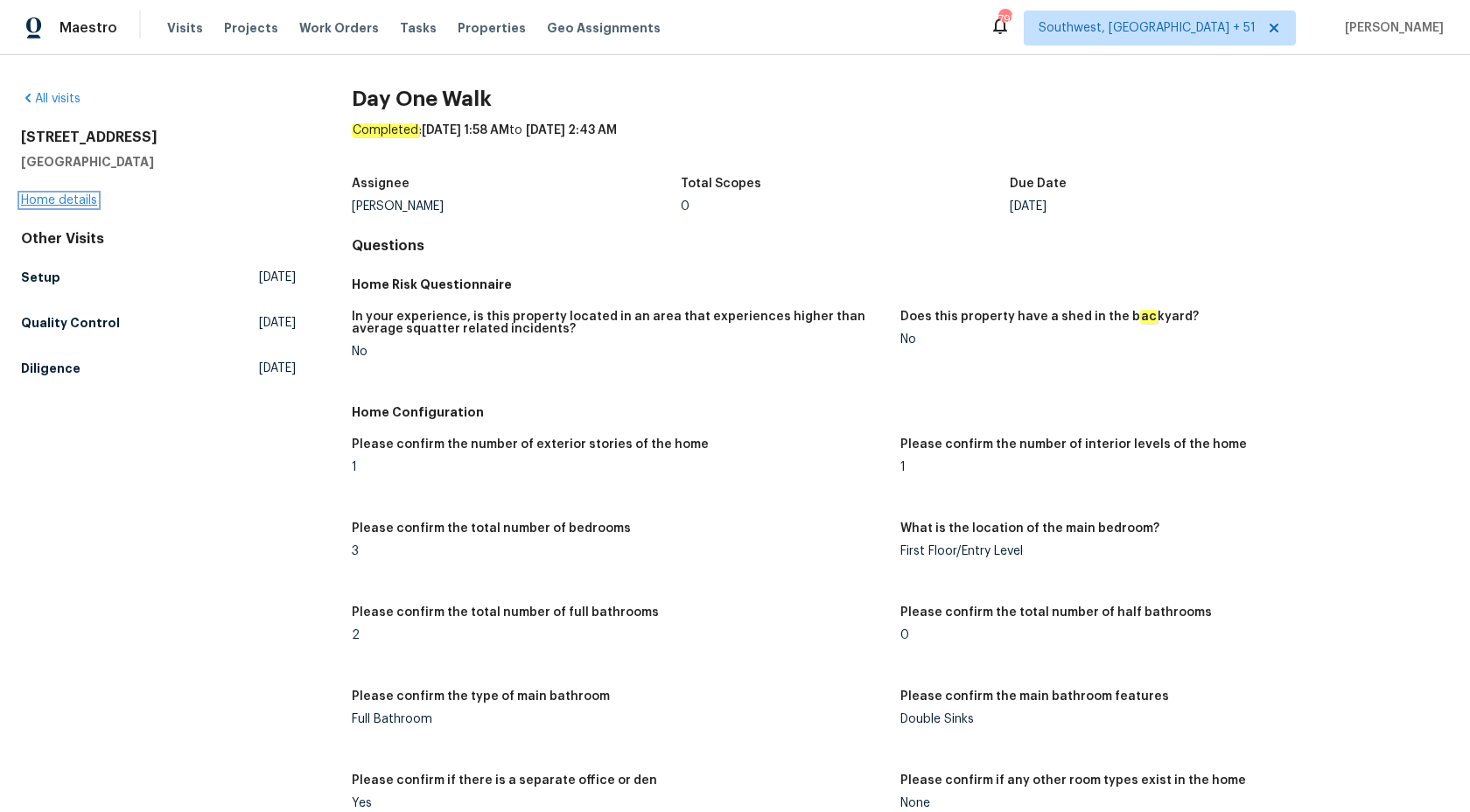
click at [54, 203] on link "Home details" at bounding box center [59, 200] width 76 height 12
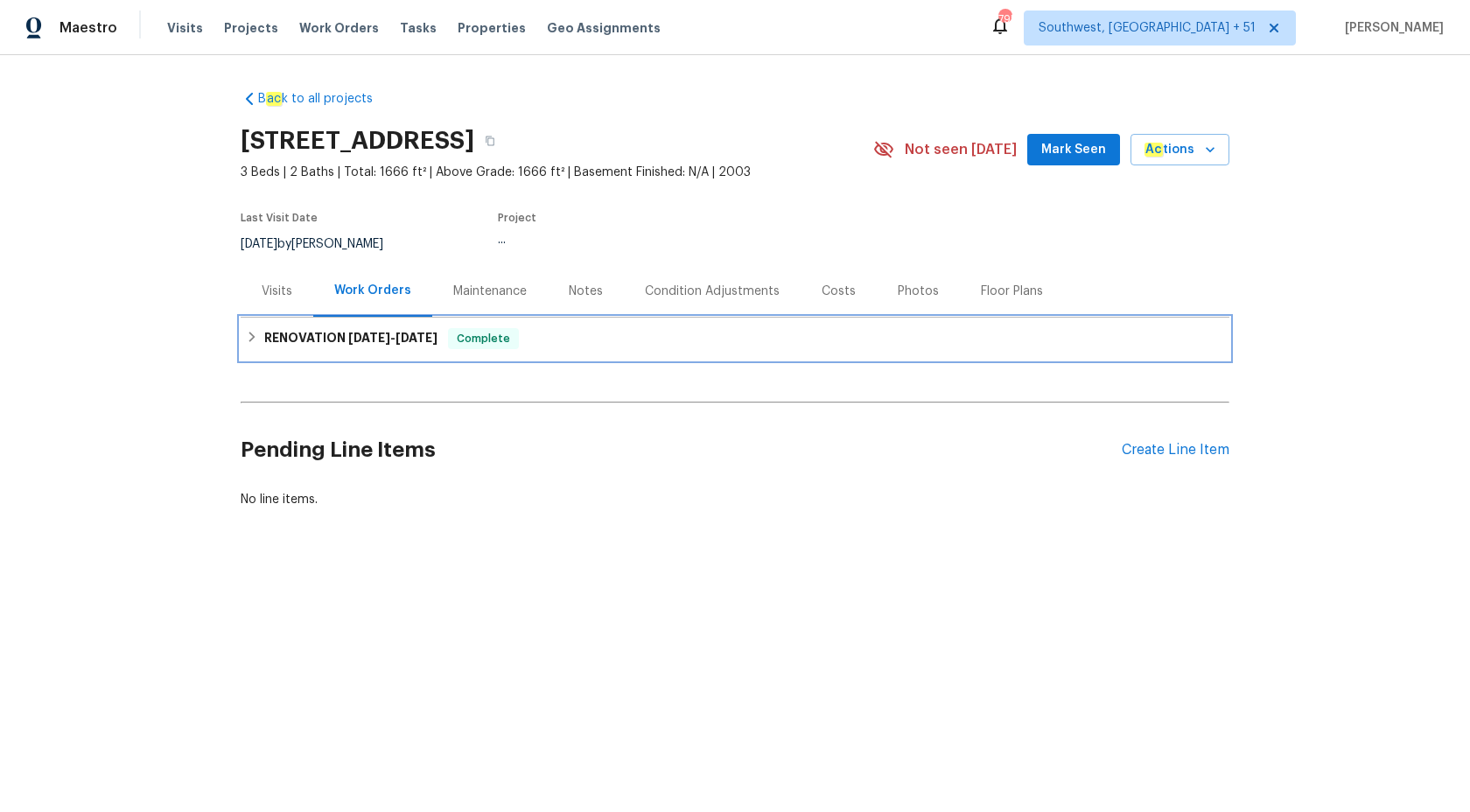
click at [411, 334] on span "9/16/25" at bounding box center [417, 338] width 42 height 12
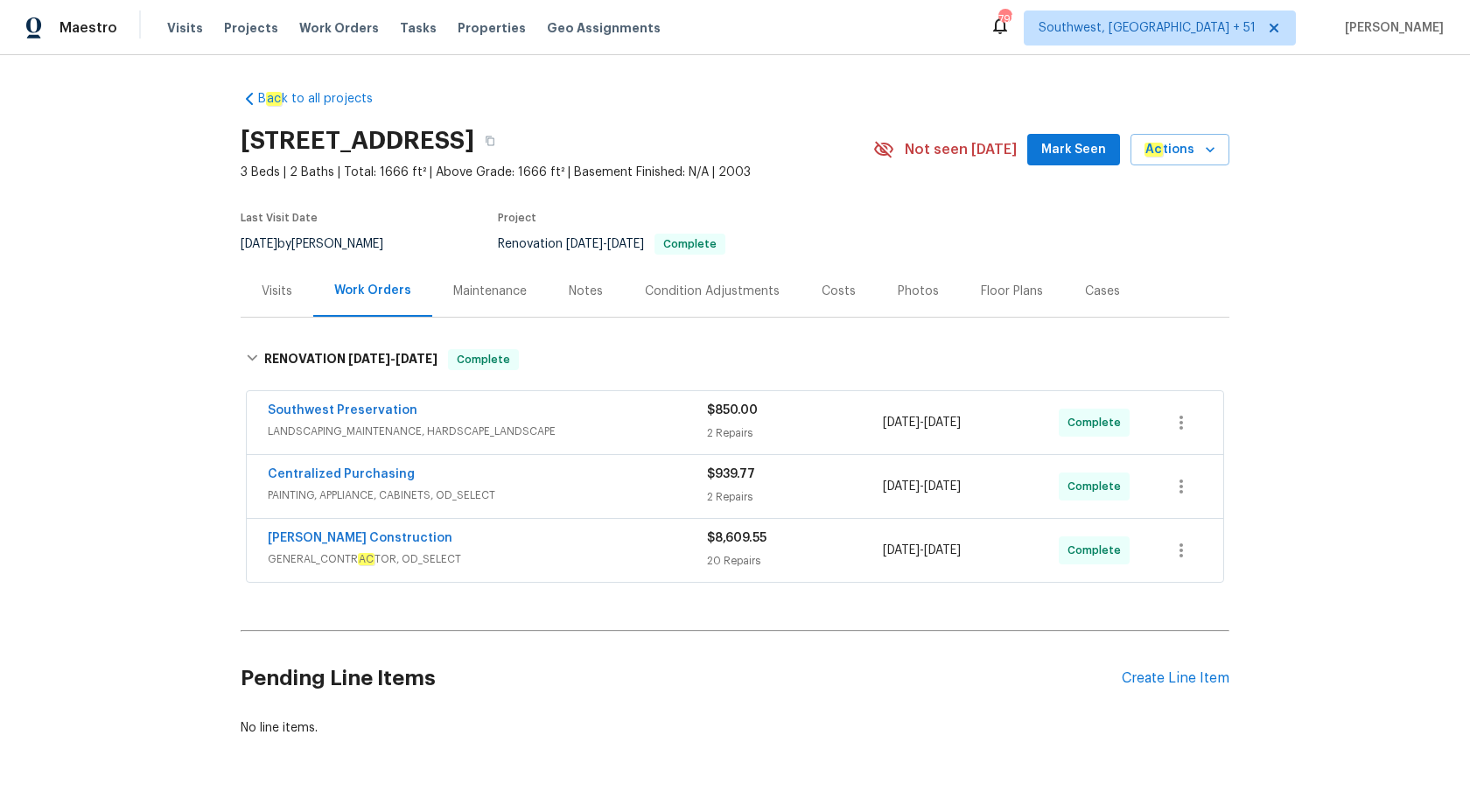
click at [628, 549] on div "Strasser Construction" at bounding box center [487, 539] width 440 height 21
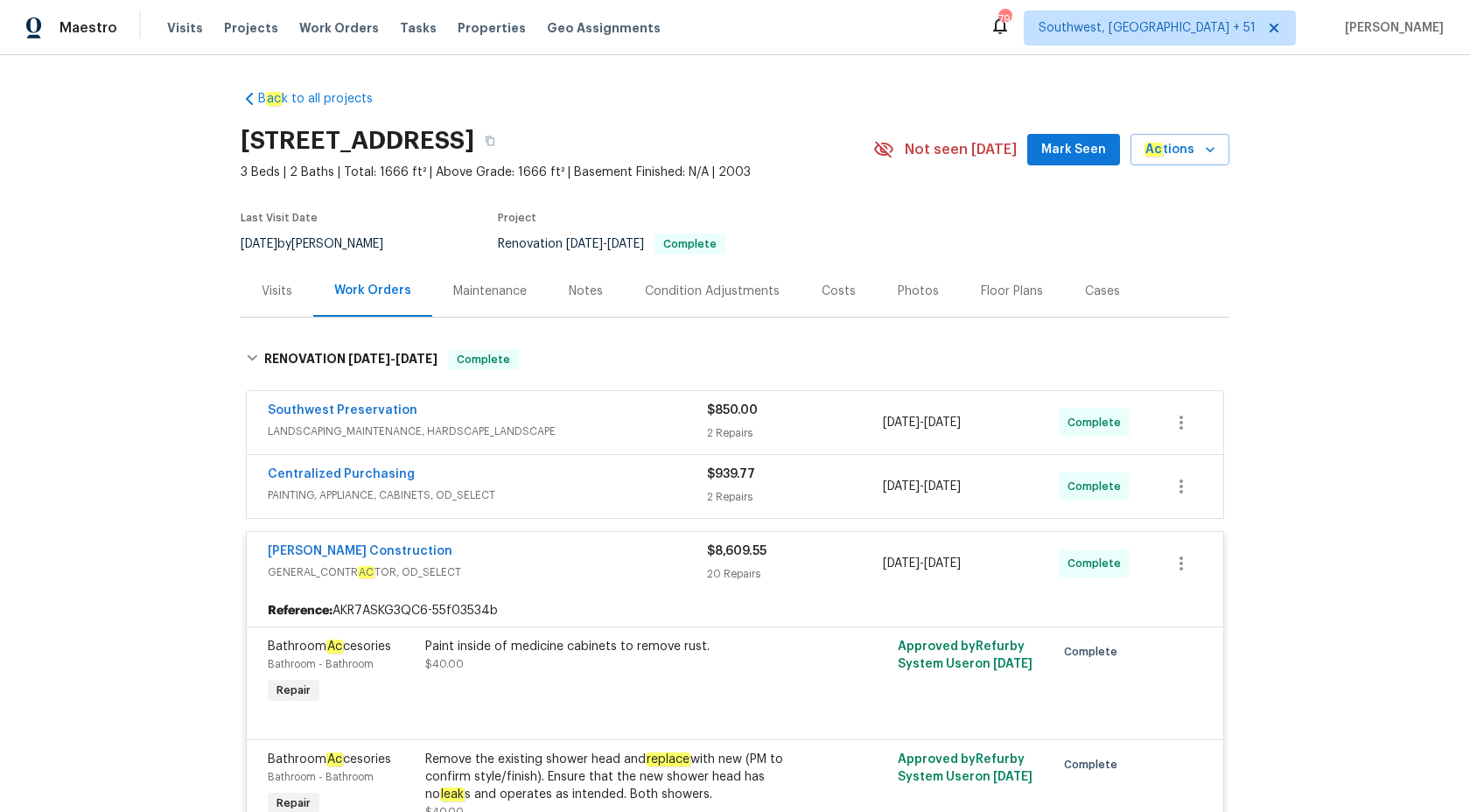
click at [285, 288] on div "Visits" at bounding box center [277, 292] width 31 height 18
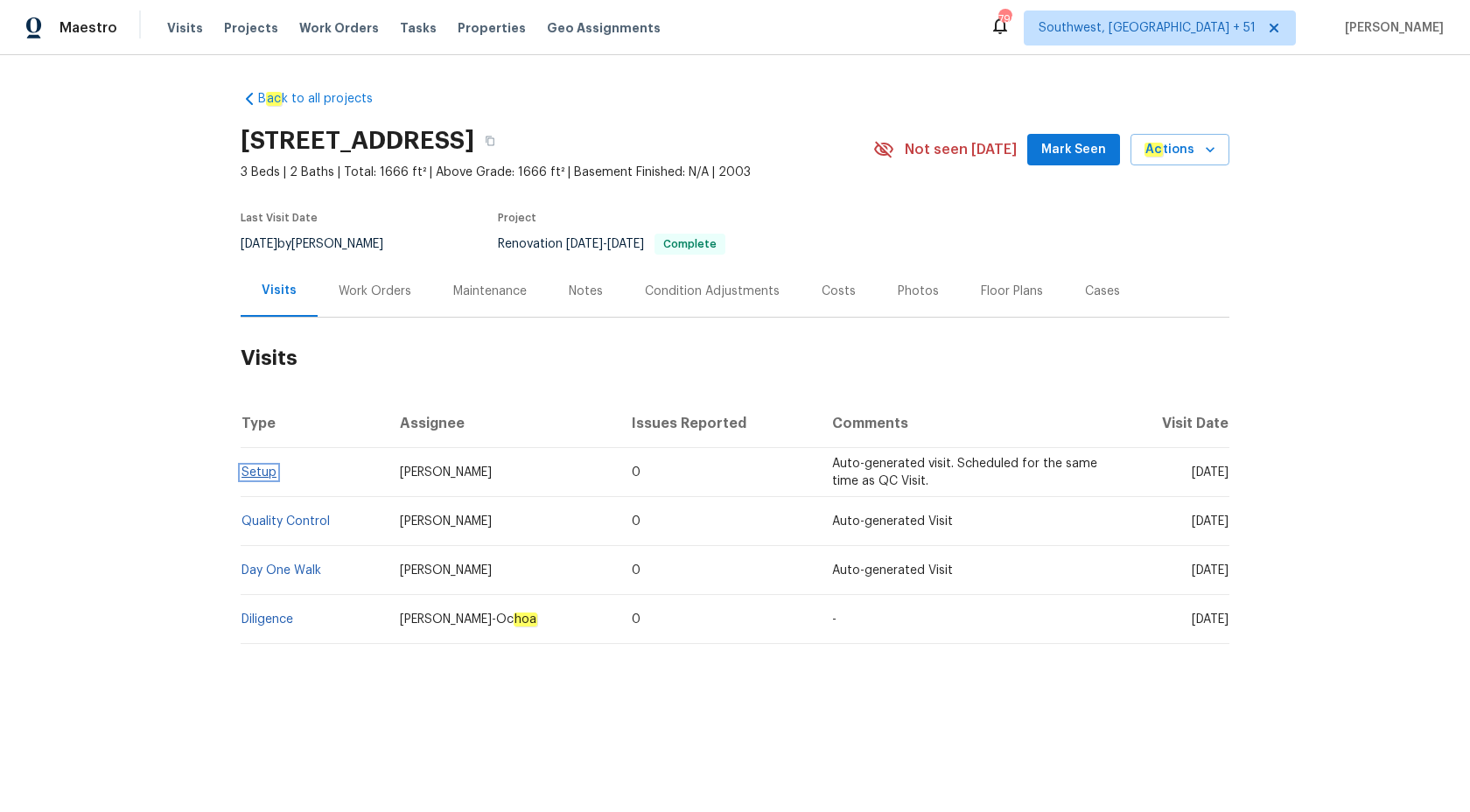
click at [256, 474] on link "Setup" at bounding box center [258, 472] width 35 height 12
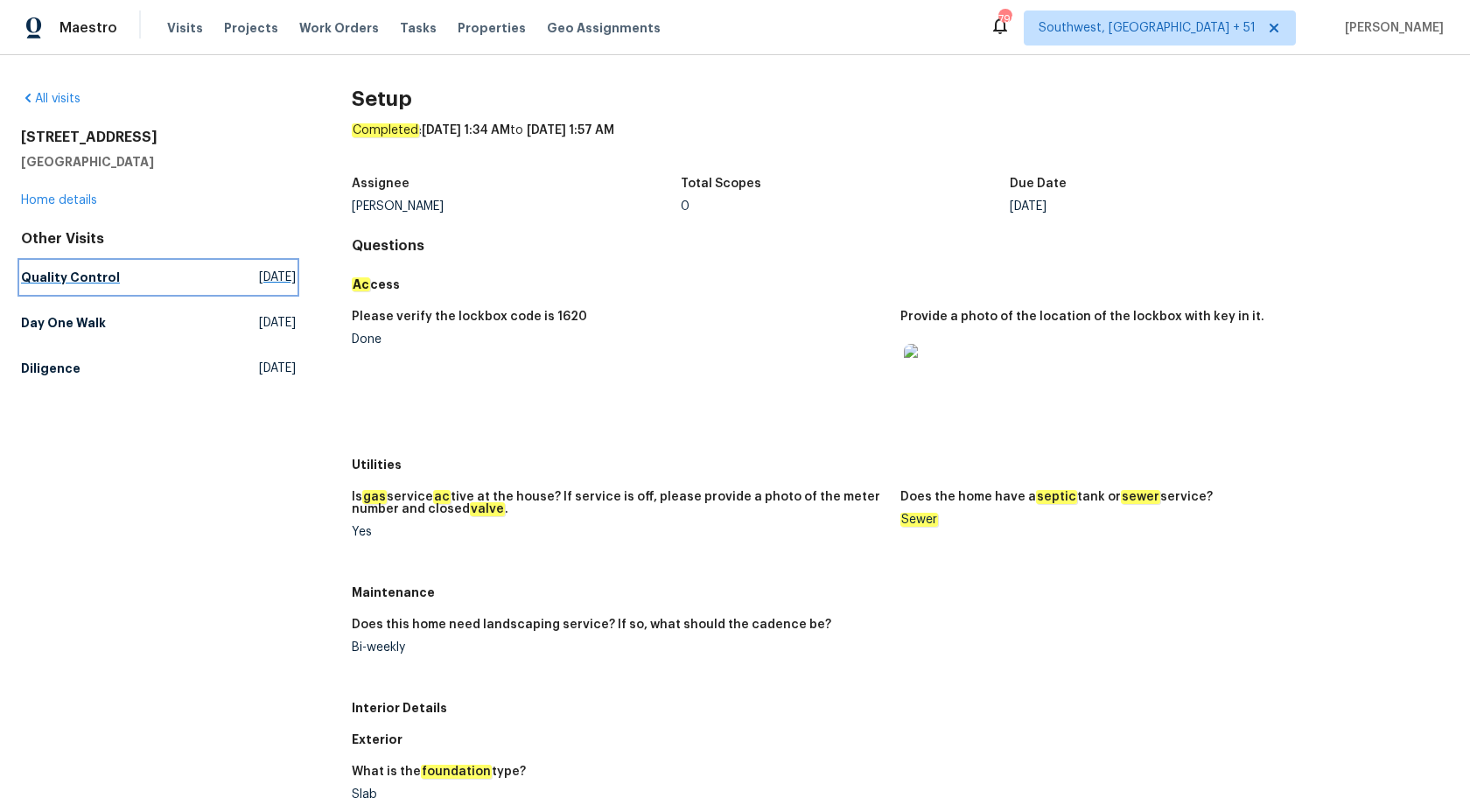
click at [54, 282] on h5 "Quality Control" at bounding box center [70, 278] width 99 height 18
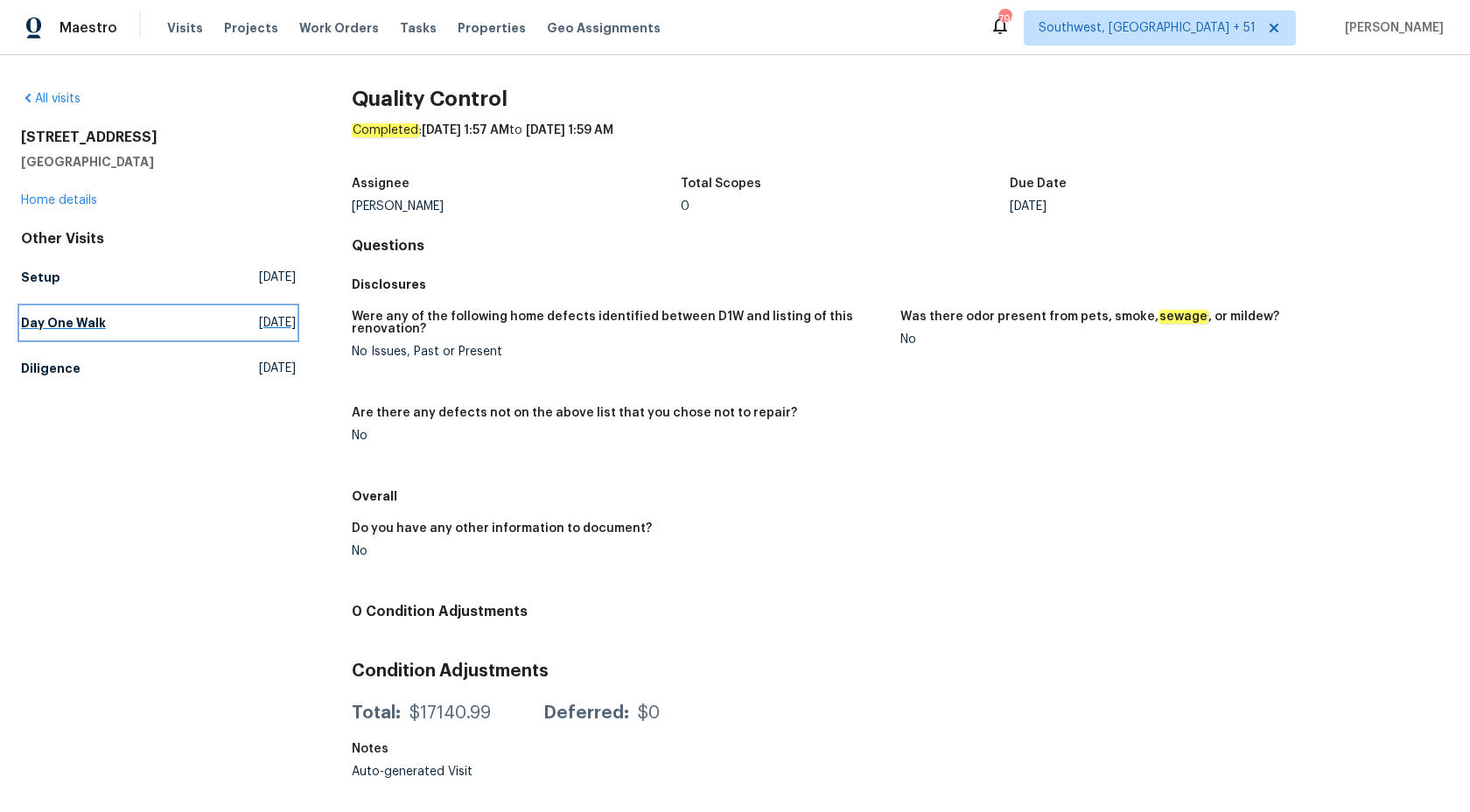
click at [44, 330] on h5 "Day One Walk" at bounding box center [63, 323] width 85 height 18
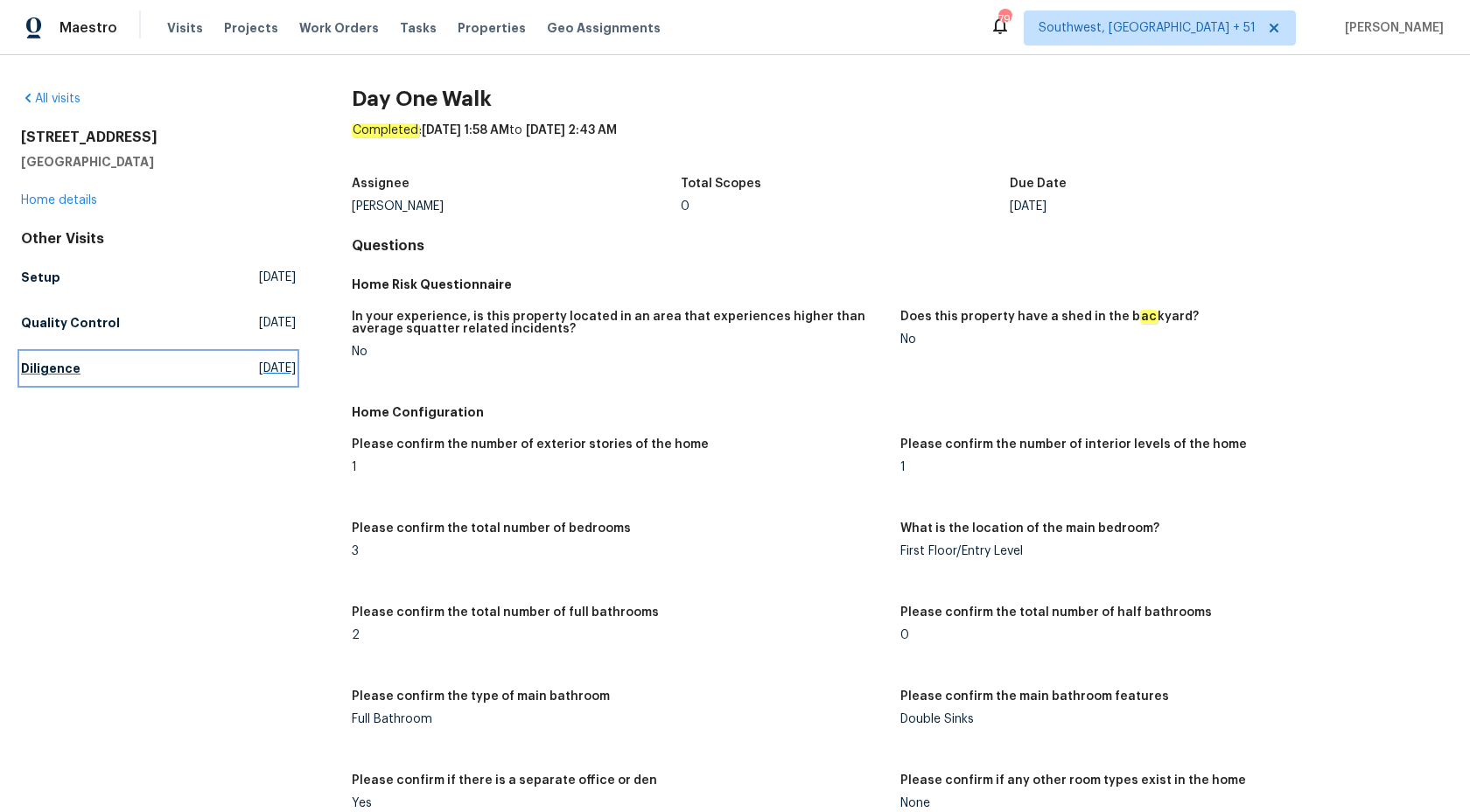
click at [32, 360] on h5 "Diligence" at bounding box center [51, 369] width 60 height 18
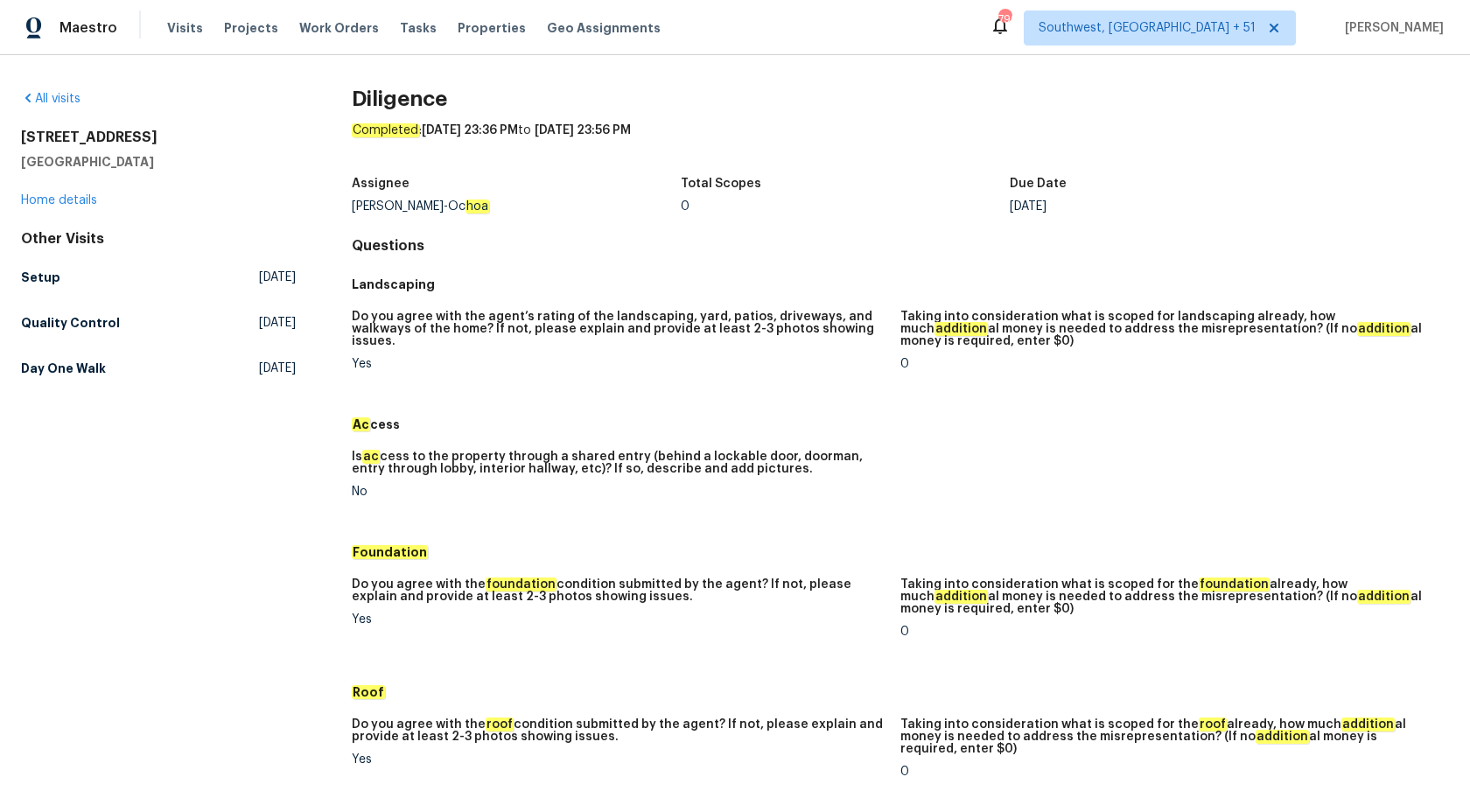
click at [30, 183] on div "33153 N Cat Hills Ave San Tan Valley, AZ 85144 Home details" at bounding box center [158, 168] width 275 height 81
click at [30, 196] on link "Home details" at bounding box center [59, 200] width 76 height 12
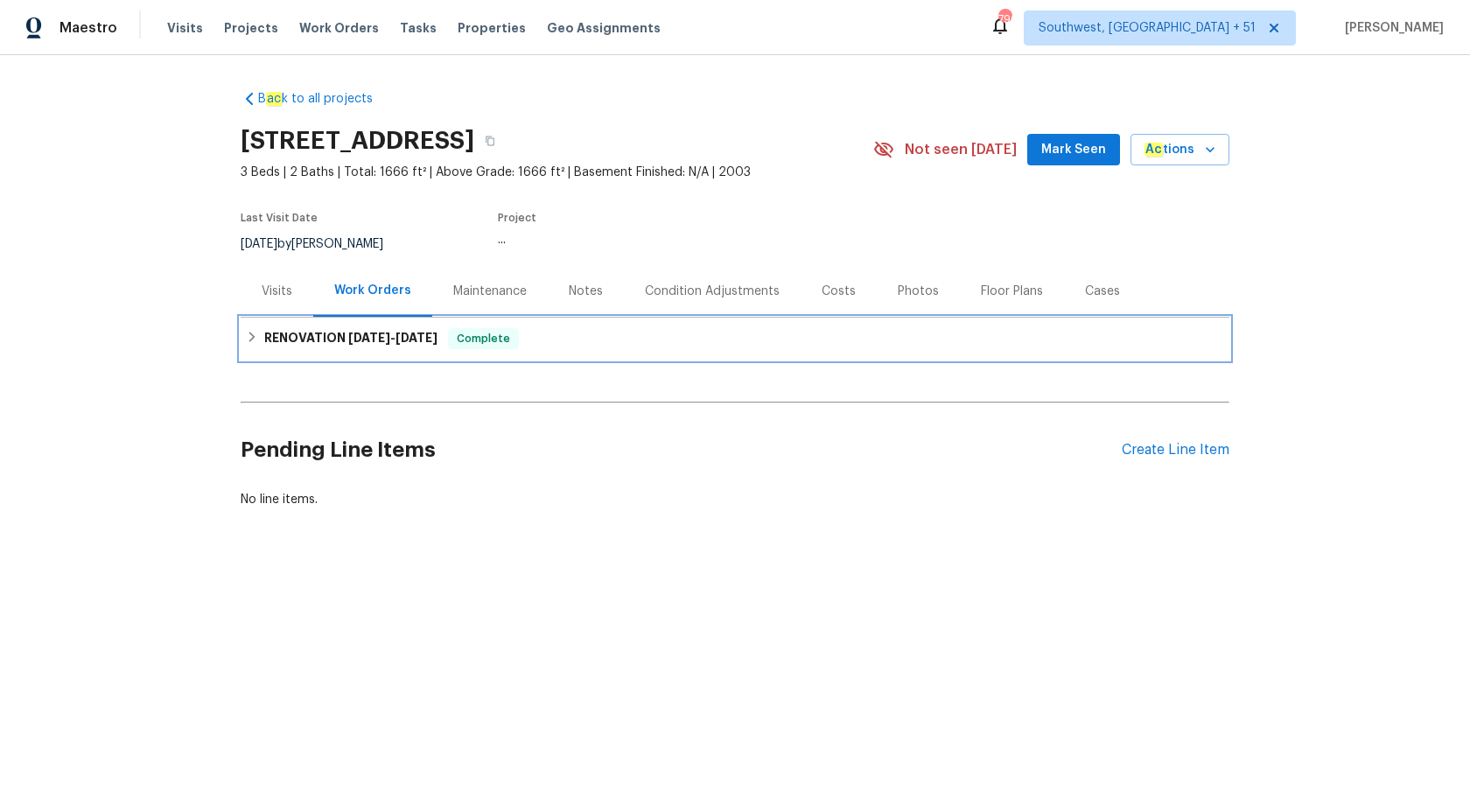
click at [406, 334] on span "9/16/25" at bounding box center [417, 338] width 42 height 12
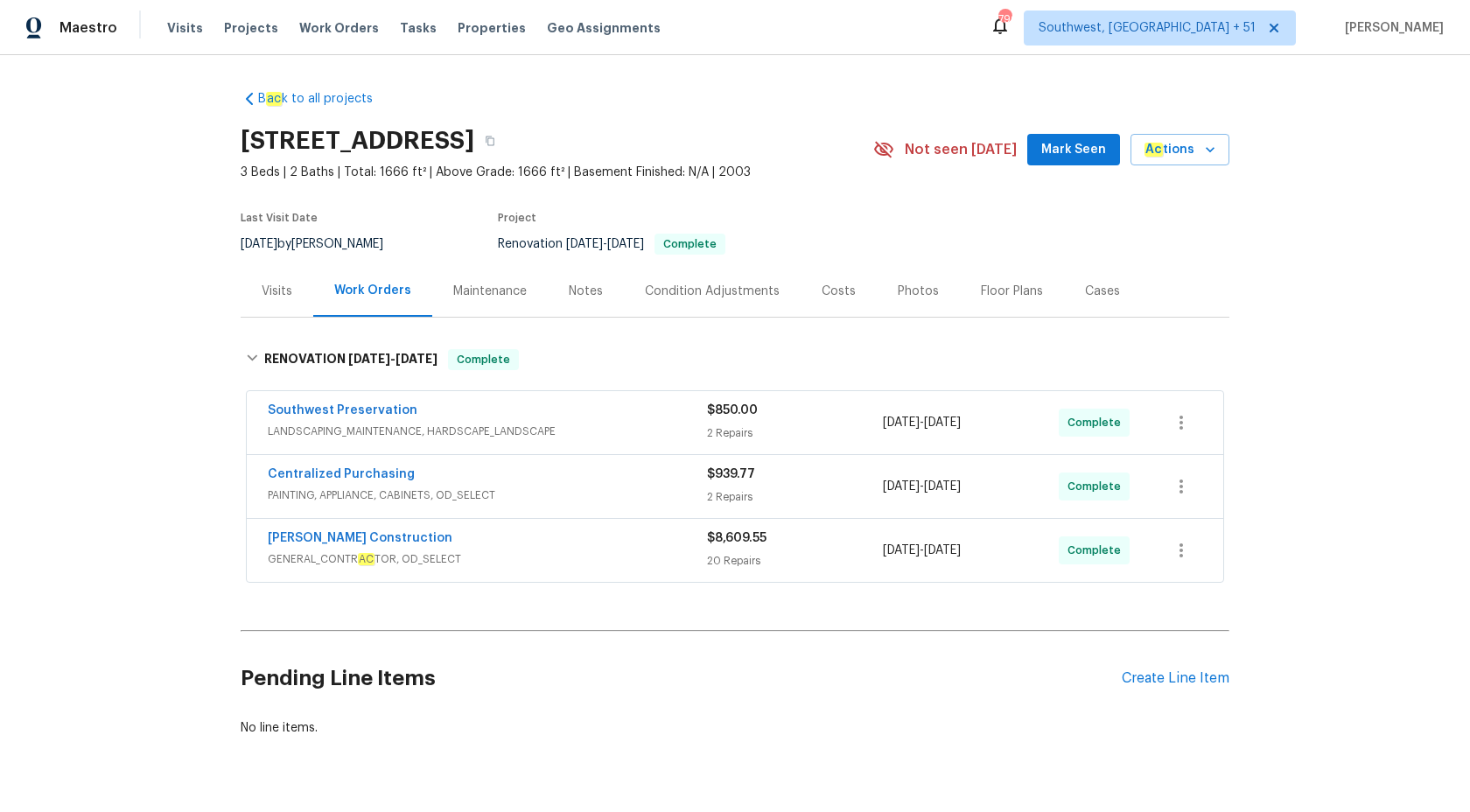
click at [702, 552] on span "GENERAL_CONTR AC TOR, OD_SELECT" at bounding box center [487, 559] width 440 height 18
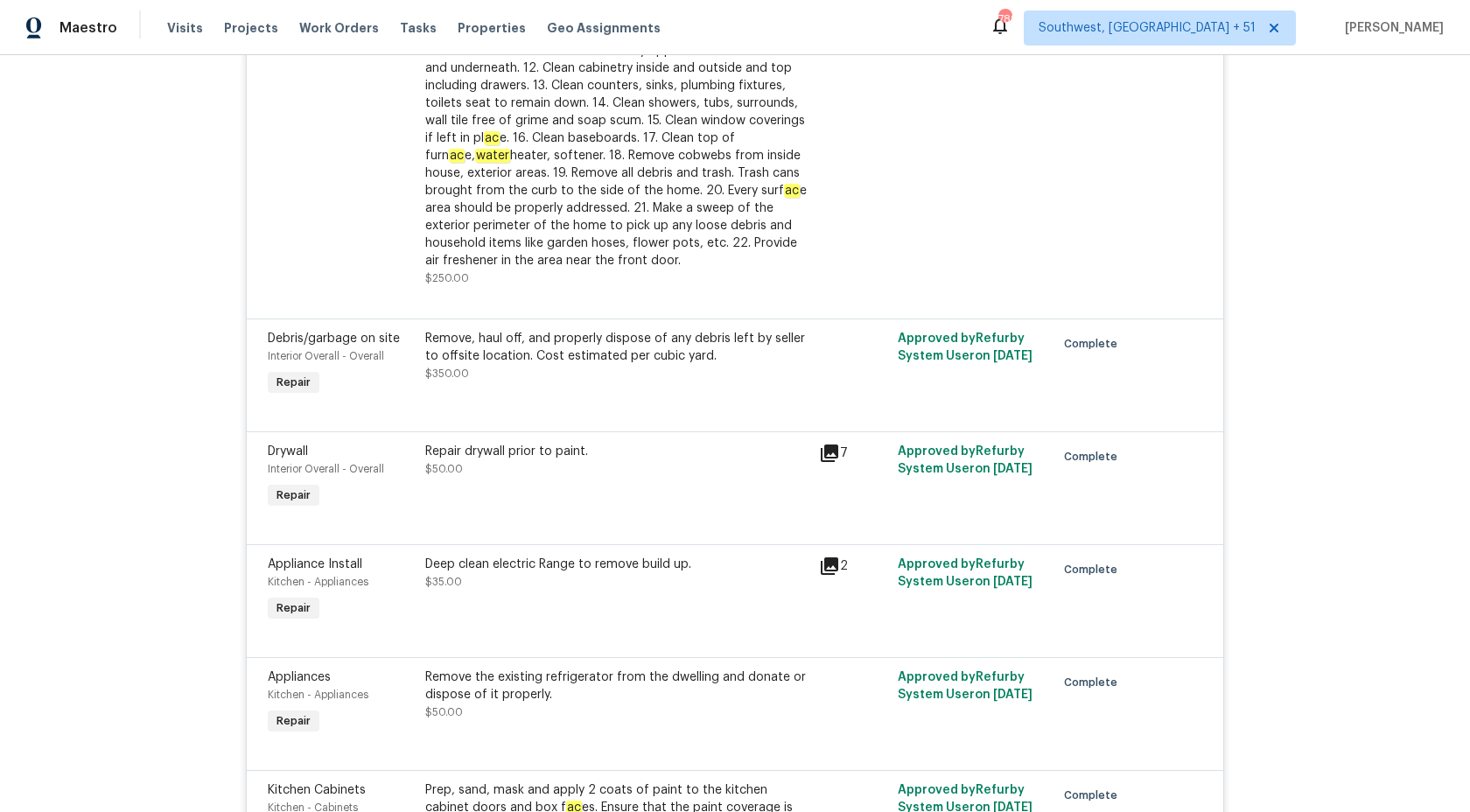
scroll to position [2238, 0]
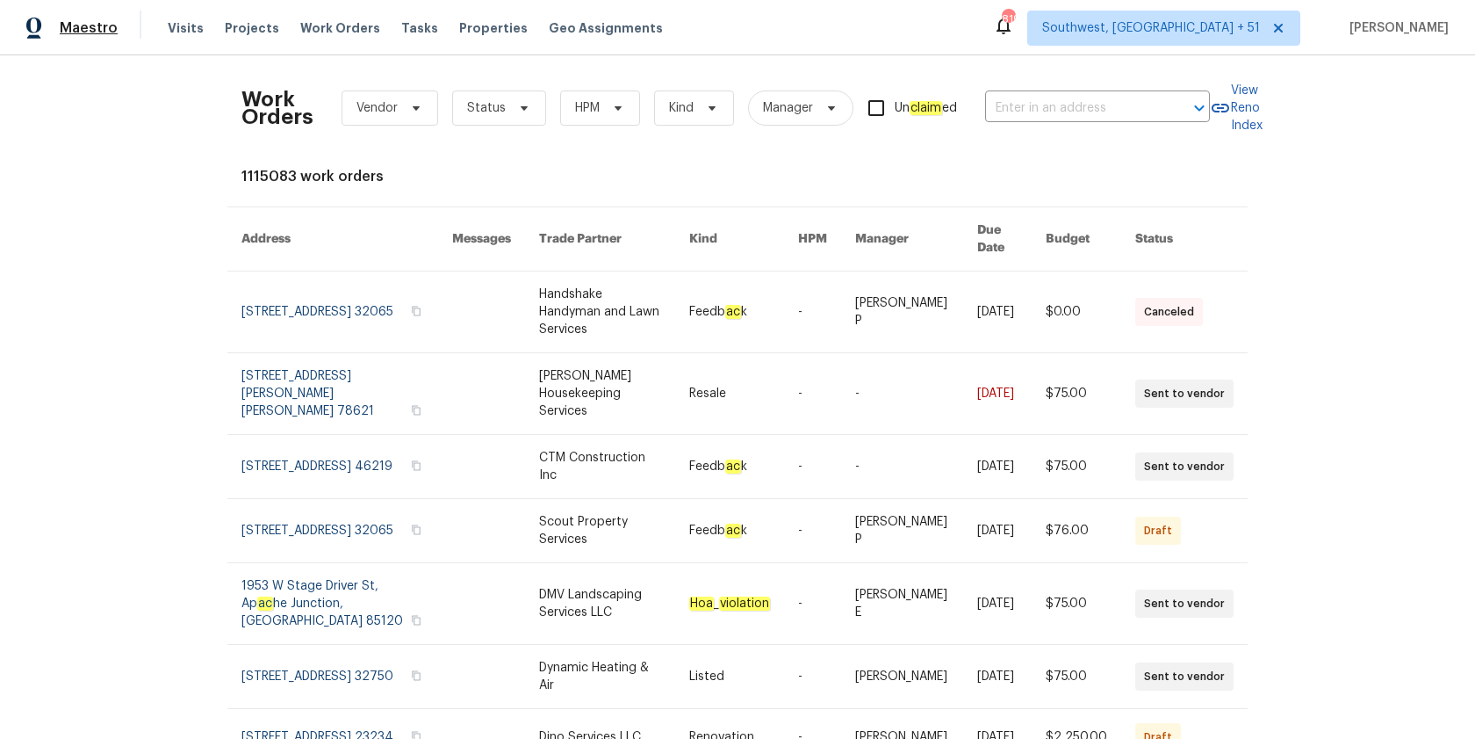
click at [71, 25] on span "Maestro" at bounding box center [89, 28] width 58 height 18
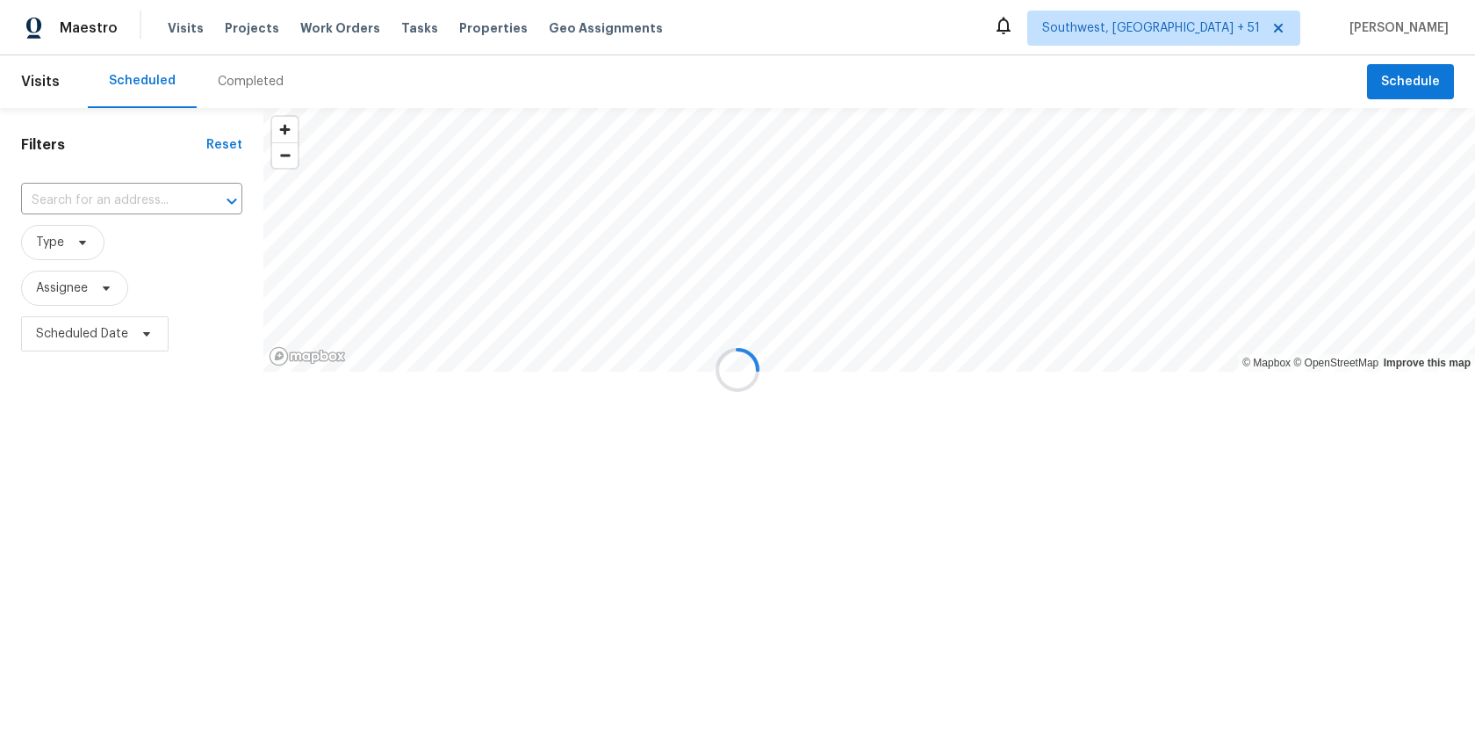
click at [220, 86] on div at bounding box center [737, 369] width 1475 height 739
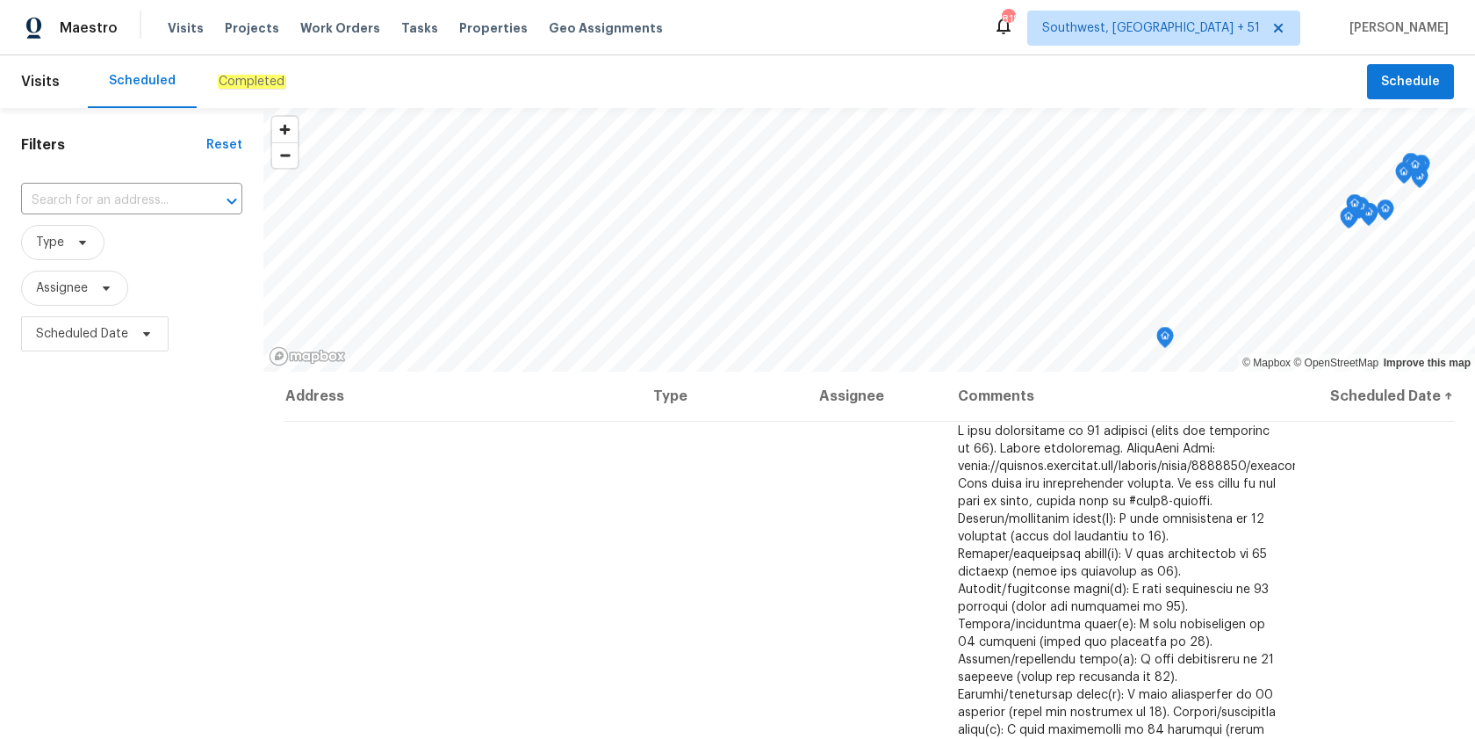
click at [227, 94] on div "Completed" at bounding box center [252, 81] width 110 height 53
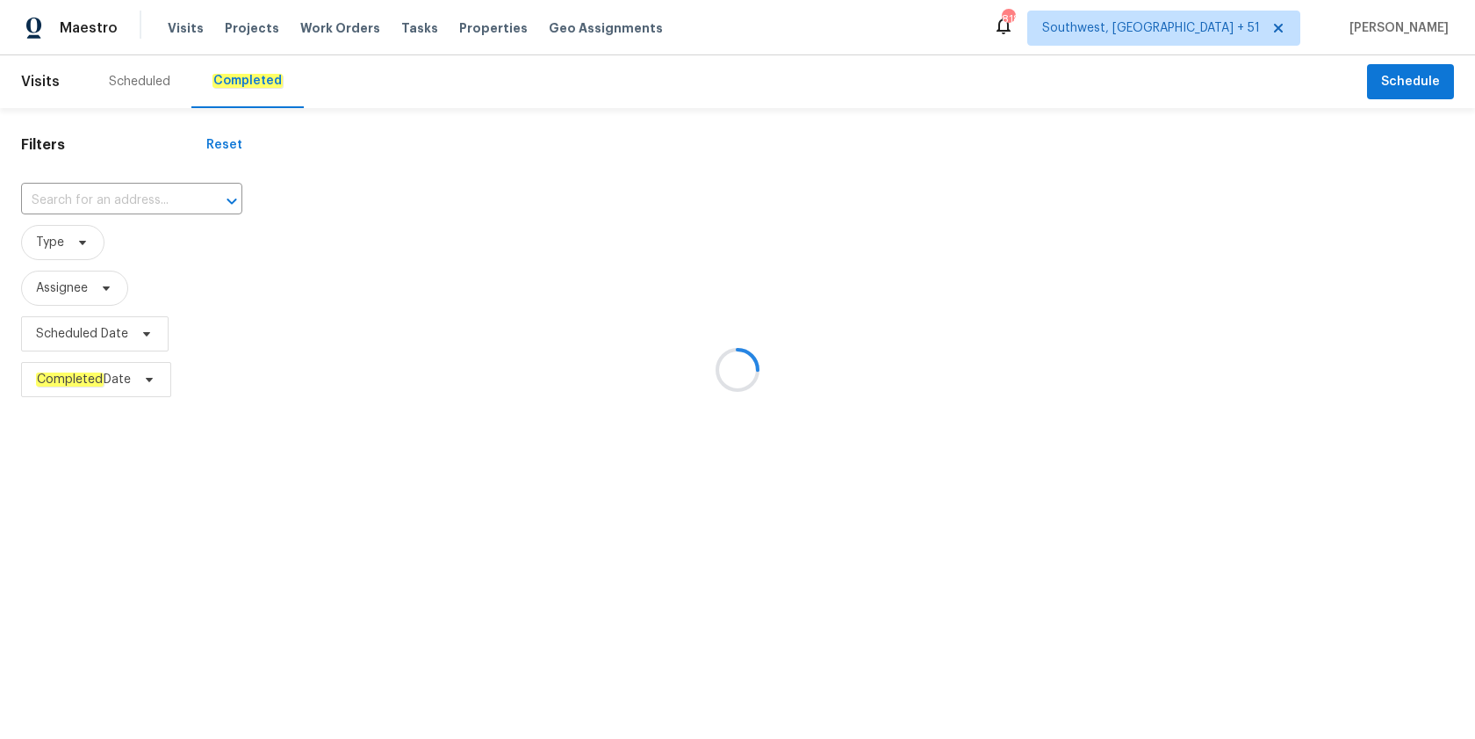
click at [100, 206] on div at bounding box center [737, 369] width 1475 height 739
click at [95, 198] on div at bounding box center [737, 369] width 1475 height 739
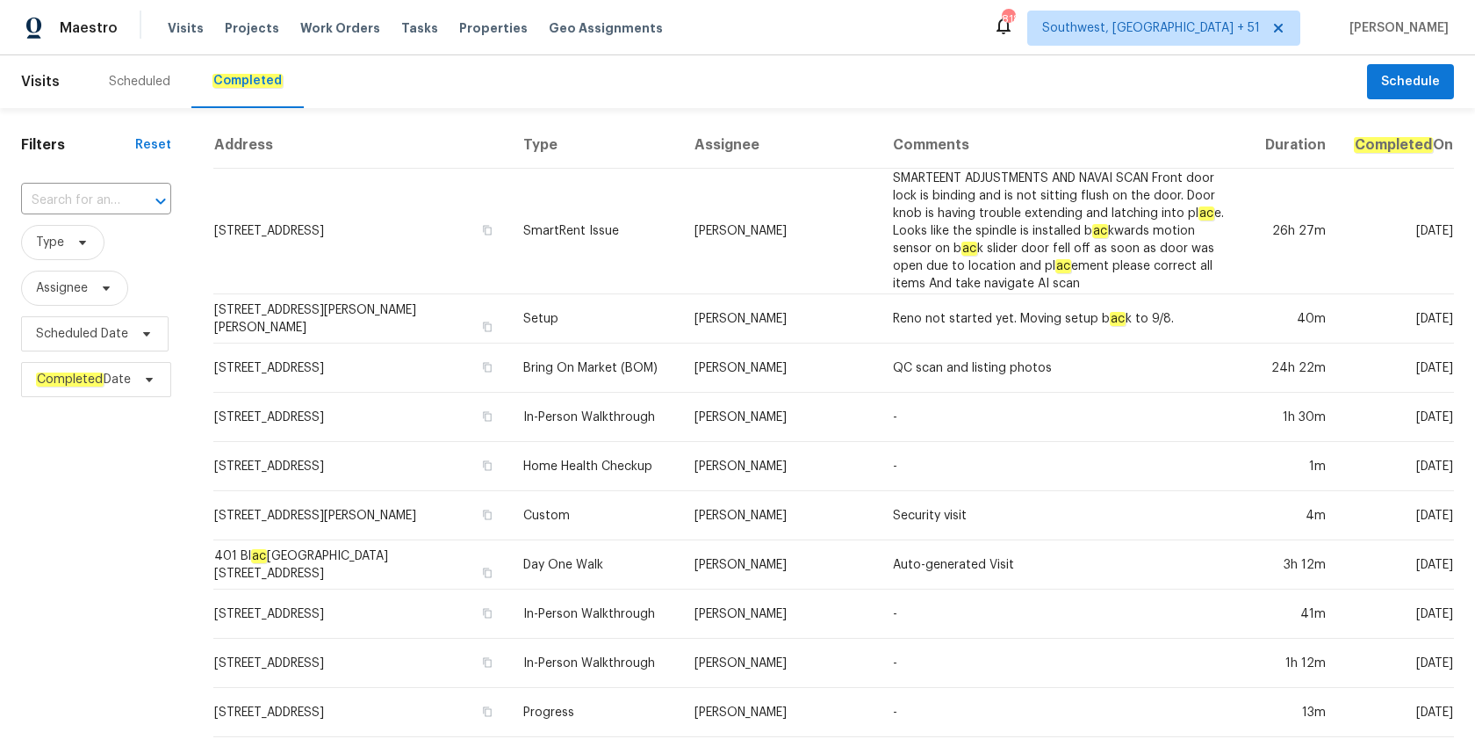
click at [95, 198] on input "text" at bounding box center [71, 200] width 101 height 27
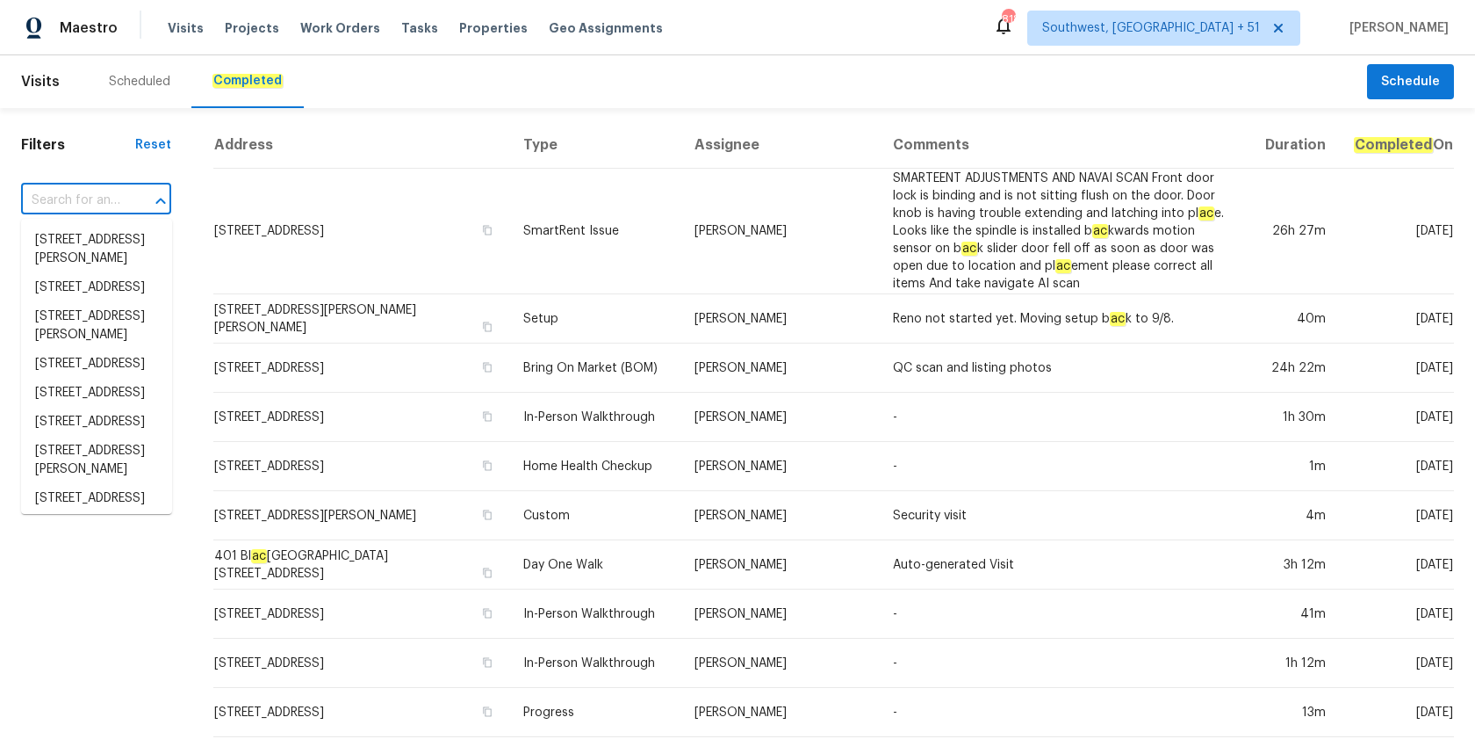
paste input "[STREET_ADDRESS]"
type input "[STREET_ADDRESS]"
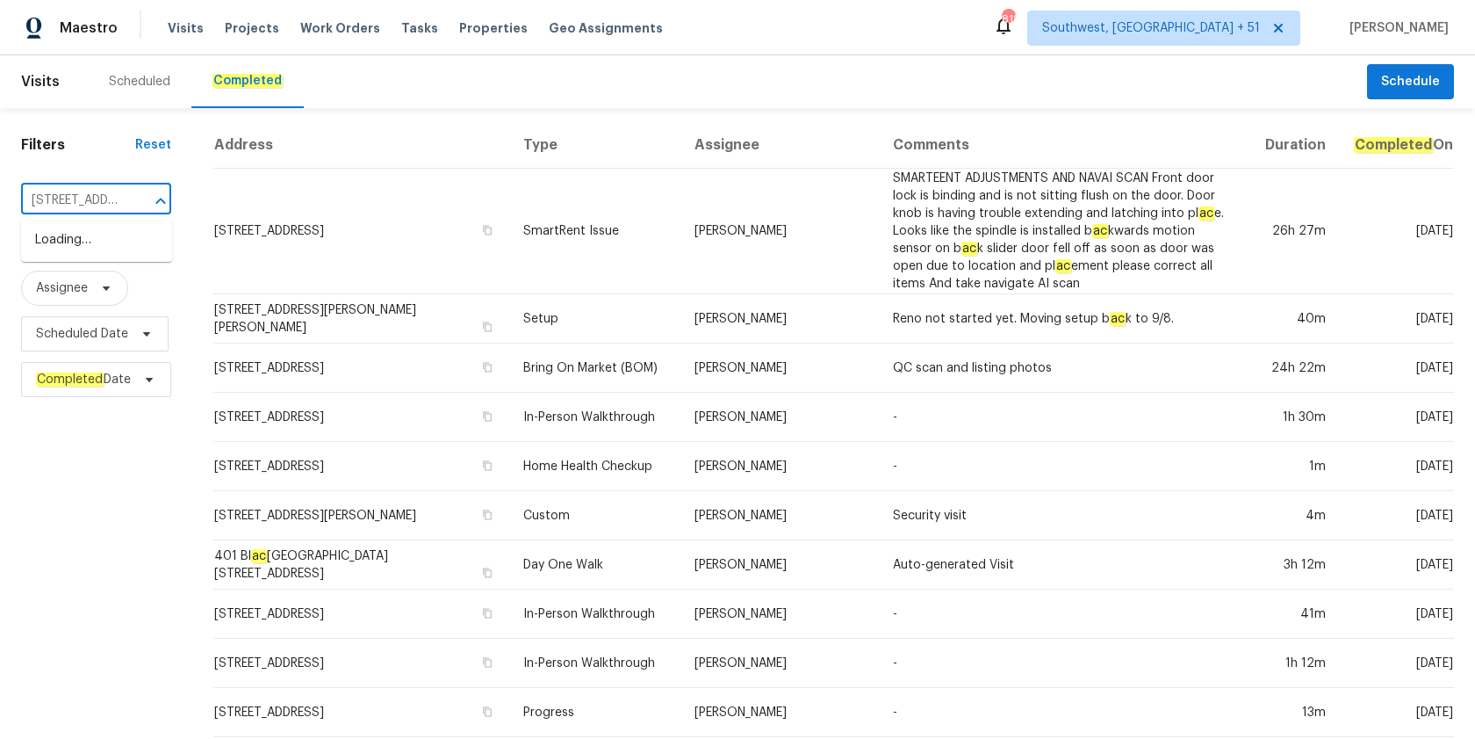
scroll to position [0, 87]
click at [81, 244] on li "[STREET_ADDRESS]" at bounding box center [96, 240] width 151 height 29
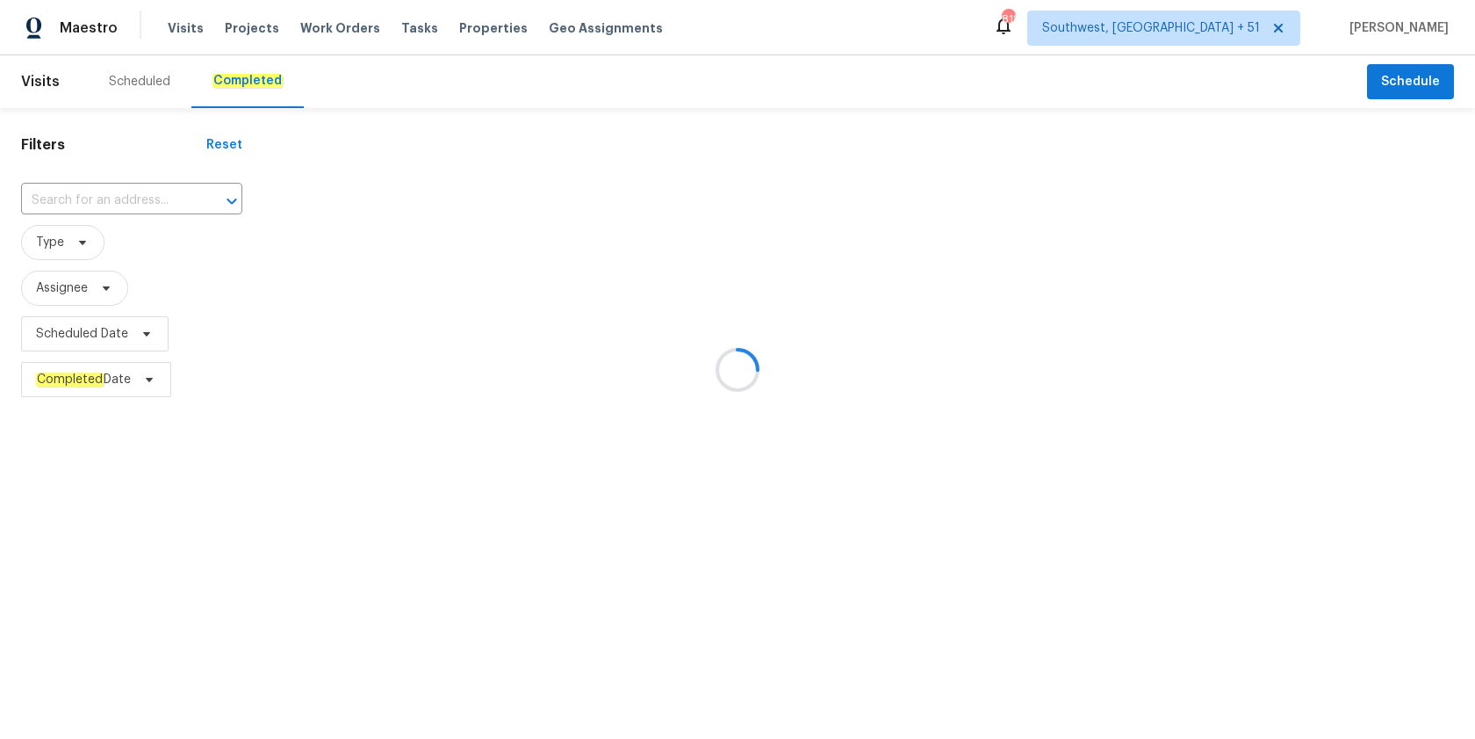
type input "[STREET_ADDRESS]"
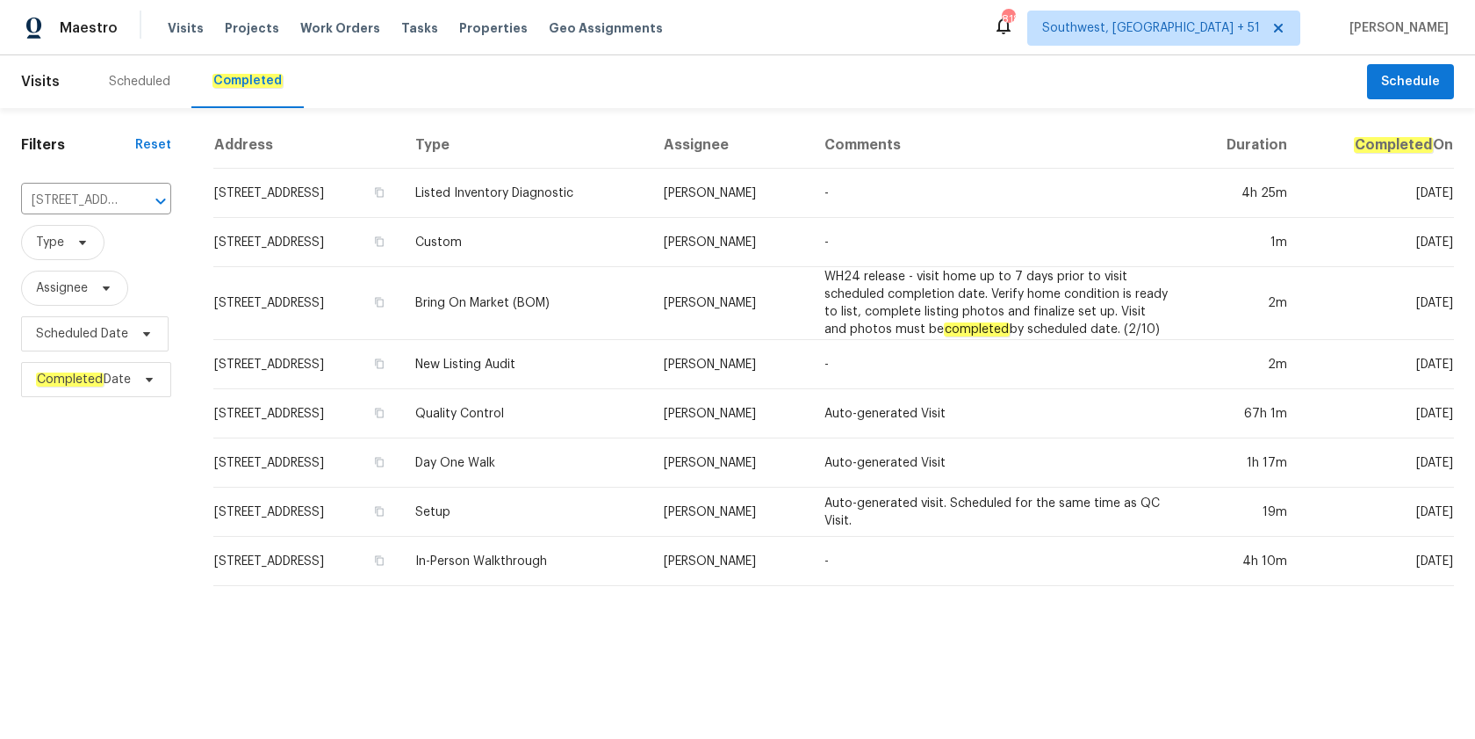
click at [650, 247] on td "Custom" at bounding box center [525, 242] width 249 height 49
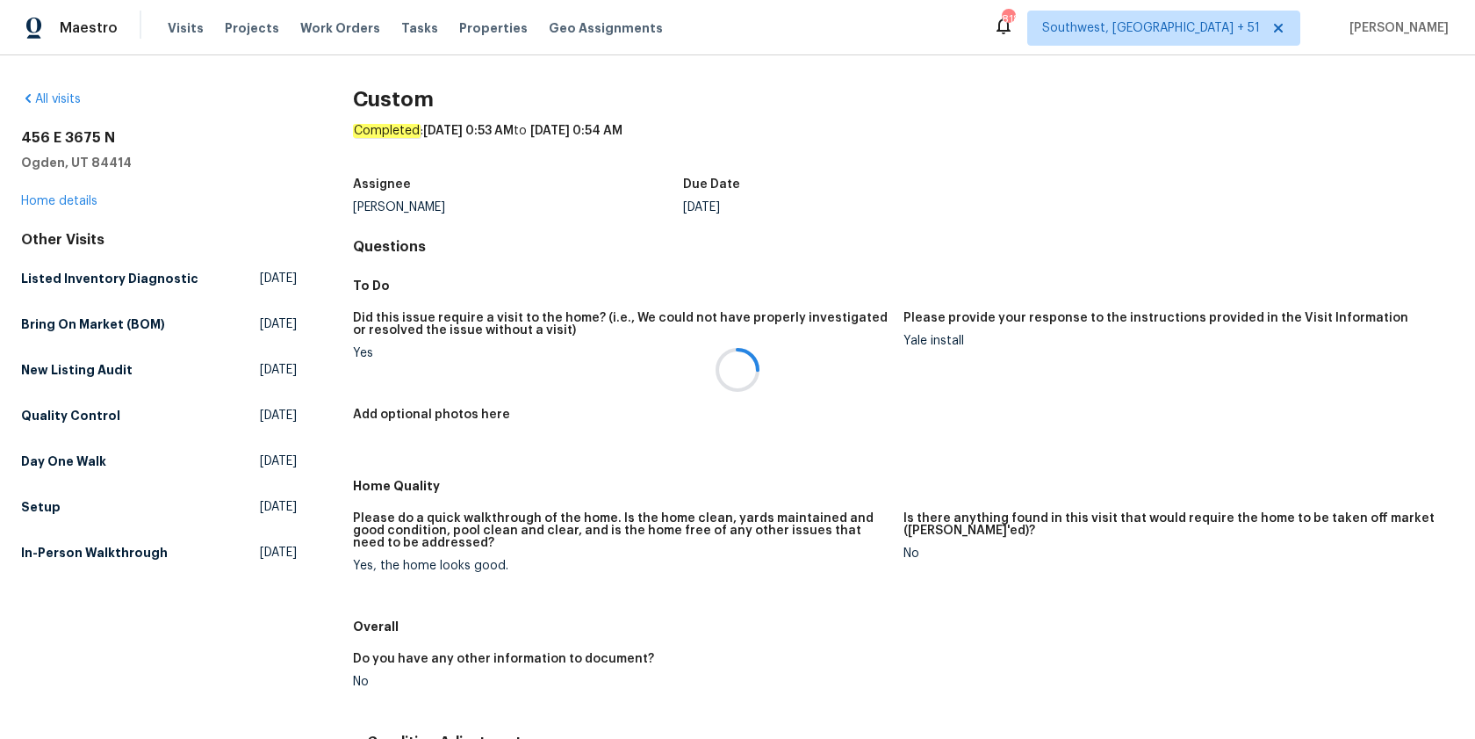
click at [52, 195] on div at bounding box center [737, 369] width 1475 height 739
click at [47, 200] on link "Home details" at bounding box center [59, 201] width 76 height 12
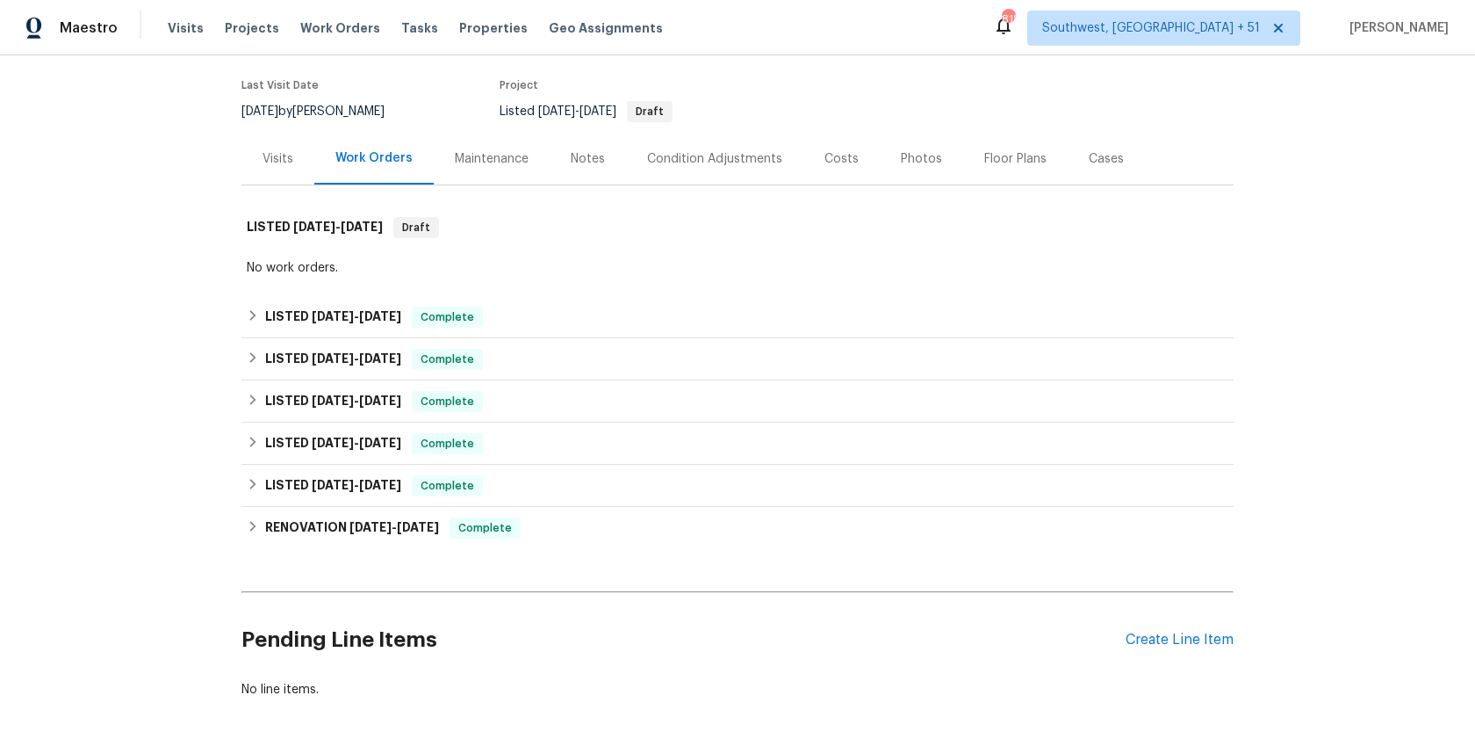
scroll to position [178, 0]
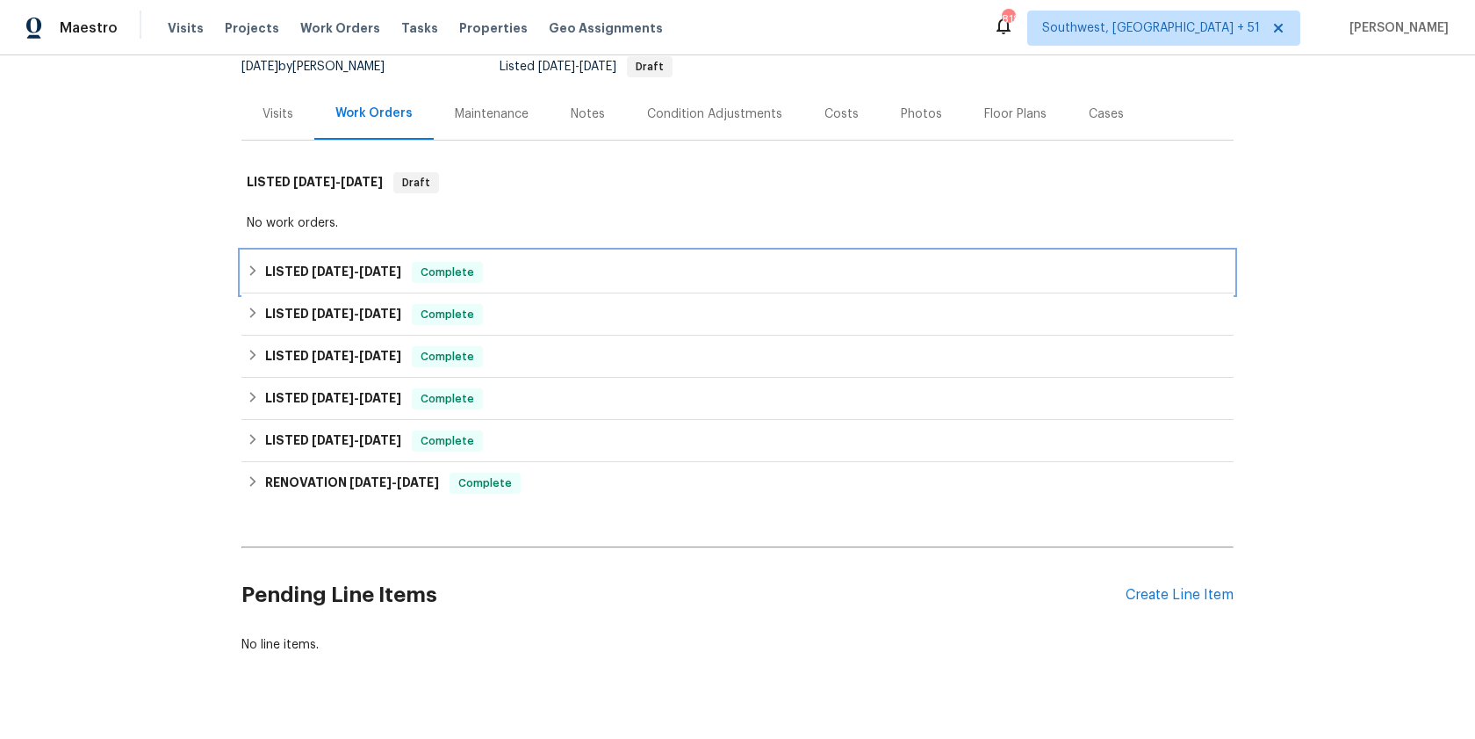
click at [367, 269] on span "[DATE]" at bounding box center [380, 271] width 42 height 12
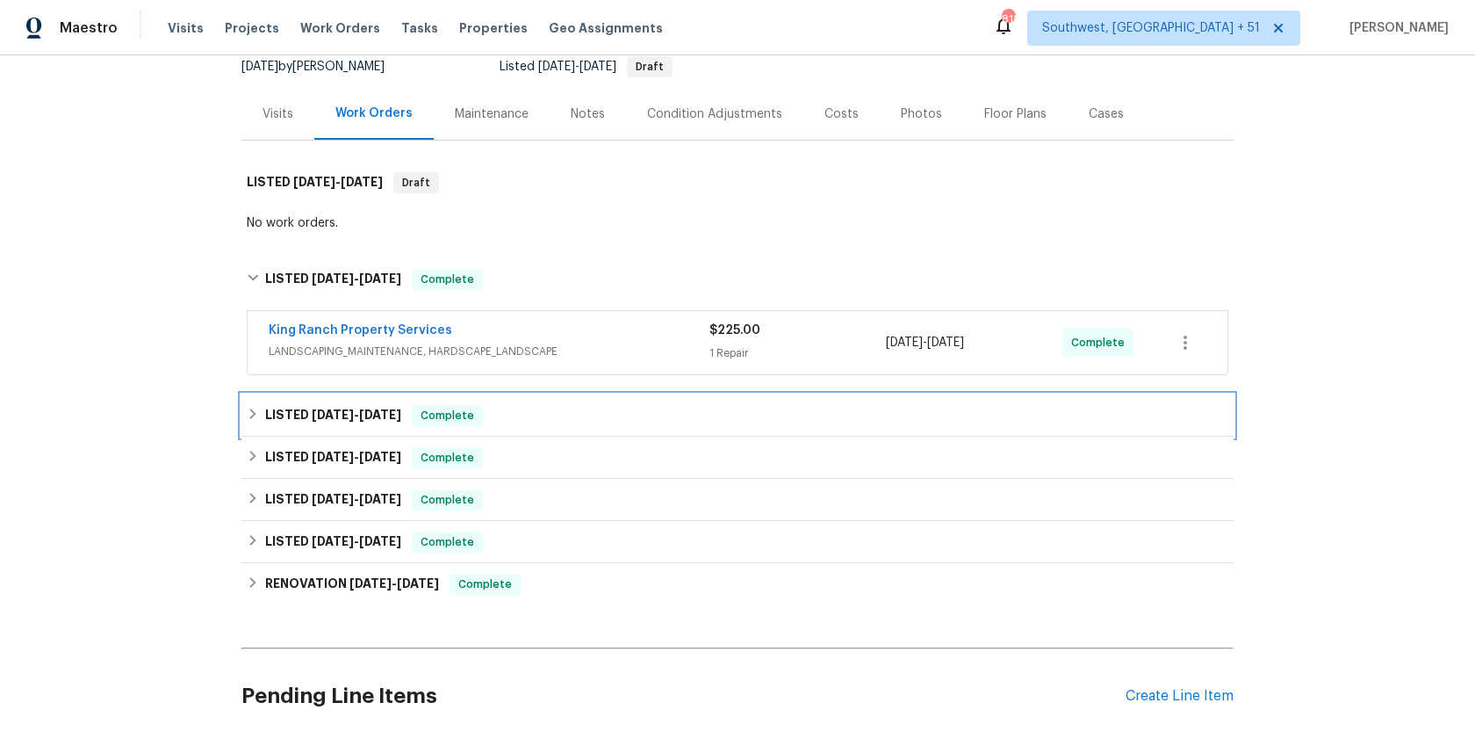
click at [412, 417] on div "LISTED [DATE] - [DATE] Complete" at bounding box center [738, 415] width 982 height 21
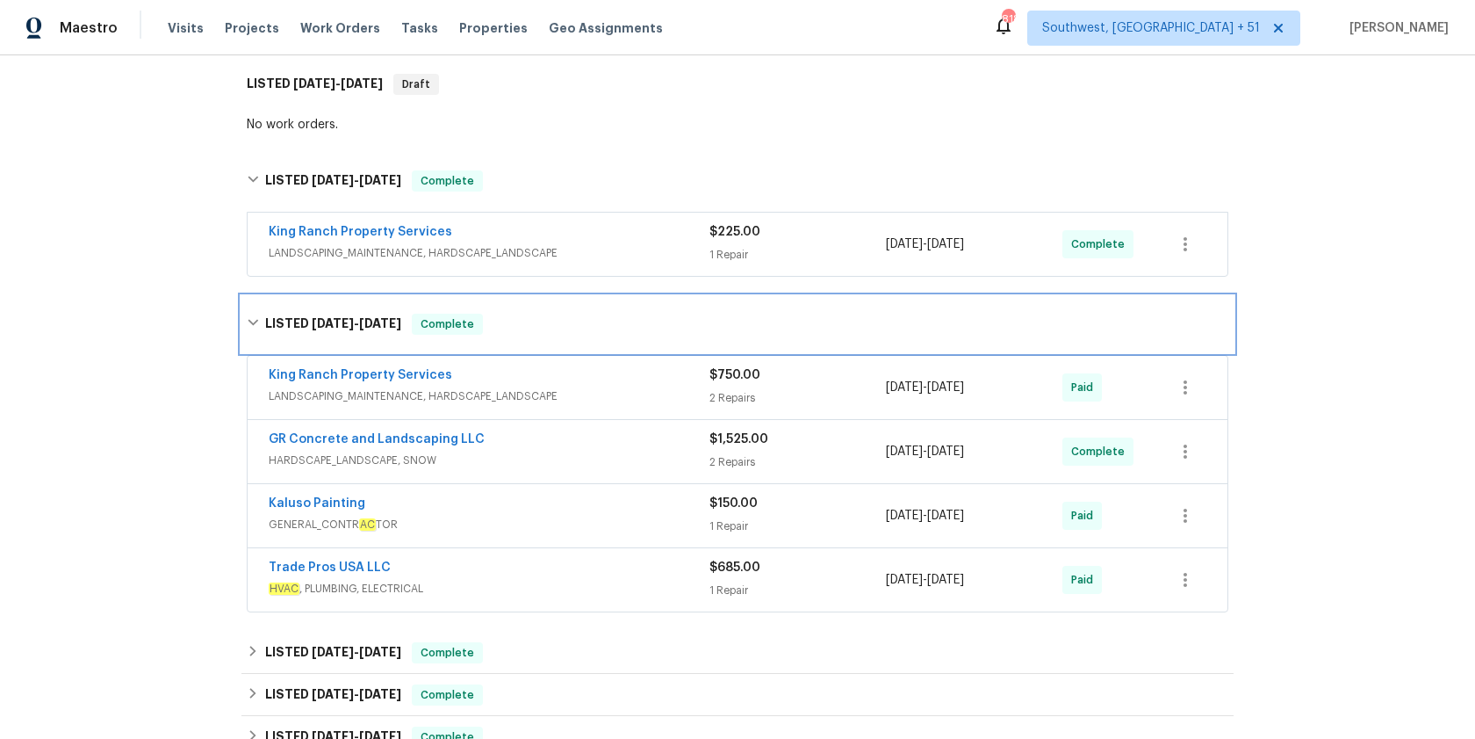
scroll to position [273, 0]
